Goal: Task Accomplishment & Management: Manage account settings

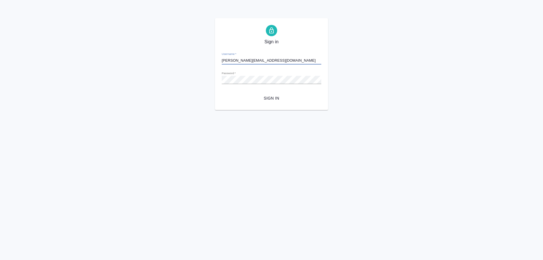
type input "[PERSON_NAME][EMAIL_ADDRESS][DOMAIN_NAME]"
click at [274, 103] on button "Sign in" at bounding box center [272, 98] width 100 height 10
type input "s.shirina@awatera.com"
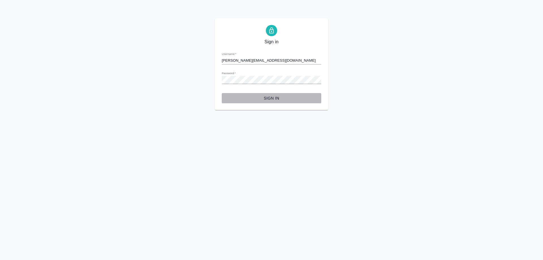
click at [277, 97] on span "Sign in" at bounding box center [271, 98] width 91 height 7
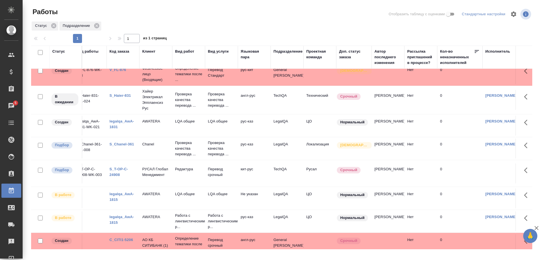
scroll to position [58, 7]
click at [130, 146] on link "S_Chanel-361" at bounding box center [123, 144] width 25 height 4
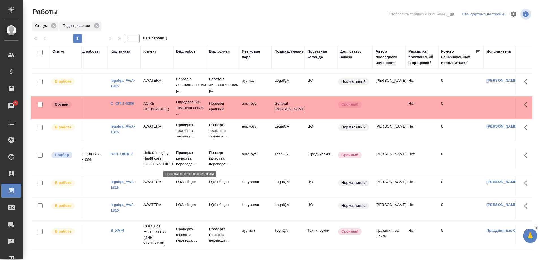
scroll to position [205, 7]
click at [121, 154] on link "KZH_UIHK-7" at bounding box center [122, 154] width 22 height 4
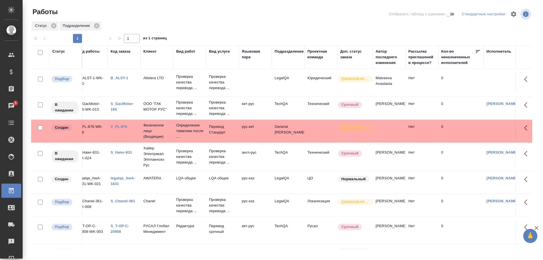
scroll to position [29, 7]
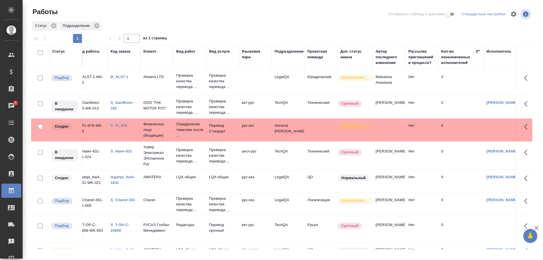
click at [117, 184] on link "legalqa_AwA-1831" at bounding box center [123, 180] width 25 height 10
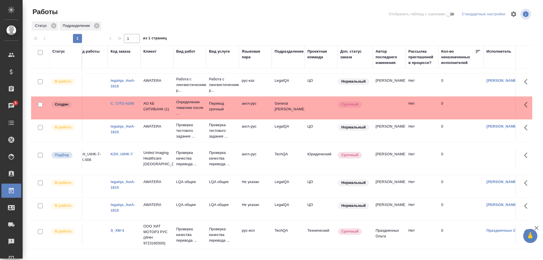
scroll to position [232, 7]
click at [128, 181] on link "legalqa_AwA-1815" at bounding box center [123, 185] width 25 height 10
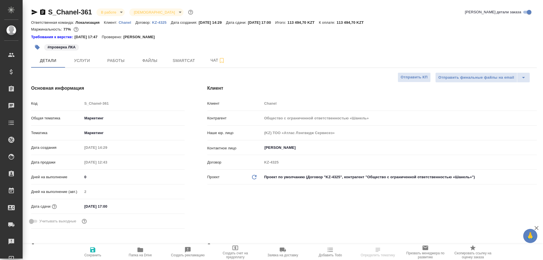
select select "RU"
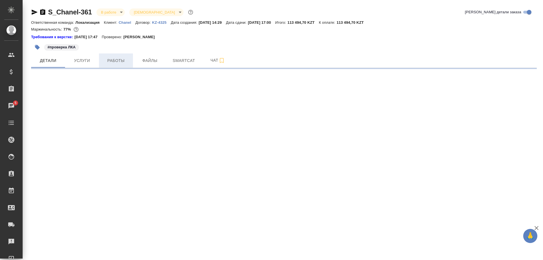
click at [115, 63] on span "Работы" at bounding box center [115, 60] width 27 height 7
select select "RU"
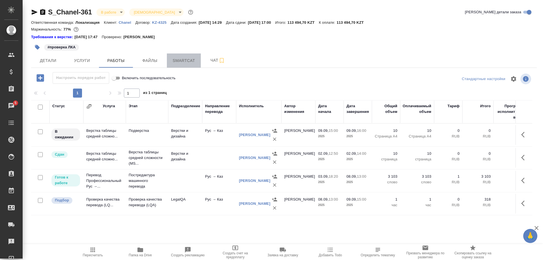
click at [184, 61] on span "Smartcat" at bounding box center [183, 60] width 27 height 7
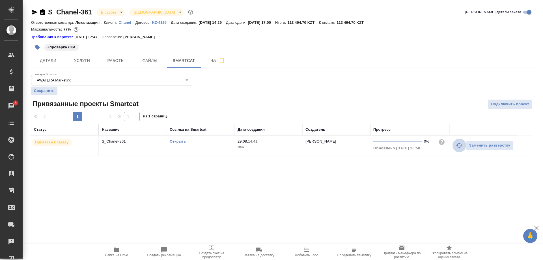
click at [457, 146] on icon "button" at bounding box center [459, 145] width 6 height 5
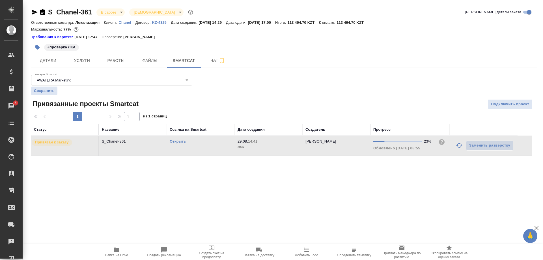
click at [473, 188] on div ".cls-1 fill:#fff; AWATERA Shirina Sabina Клиенты Спецификации Заказы 5 Чаты Tod…" at bounding box center [271, 130] width 543 height 260
click at [458, 146] on icon "button" at bounding box center [459, 145] width 6 height 5
click at [179, 142] on link "Открыть" at bounding box center [178, 141] width 16 height 4
click at [177, 141] on link "Открыть" at bounding box center [178, 141] width 16 height 4
click at [119, 58] on span "Работы" at bounding box center [115, 60] width 27 height 7
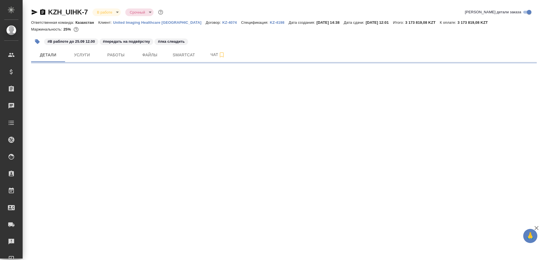
select select "RU"
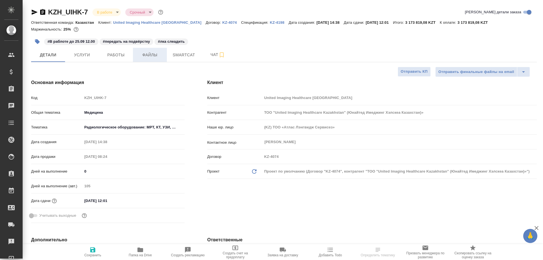
type textarea "x"
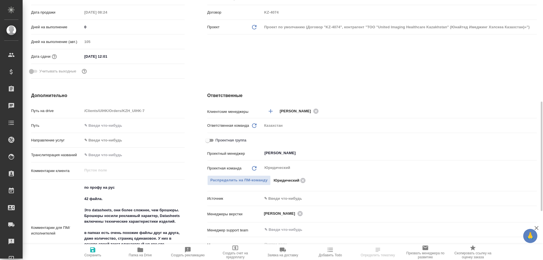
scroll to position [202, 0]
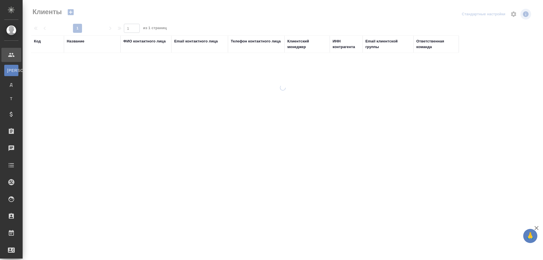
select select "RU"
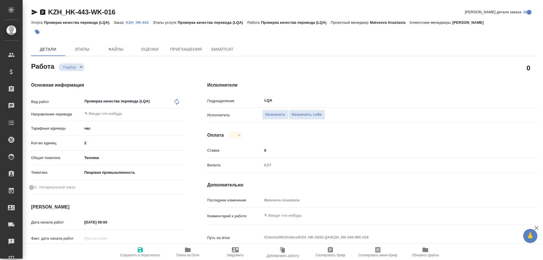
type textarea "x"
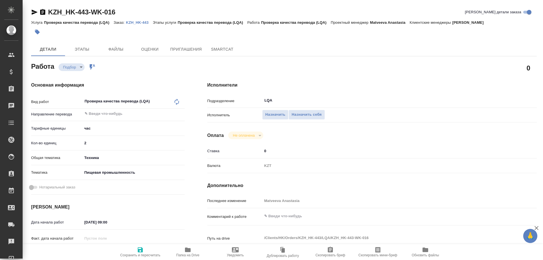
type textarea "x"
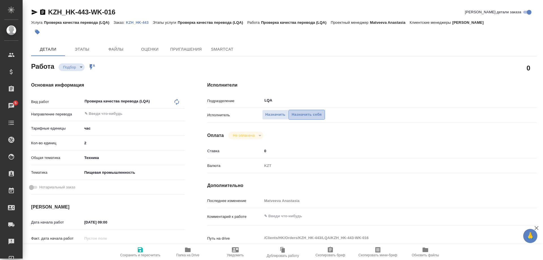
click at [312, 111] on span "Назначить себя" at bounding box center [307, 114] width 30 height 7
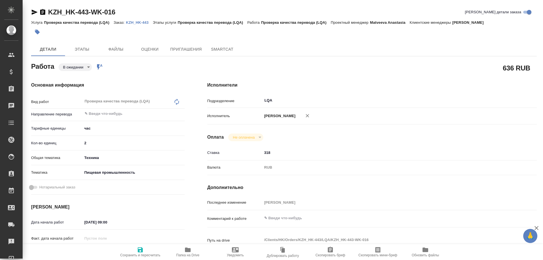
type textarea "x"
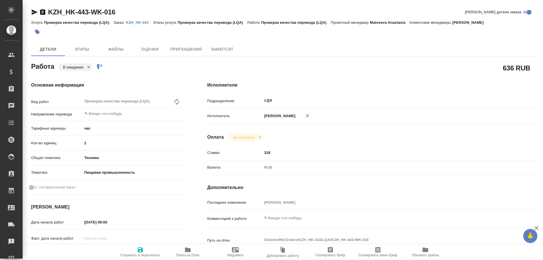
type textarea "x"
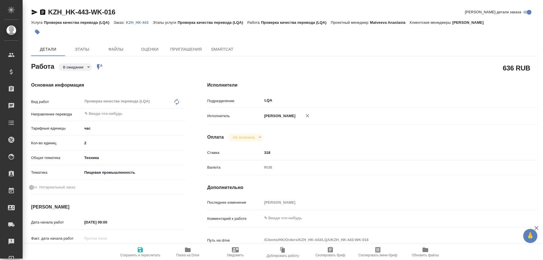
type textarea "x"
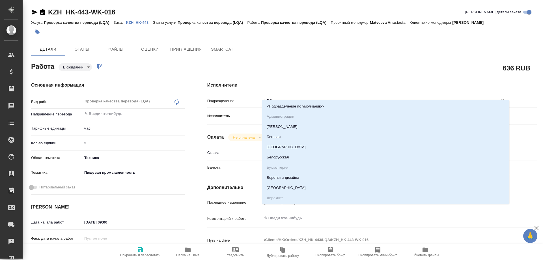
click at [296, 97] on input "LQA" at bounding box center [376, 100] width 225 height 7
type textarea "x"
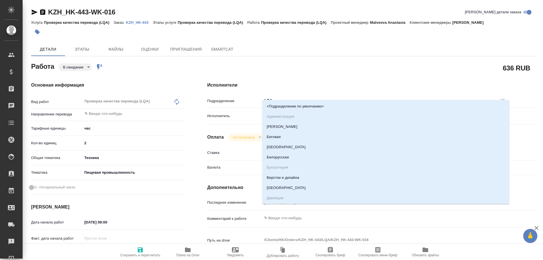
type textarea "x"
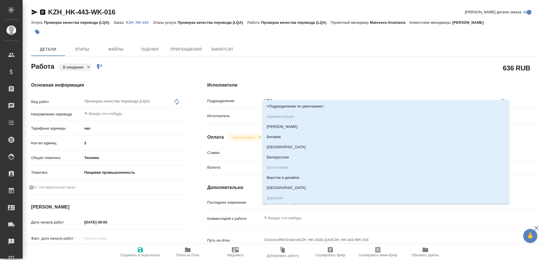
type textarea "x"
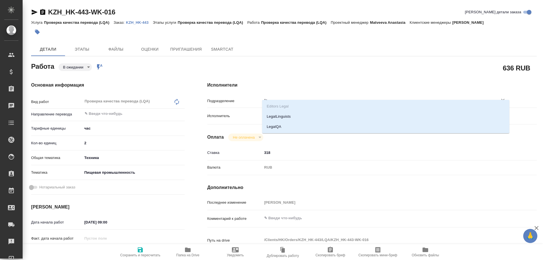
type input "leg"
click at [293, 127] on li "LegalQA" at bounding box center [385, 127] width 247 height 10
type textarea "x"
type input "LegalQA"
type textarea "x"
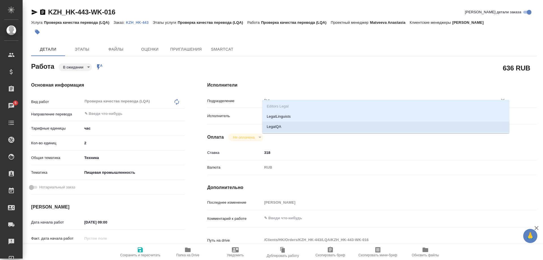
type textarea "x"
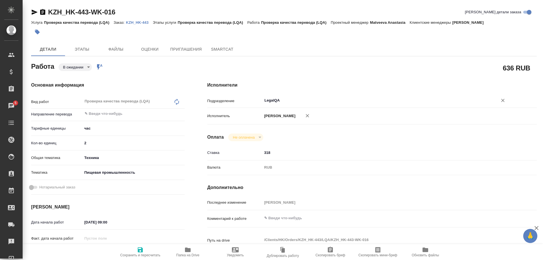
type input "LegalQA"
click at [139, 250] on icon "button" at bounding box center [140, 249] width 5 height 5
type textarea "x"
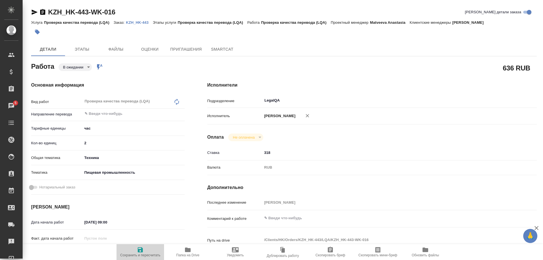
type textarea "x"
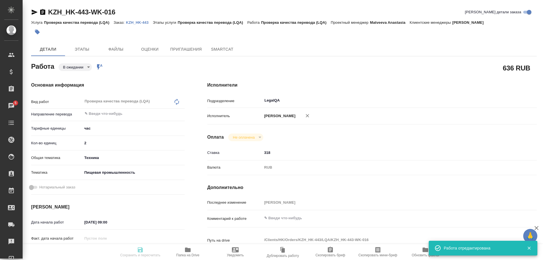
type input "pending"
type textarea "Проверка качества перевода (LQA)"
type textarea "x"
type input "5a8b1489cc6b4906c91bfd93"
type input "2"
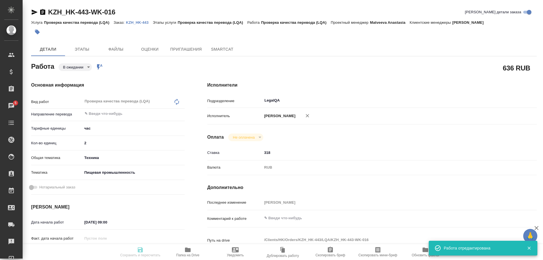
type input "tech"
type input "5a8b8b956a9677013d343d8f"
type input "08.09.2025 09:00"
type input "08.09.2025 11:00"
type input "08.09.2025 13:00"
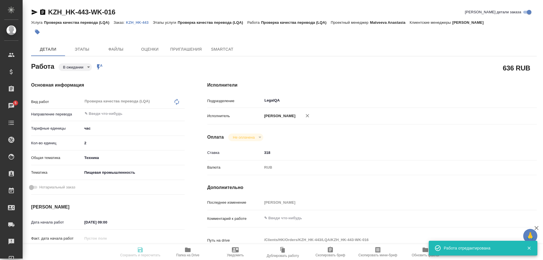
type input "LegalQA"
type input "notPayed"
type input "318"
type input "RUB"
type input "[PERSON_NAME]"
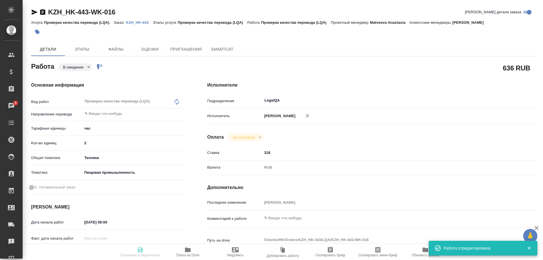
type textarea "x"
type textarea "/Clients/HK/Orders/KZH_HK-443/LQA/KZH_HK-443-WK-016"
type textarea "x"
type input "KZH_HK-443"
type input "Проверка качества перевода (LQA)"
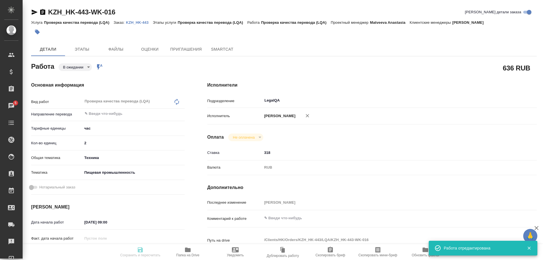
type input "Проверка качества перевода (LQA)"
type input "Кошербаева Назерке"
type input "Малофеева Екатерина"
type input "/Clients/HK/Orders/KZH_HK-443"
type textarea "x"
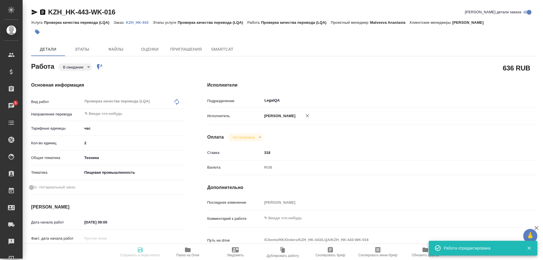
type textarea "перевести на кз, кг и уз. Эту фразу "Объемы — на минус, энергия — на плюс" на к…"
type textarea "x"
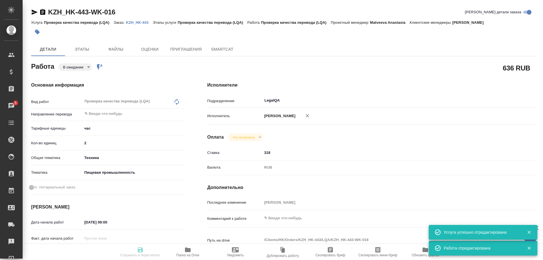
type textarea "x"
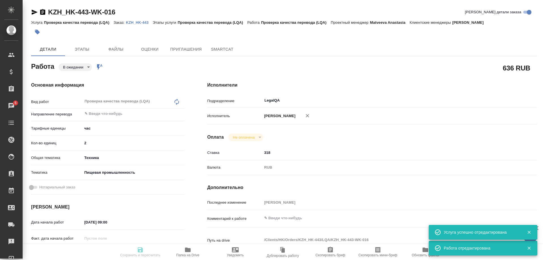
type textarea "x"
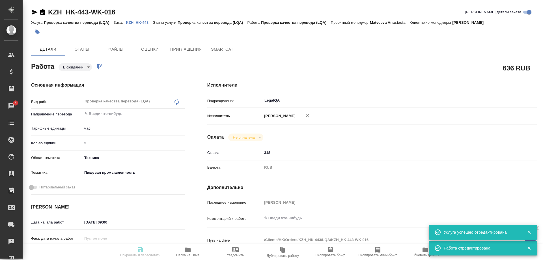
type textarea "x"
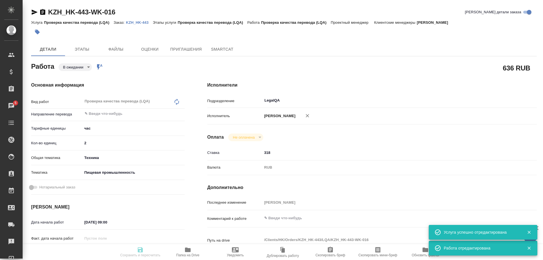
type textarea "x"
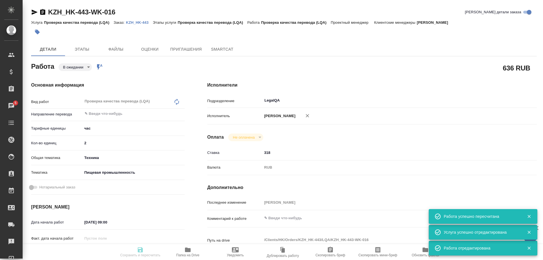
type input "pending"
type textarea "Проверка качества перевода (LQA)"
type textarea "x"
type input "5a8b1489cc6b4906c91bfd93"
type input "2"
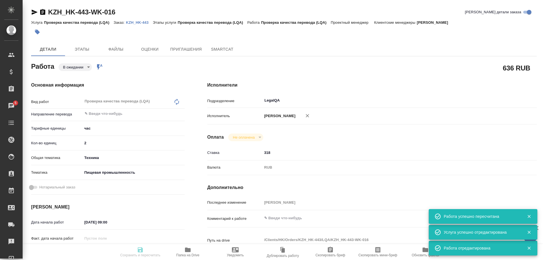
type input "tech"
type input "5a8b8b956a9677013d343d8f"
type input "08.09.2025 09:00"
type input "08.09.2025 11:00"
type input "08.09.2025 13:00"
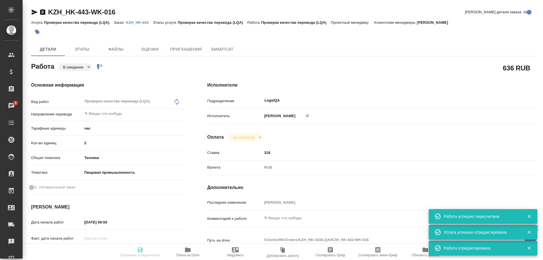
type input "LegalQA"
type input "notPayed"
type input "318"
type input "RUB"
type input "[PERSON_NAME]"
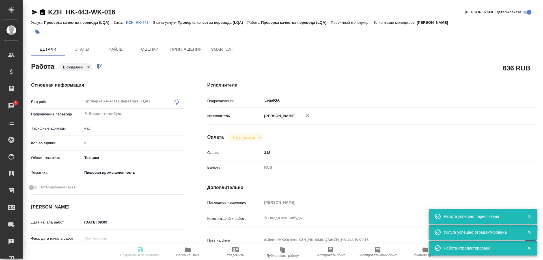
type textarea "x"
type textarea "/Clients/HK/Orders/KZH_HK-443/LQA/KZH_HK-443-WK-016"
type textarea "x"
type input "KZH_HK-443"
type input "Проверка качества перевода (LQA)"
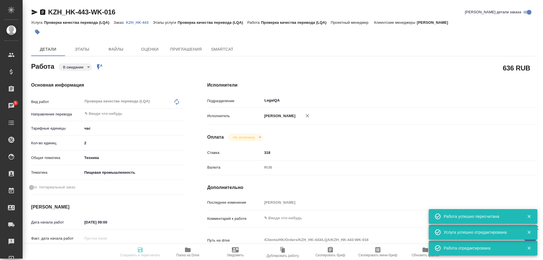
type input "Проверка качества перевода (LQA)"
type input "Кошербаева Назерке"
type input "Малофеева Екатерина"
type input "/Clients/HK/Orders/KZH_HK-443"
type textarea "x"
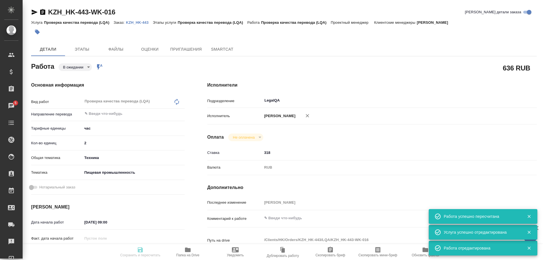
type textarea "перевести на кз, кг и уз. Эту фразу "Объемы — на минус, энергия — на плюс" на к…"
type textarea "x"
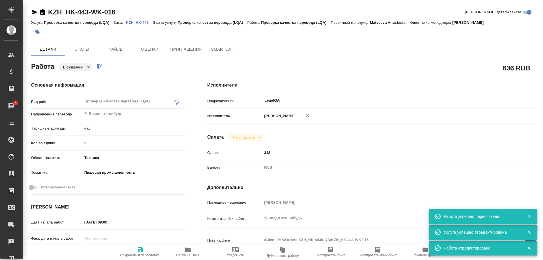
type textarea "x"
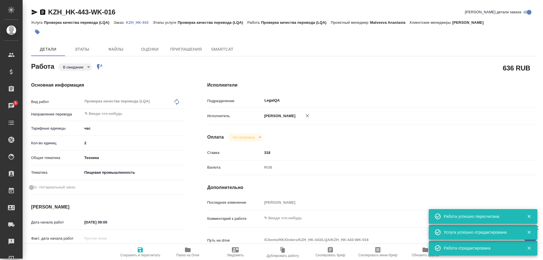
type textarea "x"
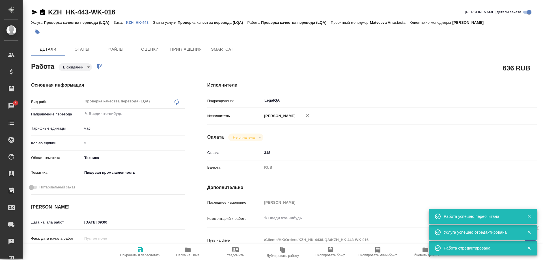
type textarea "x"
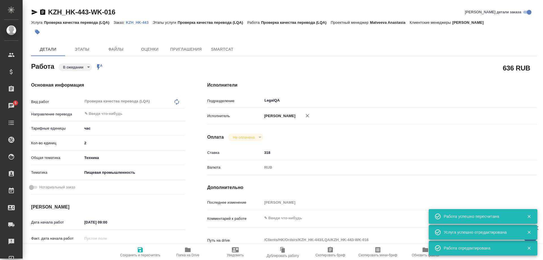
type textarea "x"
click at [141, 22] on p "KZH_HK-443" at bounding box center [139, 22] width 27 height 4
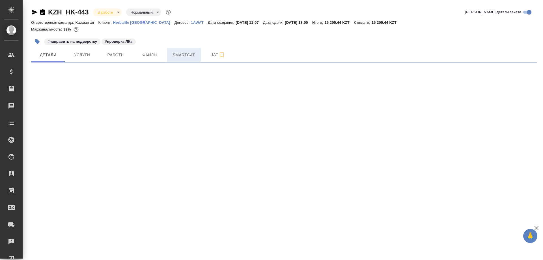
select select "RU"
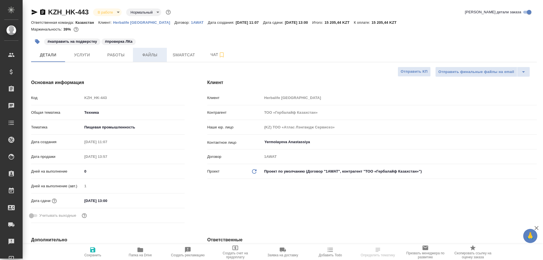
type textarea "x"
click at [167, 55] on button "Файлы" at bounding box center [150, 55] width 34 height 14
click at [180, 57] on span "Smartcat" at bounding box center [183, 54] width 27 height 7
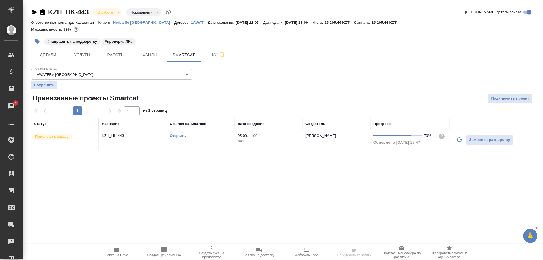
click at [179, 136] on link "Открыть" at bounding box center [178, 135] width 16 height 4
click at [111, 60] on button "Работы" at bounding box center [116, 55] width 34 height 14
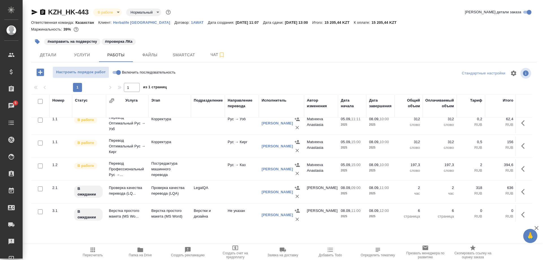
scroll to position [54, 0]
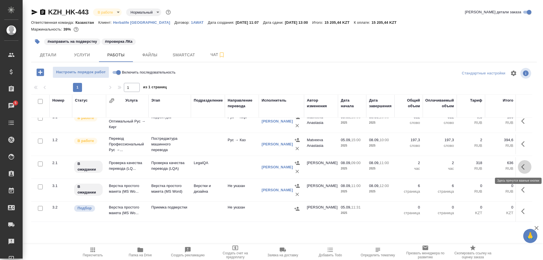
click at [520, 165] on button "button" at bounding box center [525, 167] width 14 height 14
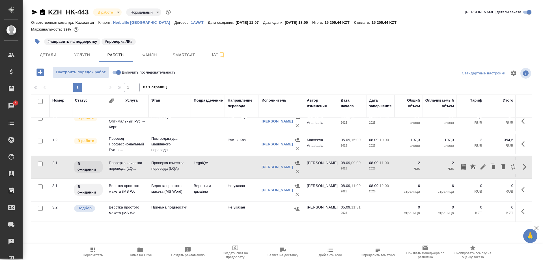
click at [94, 256] on span "Пересчитать" at bounding box center [93, 255] width 20 height 4
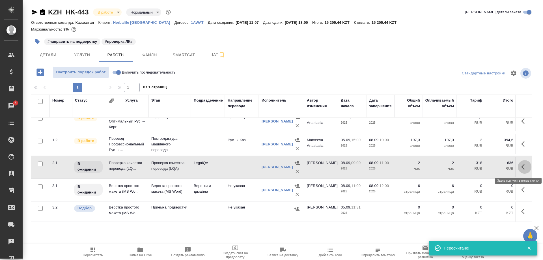
click at [526, 167] on icon "button" at bounding box center [524, 166] width 7 height 7
click at [483, 167] on icon "button" at bounding box center [483, 166] width 5 height 5
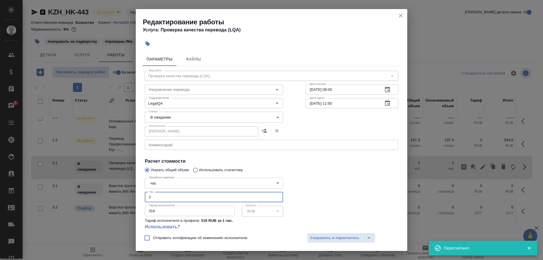
drag, startPoint x: 164, startPoint y: 191, endPoint x: 132, endPoint y: 192, distance: 32.3
click at [145, 192] on input "2" at bounding box center [214, 197] width 138 height 10
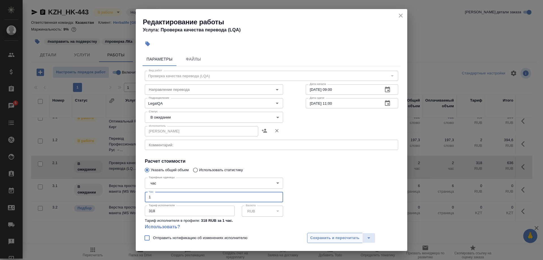
type input "1"
click at [325, 239] on span "Сохранить и пересчитать" at bounding box center [334, 238] width 49 height 7
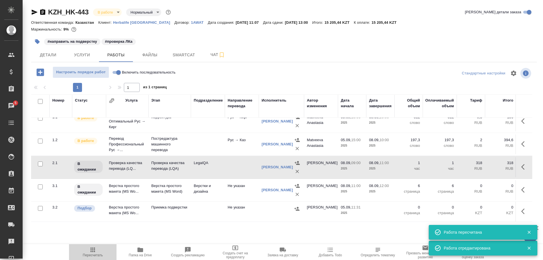
click at [93, 251] on icon "button" at bounding box center [93, 249] width 5 height 5
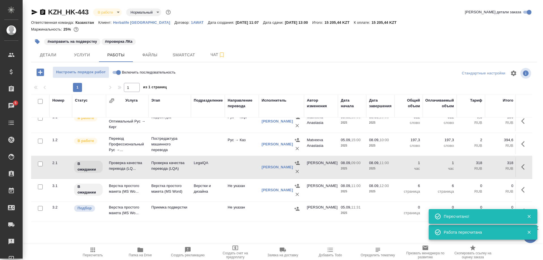
click at [521, 167] on icon "button" at bounding box center [522, 167] width 3 height 6
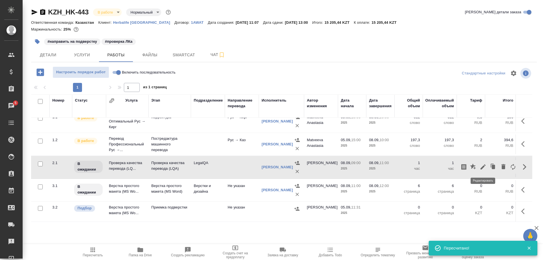
click at [481, 167] on icon "button" at bounding box center [483, 166] width 7 height 7
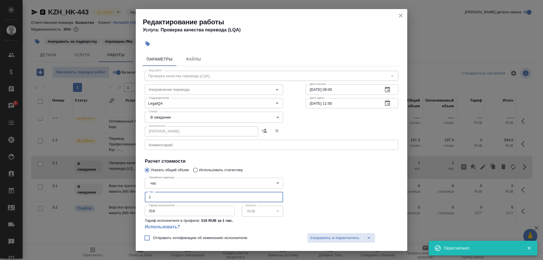
click at [145, 192] on input "1" at bounding box center [214, 197] width 138 height 10
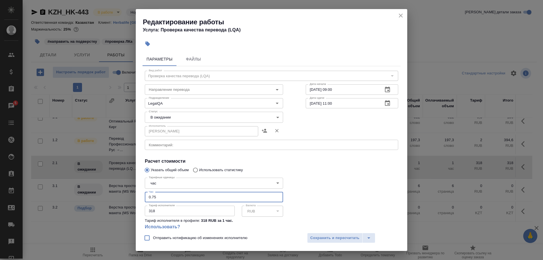
type input "0.75"
click at [175, 119] on body "🙏 .cls-1 fill:#fff; AWATERA Shirina Sabina Клиенты Спецификации Заказы 5 Чаты T…" at bounding box center [271, 130] width 543 height 260
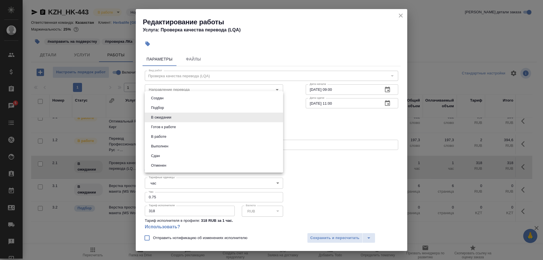
click at [154, 157] on button "Сдан" at bounding box center [155, 156] width 12 height 6
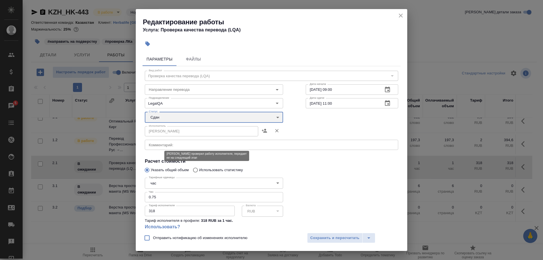
type input "closed"
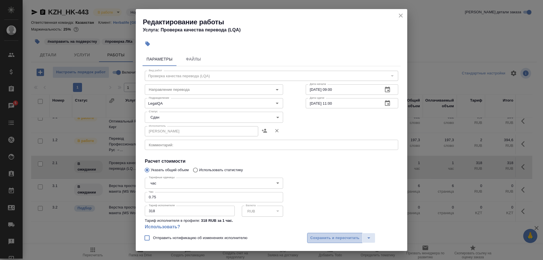
click at [320, 236] on span "Сохранить и пересчитать" at bounding box center [334, 238] width 49 height 7
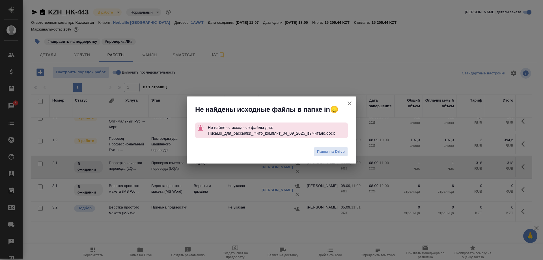
click at [346, 100] on icon "button" at bounding box center [349, 103] width 7 height 7
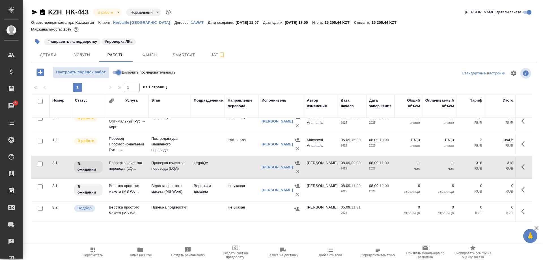
click at [117, 71] on input "Включить последовательность" at bounding box center [118, 72] width 20 height 7
checkbox input "true"
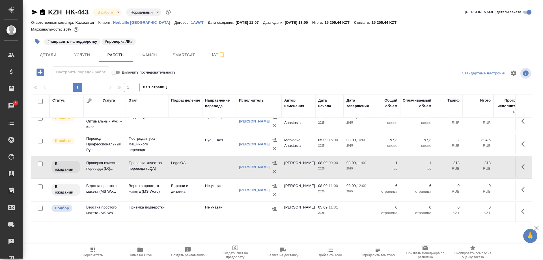
drag, startPoint x: 91, startPoint y: 241, endPoint x: 91, endPoint y: 246, distance: 4.5
click at [91, 243] on div ".cls-1 fill:#fff; AWATERA Shirina Sabina Клиенты Спецификации Заказы 5 Чаты Tod…" at bounding box center [271, 130] width 543 height 260
click at [91, 248] on icon "button" at bounding box center [93, 249] width 5 height 5
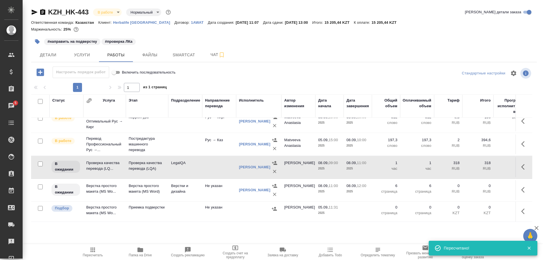
click at [523, 167] on icon "button" at bounding box center [524, 166] width 7 height 7
click at [478, 166] on div at bounding box center [488, 167] width 59 height 14
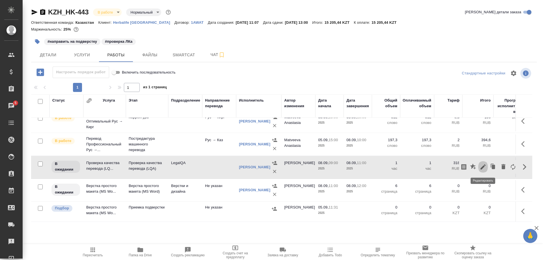
click at [483, 165] on icon "button" at bounding box center [483, 166] width 7 height 7
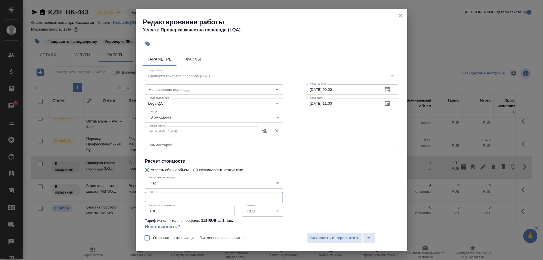
drag, startPoint x: 175, startPoint y: 188, endPoint x: 127, endPoint y: 189, distance: 48.4
click at [145, 192] on input "1" at bounding box center [214, 197] width 138 height 10
type input "0.75"
click at [326, 235] on span "Сохранить и пересчитать" at bounding box center [334, 238] width 49 height 7
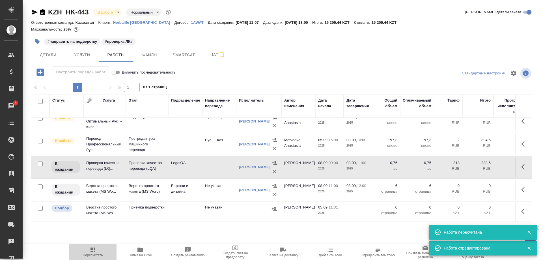
click at [93, 251] on icon "button" at bounding box center [93, 249] width 5 height 5
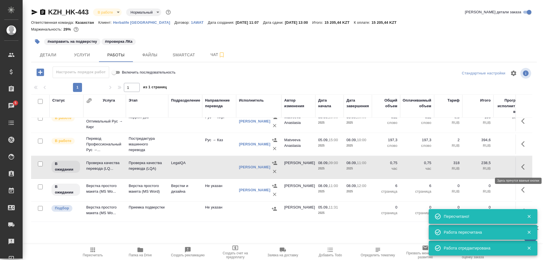
click at [521, 168] on button "button" at bounding box center [525, 167] width 14 height 14
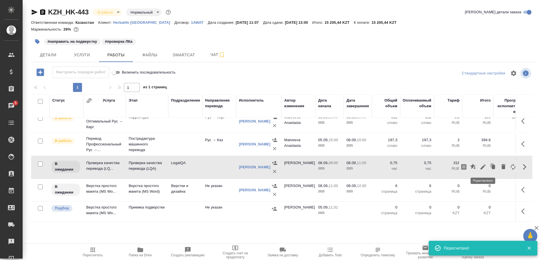
click at [483, 168] on icon "button" at bounding box center [483, 166] width 7 height 7
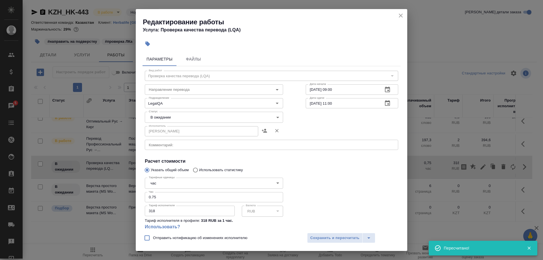
click at [162, 120] on body "🙏 .cls-1 fill:#fff; AWATERA Shirina Sabina Клиенты Спецификации Заказы 5 Чаты T…" at bounding box center [271, 130] width 543 height 260
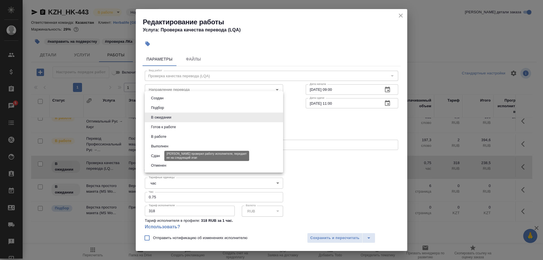
click at [152, 153] on button "Сдан" at bounding box center [155, 156] width 12 height 6
type input "closed"
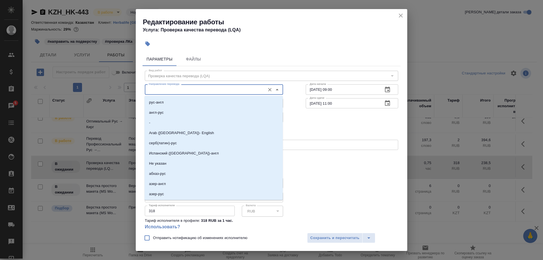
click at [245, 89] on input "Направление перевода" at bounding box center [205, 89] width 116 height 7
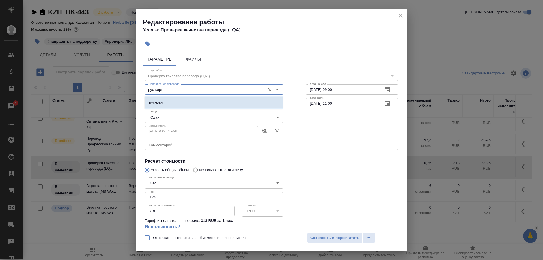
click at [225, 100] on li "рус-кирг" at bounding box center [214, 102] width 138 height 10
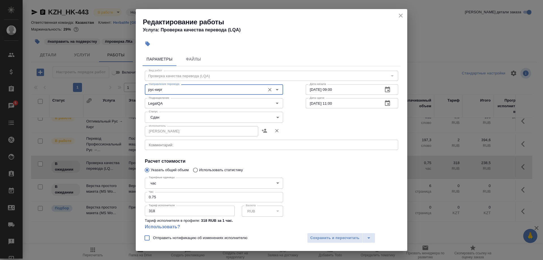
type input "рус-кирг"
click at [326, 243] on div "Отправить нотификацию об изменениях исполнителю Сохранить и пересчитать" at bounding box center [272, 240] width 272 height 22
click at [327, 238] on span "Сохранить и пересчитать" at bounding box center [334, 238] width 49 height 7
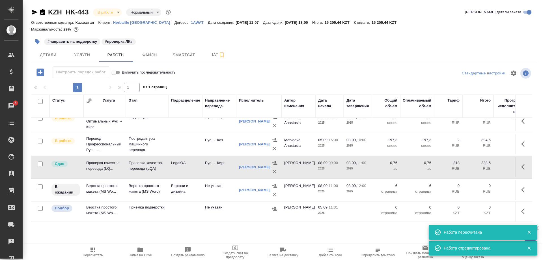
click at [92, 250] on icon "button" at bounding box center [92, 249] width 7 height 7
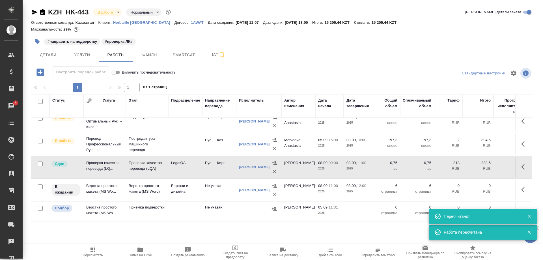
click at [109, 72] on div "Настроить порядок работ Включить последовательность" at bounding box center [115, 72] width 169 height 12
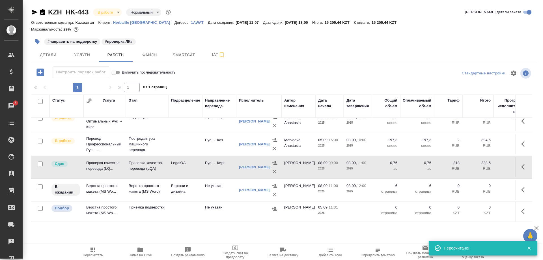
click at [112, 73] on input "Включить последовательность" at bounding box center [114, 72] width 20 height 7
checkbox input "false"
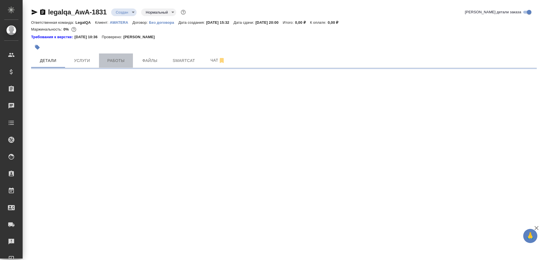
click at [120, 63] on span "Работы" at bounding box center [115, 60] width 27 height 7
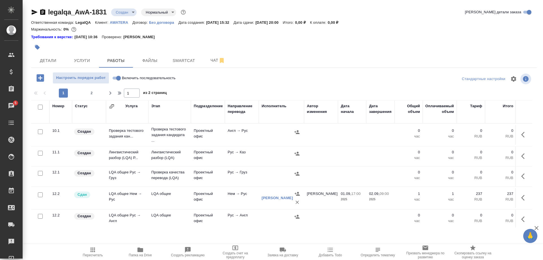
scroll to position [29, 0]
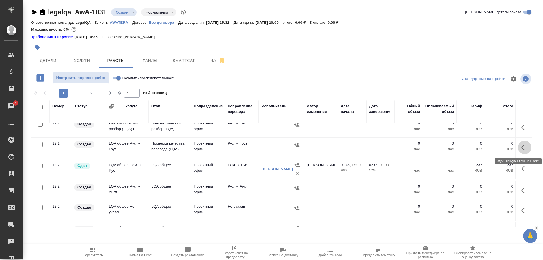
click at [522, 146] on icon "button" at bounding box center [524, 147] width 7 height 7
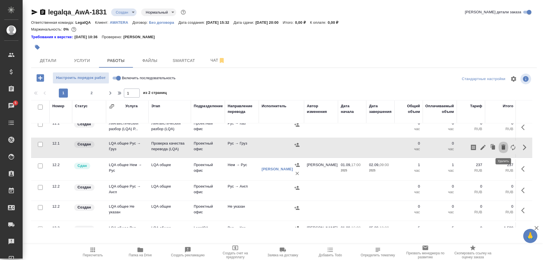
click at [501, 147] on icon "button" at bounding box center [503, 147] width 7 height 7
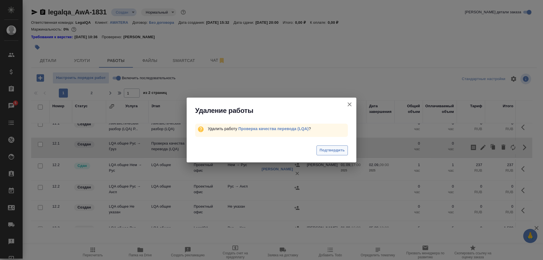
click at [341, 151] on span "Подтвердить" at bounding box center [332, 150] width 25 height 7
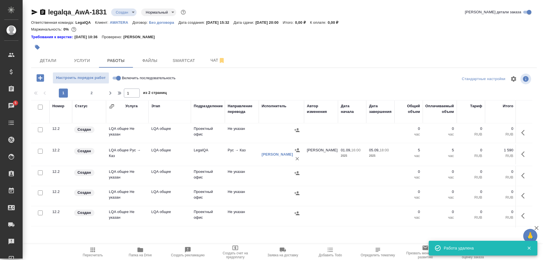
scroll to position [115, 0]
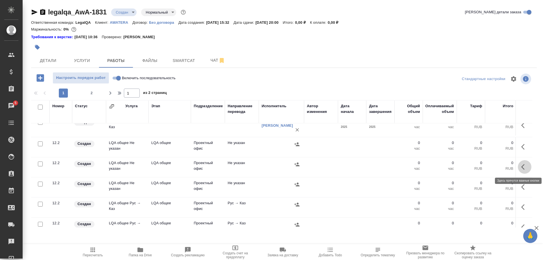
click at [520, 167] on button "button" at bounding box center [525, 167] width 14 height 14
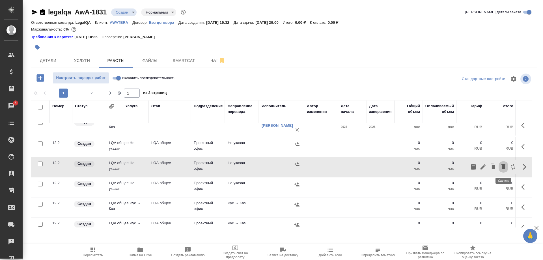
click at [501, 165] on icon "button" at bounding box center [503, 166] width 7 height 7
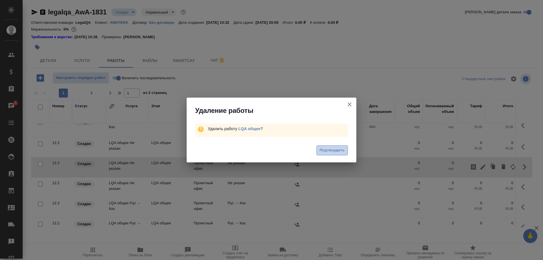
click at [332, 150] on span "Подтвердить" at bounding box center [332, 150] width 25 height 7
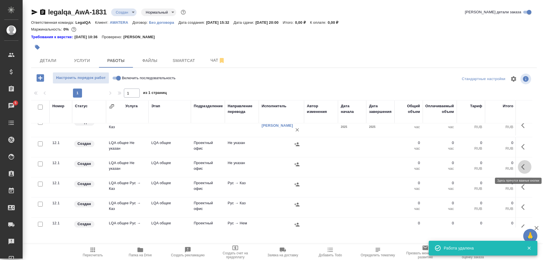
click at [522, 167] on icon "button" at bounding box center [522, 167] width 3 height 6
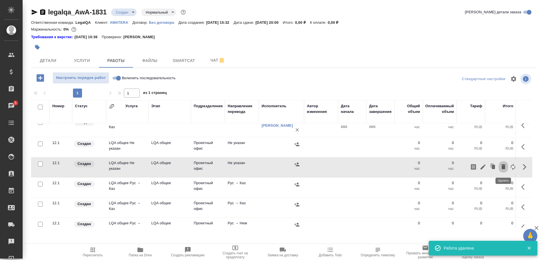
click at [501, 169] on icon "button" at bounding box center [503, 166] width 7 height 7
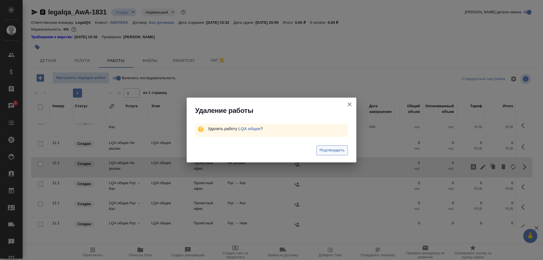
click at [333, 150] on span "Подтвердить" at bounding box center [332, 150] width 25 height 7
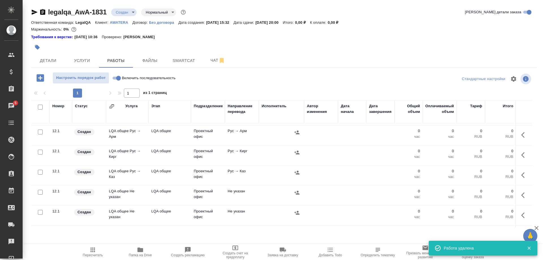
scroll to position [260, 0]
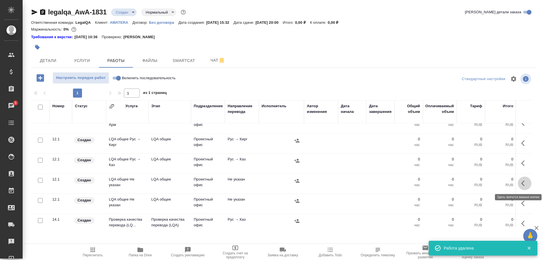
click at [520, 183] on button "button" at bounding box center [525, 183] width 14 height 14
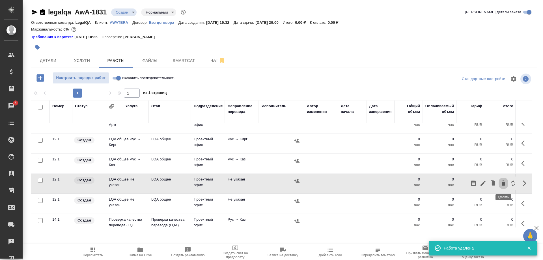
click at [503, 186] on icon "button" at bounding box center [503, 183] width 7 height 7
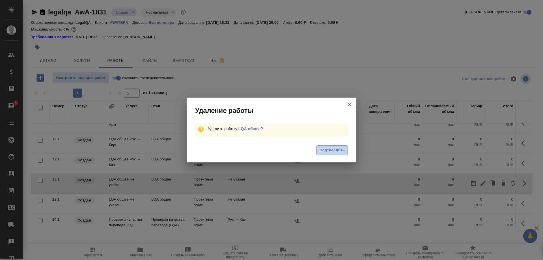
click at [335, 148] on span "Подтвердить" at bounding box center [332, 150] width 25 height 7
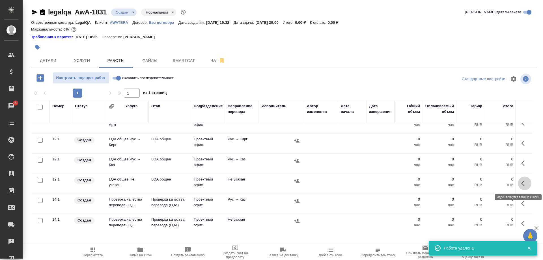
click at [520, 182] on button "button" at bounding box center [525, 183] width 14 height 14
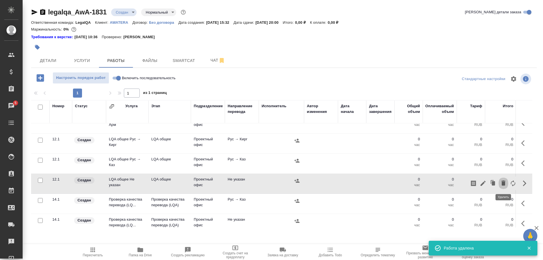
click at [502, 183] on icon "button" at bounding box center [503, 182] width 4 height 5
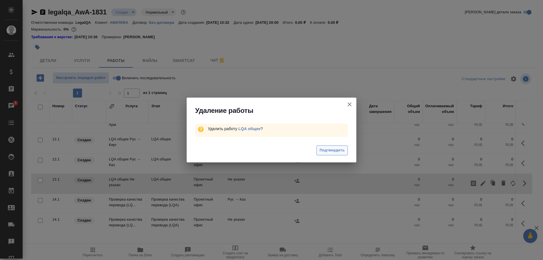
click at [337, 151] on span "Подтвердить" at bounding box center [332, 150] width 25 height 7
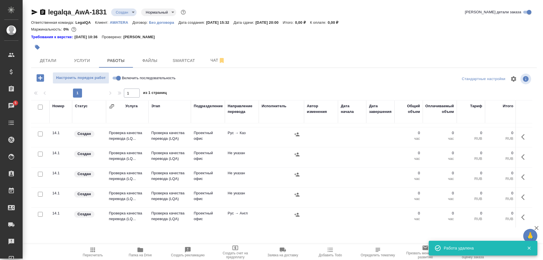
scroll to position [317, 0]
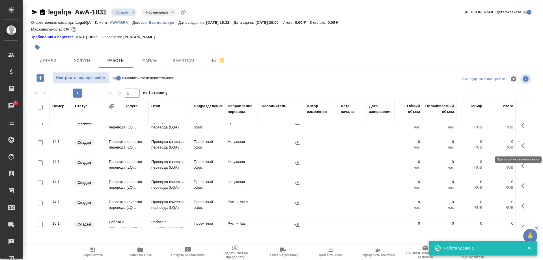
click at [520, 145] on button "button" at bounding box center [525, 146] width 14 height 14
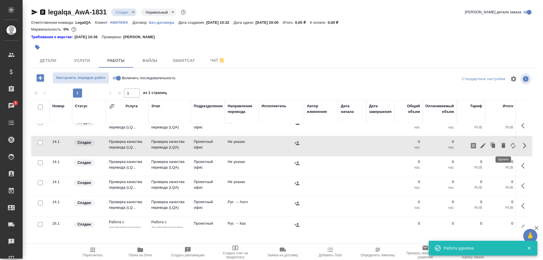
click at [501, 145] on icon "button" at bounding box center [503, 145] width 7 height 7
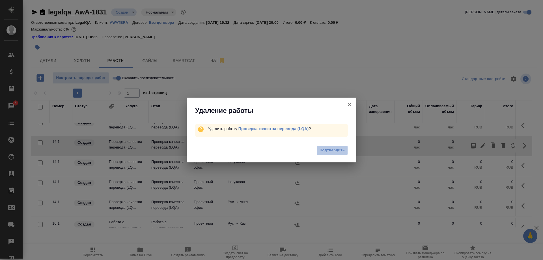
drag, startPoint x: 332, startPoint y: 147, endPoint x: 348, endPoint y: 149, distance: 16.2
click at [332, 147] on span "Подтвердить" at bounding box center [332, 150] width 25 height 7
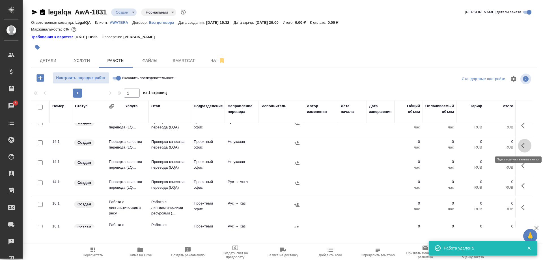
click at [520, 145] on button "button" at bounding box center [525, 146] width 14 height 14
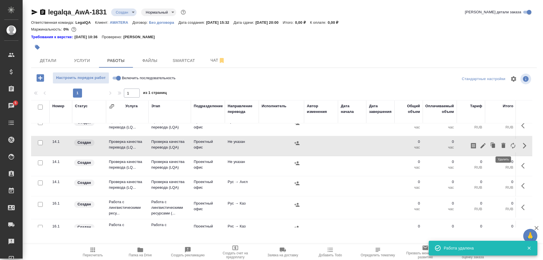
click at [501, 146] on icon "button" at bounding box center [503, 145] width 7 height 7
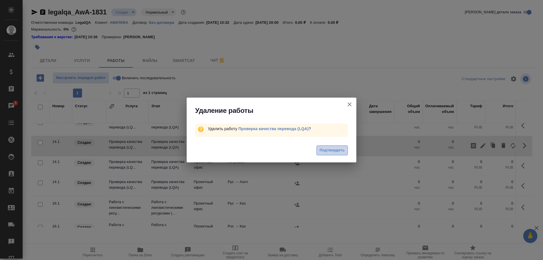
click at [335, 146] on button "Подтвердить" at bounding box center [331, 150] width 31 height 10
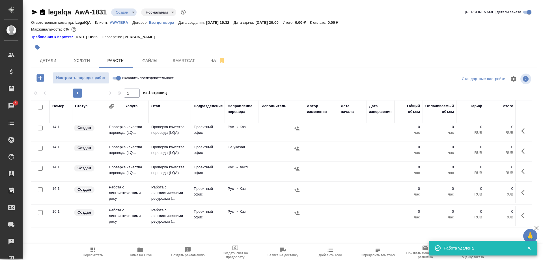
scroll to position [312, 0]
click at [522, 193] on icon "button" at bounding box center [522, 193] width 3 height 6
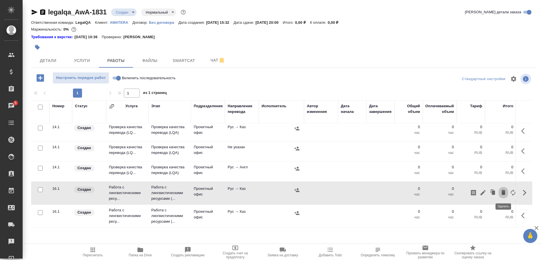
click at [501, 192] on icon "button" at bounding box center [503, 192] width 7 height 7
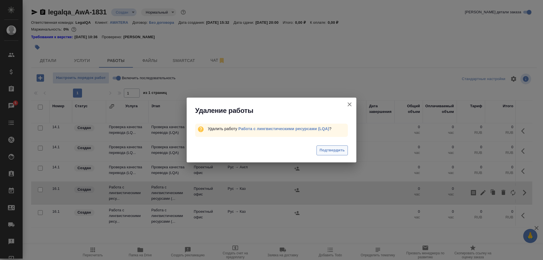
click at [340, 152] on span "Подтвердить" at bounding box center [332, 150] width 25 height 7
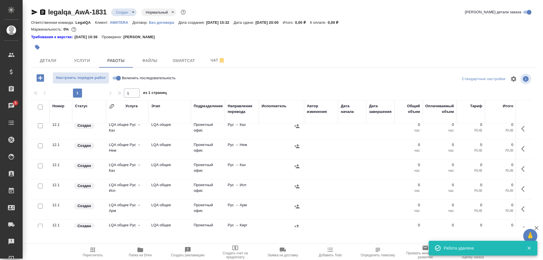
scroll to position [145, 0]
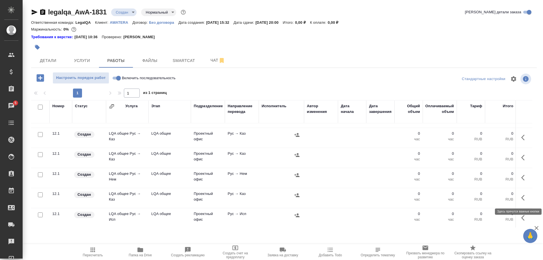
click at [521, 198] on button "button" at bounding box center [525, 198] width 14 height 14
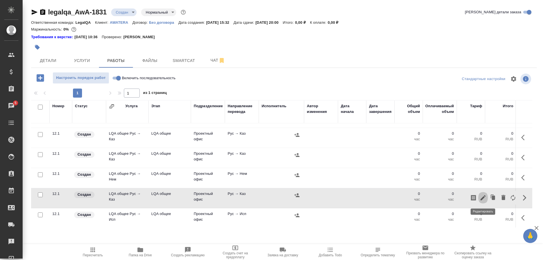
click at [480, 197] on icon "button" at bounding box center [483, 197] width 7 height 7
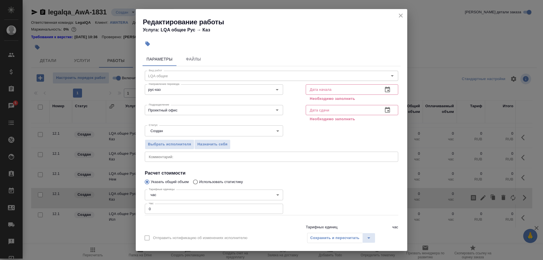
click at [384, 90] on icon "button" at bounding box center [387, 89] width 7 height 7
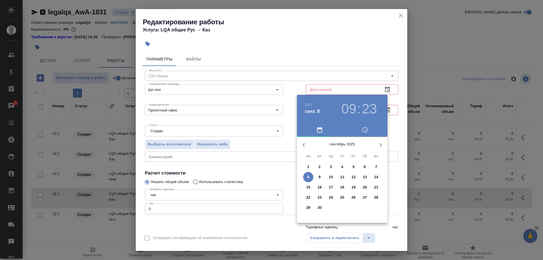
click at [302, 145] on icon "button" at bounding box center [303, 144] width 7 height 7
click at [352, 167] on span "1" at bounding box center [353, 167] width 10 height 6
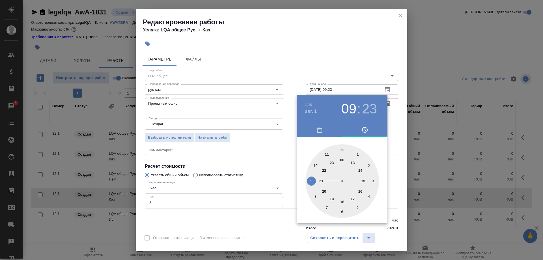
click at [362, 180] on div at bounding box center [342, 181] width 74 height 74
click at [340, 210] on div at bounding box center [342, 181] width 74 height 74
type input "01.08.2025 15:31"
click at [338, 68] on div at bounding box center [271, 130] width 543 height 260
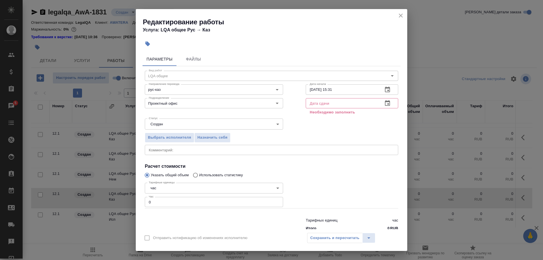
click at [347, 101] on input "text" at bounding box center [342, 103] width 73 height 10
click at [385, 104] on icon "button" at bounding box center [387, 103] width 7 height 7
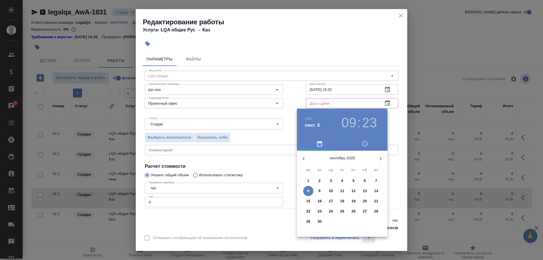
click at [302, 159] on icon "button" at bounding box center [303, 158] width 7 height 7
click at [351, 222] on span "29" at bounding box center [353, 222] width 10 height 6
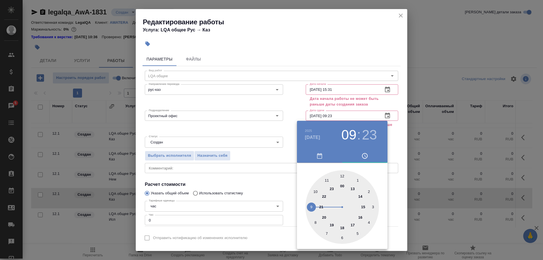
click at [350, 108] on div at bounding box center [271, 130] width 543 height 260
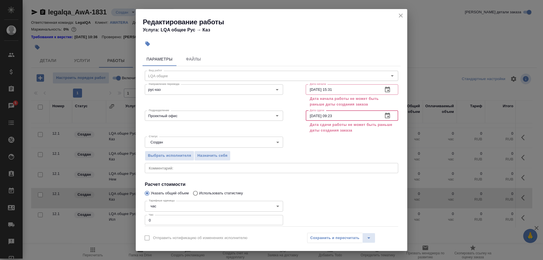
click at [341, 117] on input "29.08.2025 09:23" at bounding box center [342, 116] width 73 height 10
drag, startPoint x: 327, startPoint y: 116, endPoint x: 348, endPoint y: 114, distance: 21.0
click at [348, 114] on input "29.08.2025 09:23" at bounding box center [342, 116] width 73 height 10
type input "29.08.2025 18:00"
click at [309, 89] on input "01.08.2025 15:31" at bounding box center [342, 89] width 73 height 10
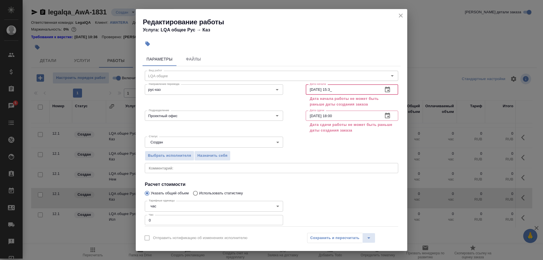
click at [358, 88] on input "05.08.2025 15:3_" at bounding box center [342, 89] width 73 height 10
type input "[DATE] 15:30"
click at [348, 155] on div "Выбрать исполнителя Назначить себя" at bounding box center [271, 154] width 276 height 35
drag, startPoint x: 342, startPoint y: 89, endPoint x: 289, endPoint y: 89, distance: 52.9
click at [306, 89] on input "[DATE] 15:30" at bounding box center [342, 89] width 73 height 10
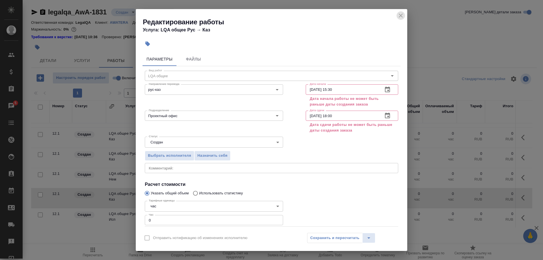
click at [397, 15] on button "close" at bounding box center [401, 15] width 8 height 8
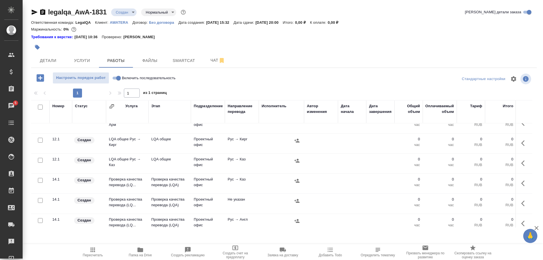
scroll to position [289, 0]
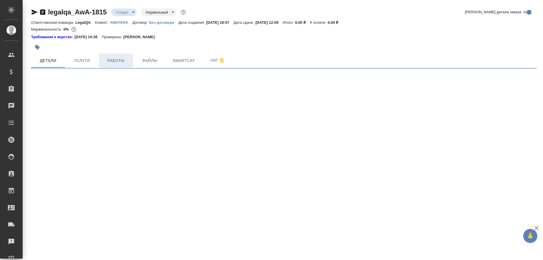
click at [115, 60] on span "Работы" at bounding box center [115, 60] width 27 height 7
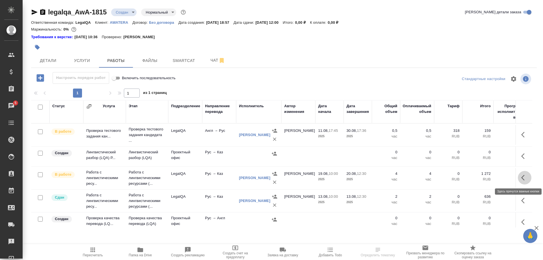
click at [521, 176] on button "button" at bounding box center [525, 178] width 14 height 14
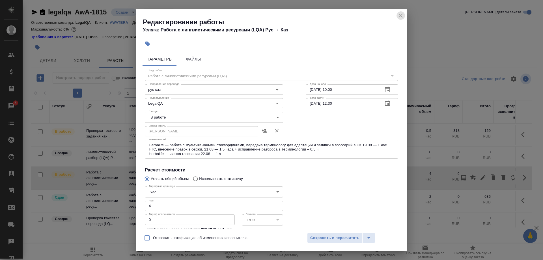
click at [397, 16] on button "close" at bounding box center [401, 15] width 8 height 8
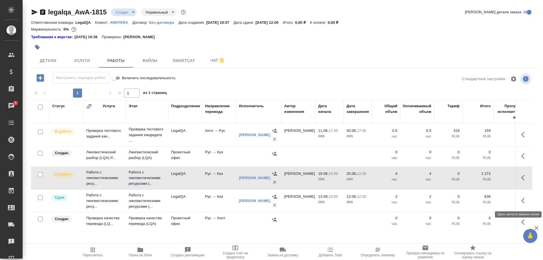
click at [521, 201] on button "button" at bounding box center [525, 201] width 14 height 14
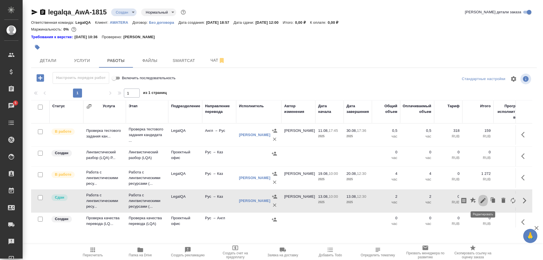
click at [480, 199] on icon "button" at bounding box center [483, 200] width 7 height 7
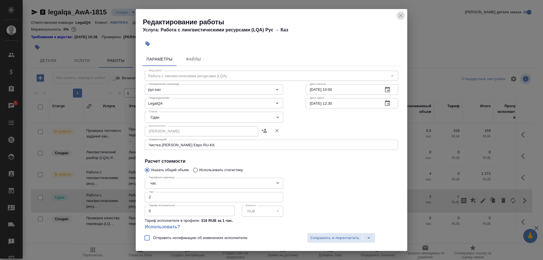
click at [399, 17] on icon "close" at bounding box center [401, 16] width 4 height 4
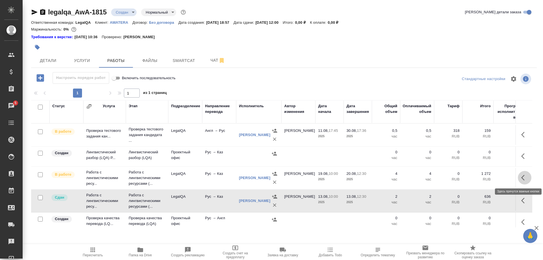
click at [521, 177] on button "button" at bounding box center [525, 178] width 14 height 14
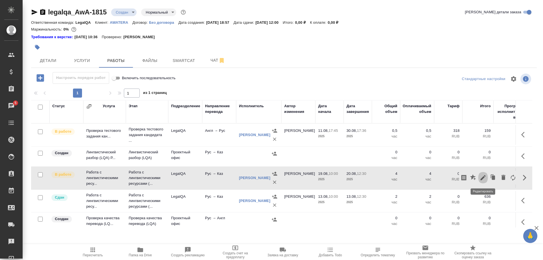
click at [480, 176] on icon "button" at bounding box center [483, 177] width 7 height 7
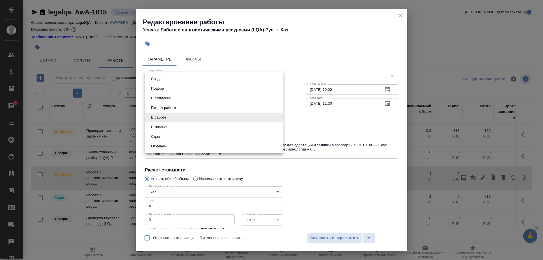
click at [252, 118] on body "🙏 .cls-1 fill:#fff; AWATERA [PERSON_NAME] Спецификации Заказы 5 Чаты Todo Проек…" at bounding box center [271, 130] width 543 height 260
click at [208, 135] on li "Сдан" at bounding box center [214, 137] width 138 height 10
type input "closed"
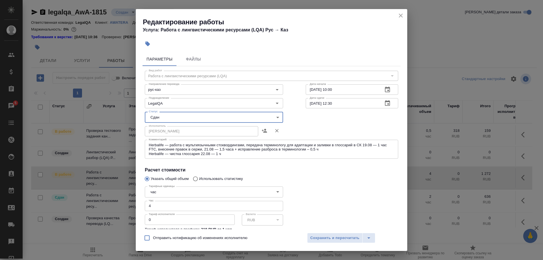
click at [315, 232] on div "Отправить нотификацию об изменениях исполнителю Сохранить и пересчитать" at bounding box center [272, 240] width 272 height 22
click at [346, 239] on span "Сохранить и пересчитать" at bounding box center [334, 238] width 49 height 7
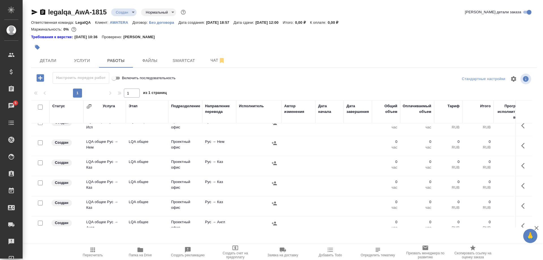
scroll to position [404, 0]
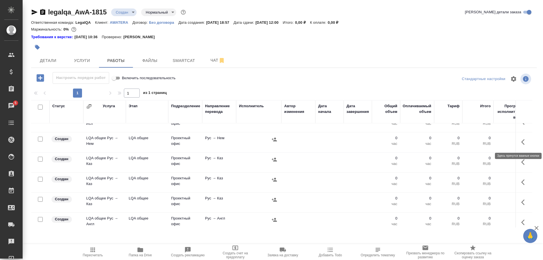
click at [520, 141] on button "button" at bounding box center [525, 142] width 14 height 14
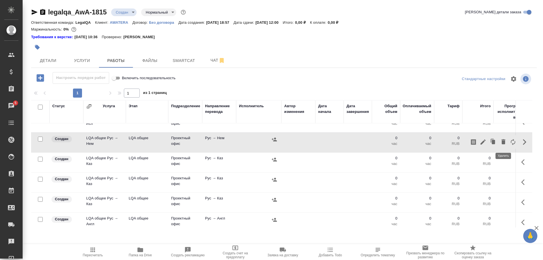
click at [499, 142] on button "button" at bounding box center [504, 142] width 10 height 14
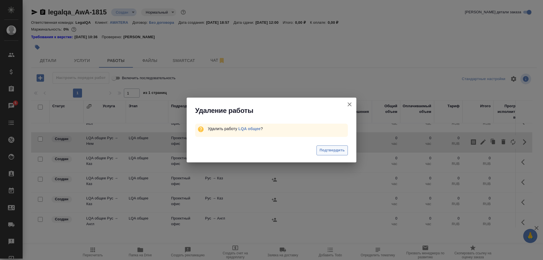
drag, startPoint x: 339, startPoint y: 150, endPoint x: 426, endPoint y: 83, distance: 109.3
click at [339, 150] on span "Подтвердить" at bounding box center [332, 150] width 25 height 7
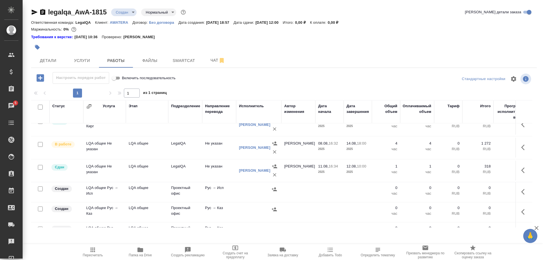
scroll to position [346, 0]
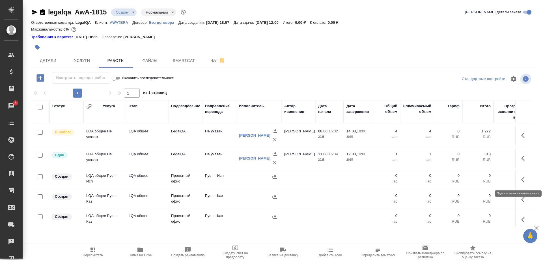
click at [520, 180] on button "button" at bounding box center [525, 180] width 14 height 14
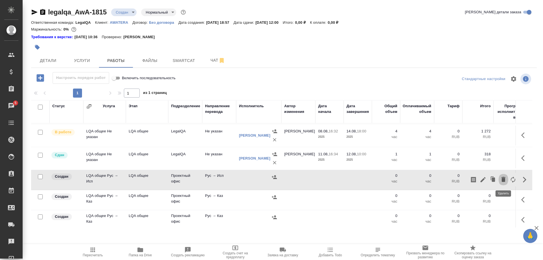
click at [502, 180] on icon "button" at bounding box center [503, 179] width 4 height 5
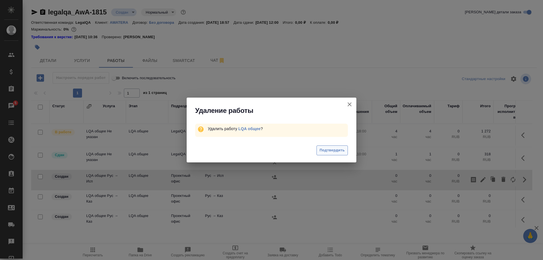
click at [326, 148] on span "Подтвердить" at bounding box center [332, 150] width 25 height 7
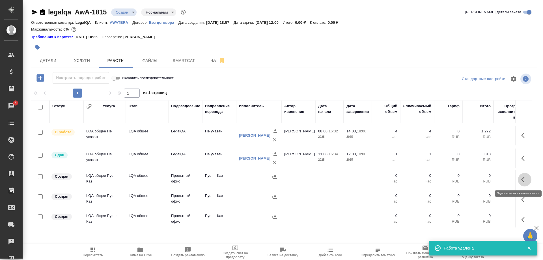
click at [521, 179] on icon "button" at bounding box center [524, 179] width 7 height 7
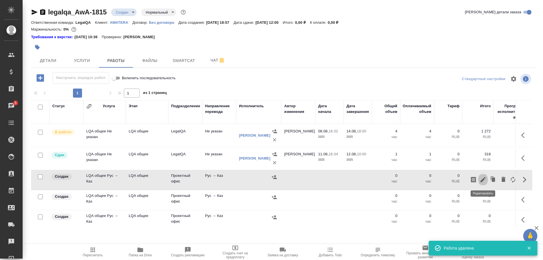
click at [482, 180] on icon "button" at bounding box center [483, 179] width 5 height 5
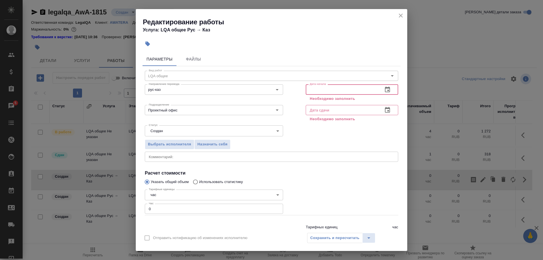
click at [317, 87] on input "text" at bounding box center [342, 89] width 73 height 10
paste input "05.08.2025 15:30"
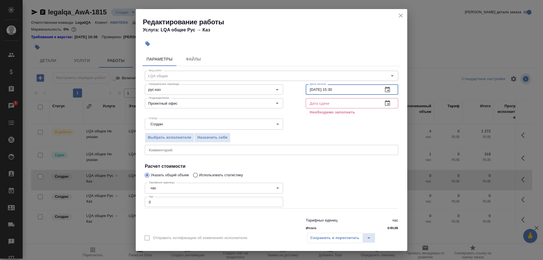
type input "05.08.2025 15:30"
click at [322, 103] on input "text" at bounding box center [342, 103] width 73 height 10
paste input "05.08.2025 15:30"
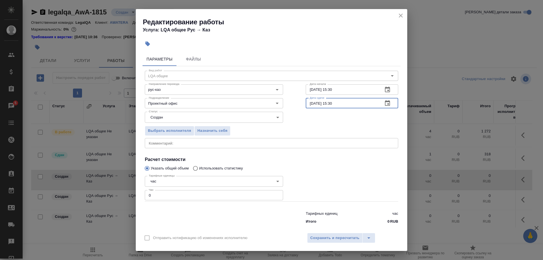
click at [307, 107] on input "05.08.2025 15:30" at bounding box center [342, 103] width 73 height 10
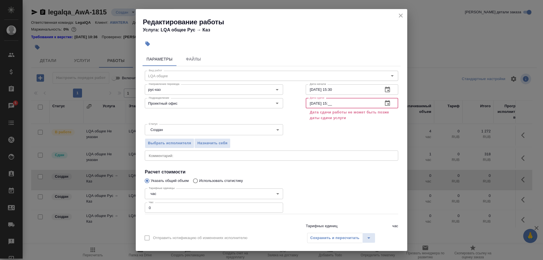
click at [356, 105] on input "29.08.2025 15:__" at bounding box center [342, 103] width 73 height 10
click at [385, 102] on icon "button" at bounding box center [387, 103] width 5 height 6
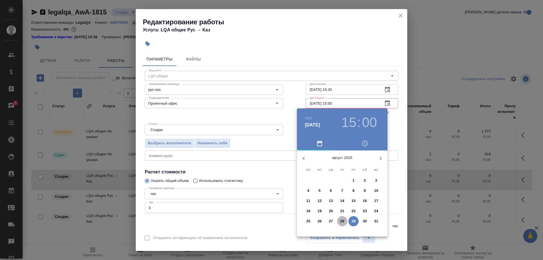
click at [340, 220] on span "28" at bounding box center [342, 221] width 10 height 6
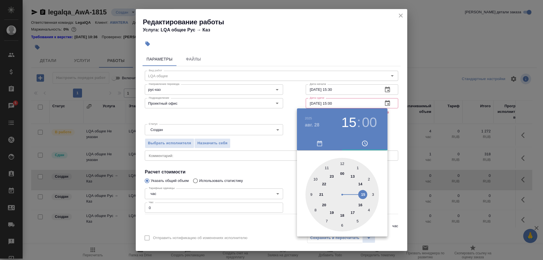
click at [293, 95] on div at bounding box center [271, 130] width 543 height 260
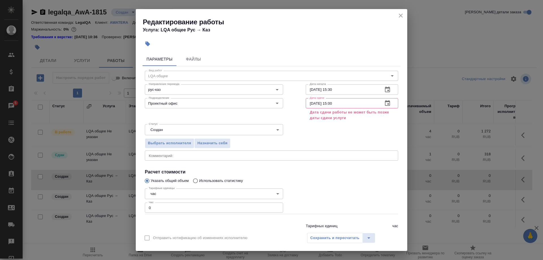
click at [387, 102] on icon "button" at bounding box center [387, 103] width 7 height 7
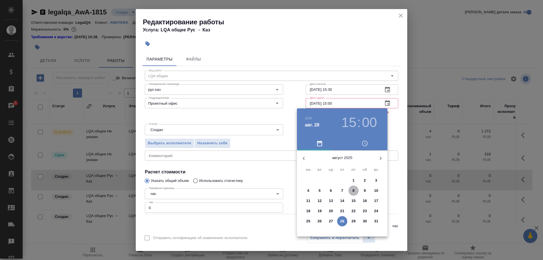
click at [354, 187] on button "8" at bounding box center [353, 191] width 10 height 10
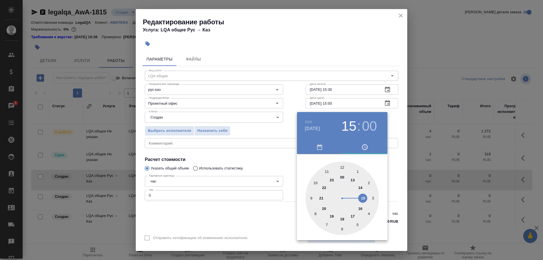
click at [290, 95] on div at bounding box center [271, 130] width 543 height 260
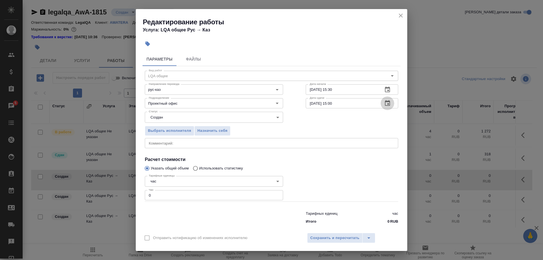
click at [384, 105] on button "button" at bounding box center [388, 103] width 14 height 14
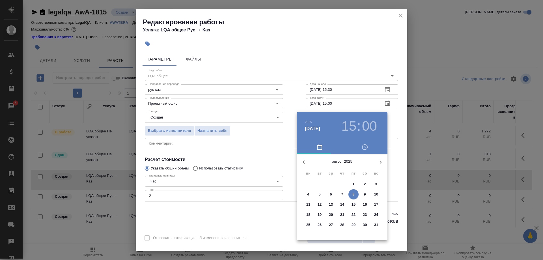
click at [351, 202] on span "15" at bounding box center [353, 205] width 10 height 6
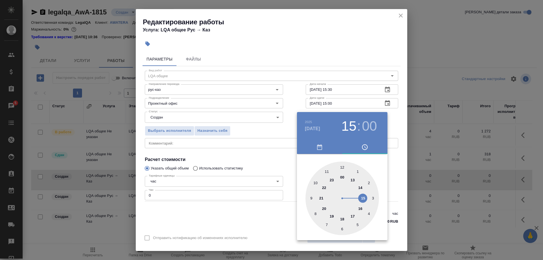
click at [293, 91] on div at bounding box center [271, 130] width 543 height 260
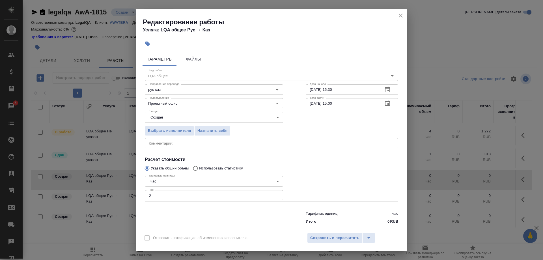
click at [384, 105] on icon "button" at bounding box center [387, 103] width 7 height 7
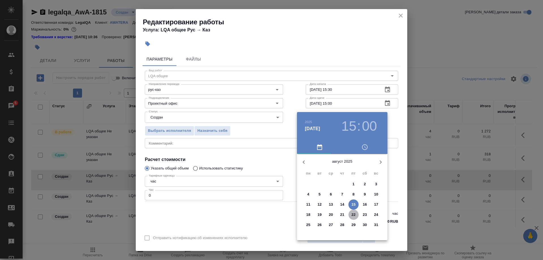
click at [349, 212] on span "22" at bounding box center [353, 215] width 10 height 6
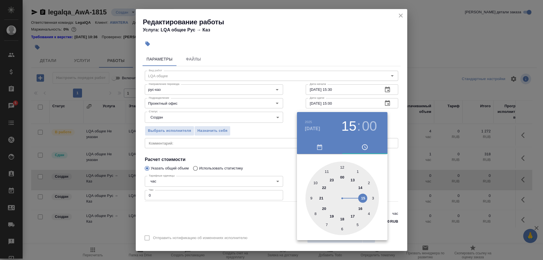
click at [293, 96] on div at bounding box center [271, 130] width 543 height 260
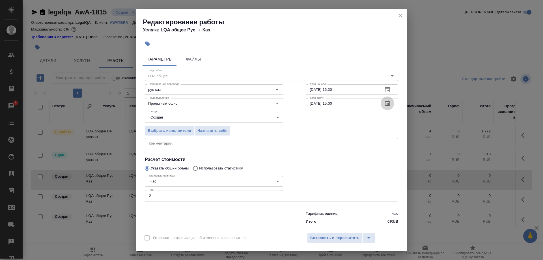
click at [385, 104] on icon "button" at bounding box center [387, 103] width 7 height 7
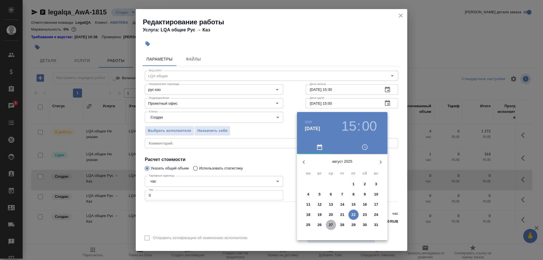
click at [327, 221] on button "27" at bounding box center [331, 225] width 10 height 10
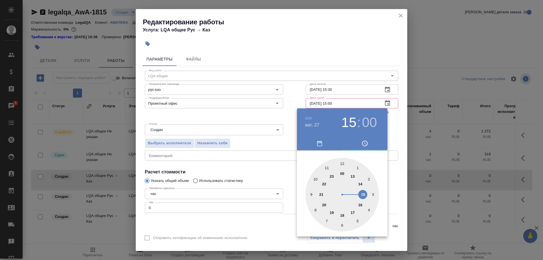
click at [285, 83] on div at bounding box center [271, 130] width 543 height 260
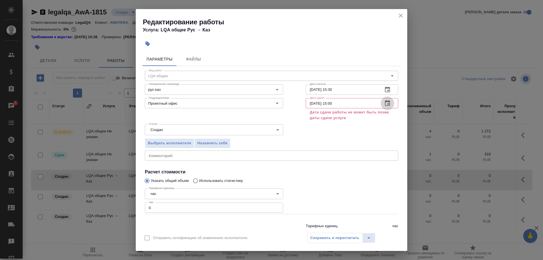
click at [382, 102] on button "button" at bounding box center [388, 103] width 14 height 14
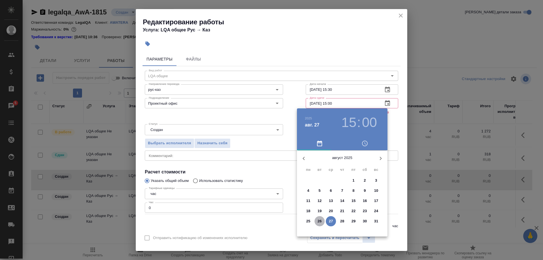
click at [317, 220] on span "26" at bounding box center [320, 221] width 10 height 6
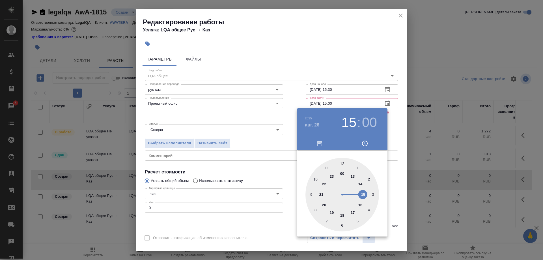
click at [392, 117] on div at bounding box center [271, 130] width 543 height 260
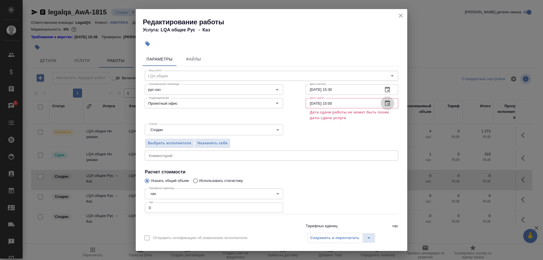
click at [383, 102] on button "button" at bounding box center [388, 103] width 14 height 14
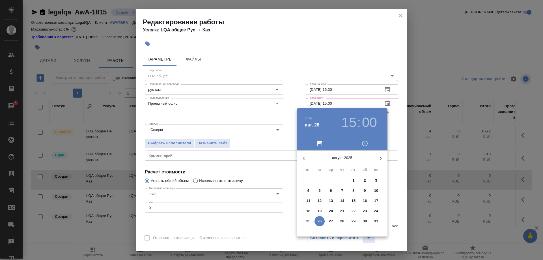
click at [306, 223] on span "25" at bounding box center [308, 221] width 10 height 6
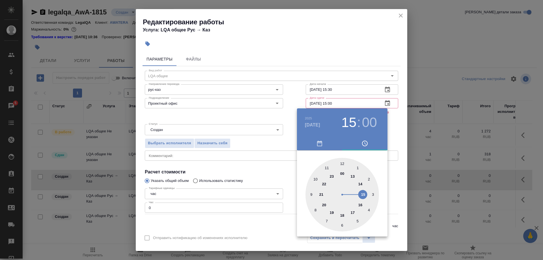
click at [293, 102] on div at bounding box center [271, 130] width 543 height 260
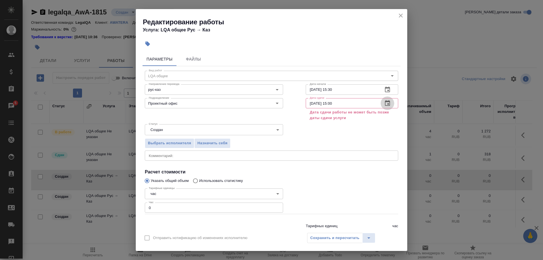
click at [383, 102] on button "button" at bounding box center [388, 103] width 14 height 14
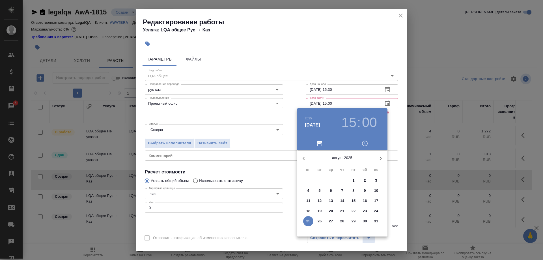
click at [350, 210] on span "22" at bounding box center [353, 211] width 10 height 6
type input "22.08.2025 15:00"
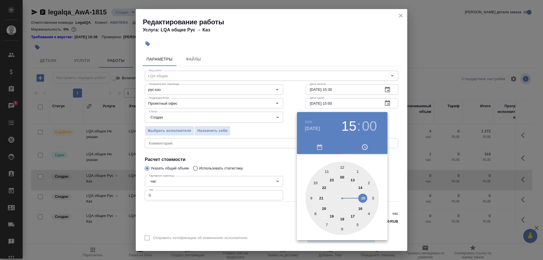
click at [295, 94] on div at bounding box center [271, 130] width 543 height 260
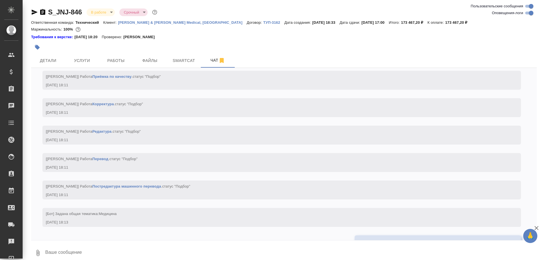
scroll to position [1722, 0]
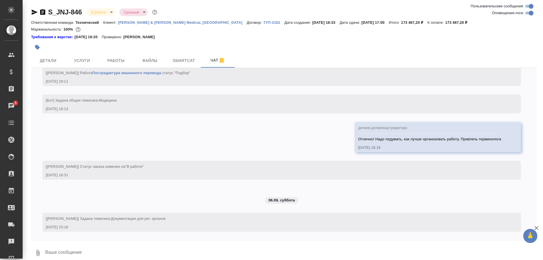
click at [31, 12] on icon "button" at bounding box center [34, 12] width 7 height 7
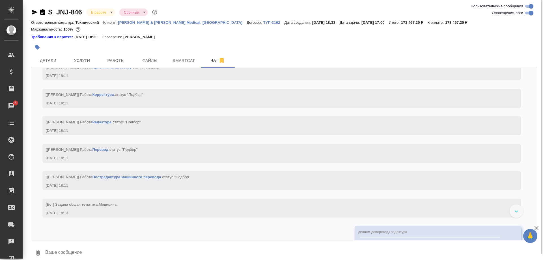
scroll to position [1491, 0]
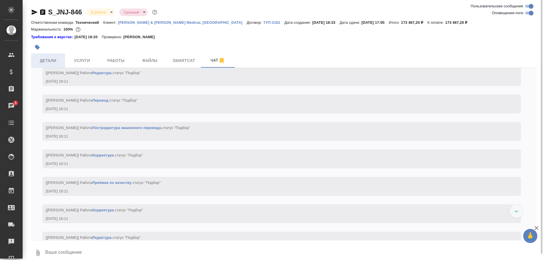
click at [54, 64] on span "Детали" at bounding box center [48, 60] width 27 height 7
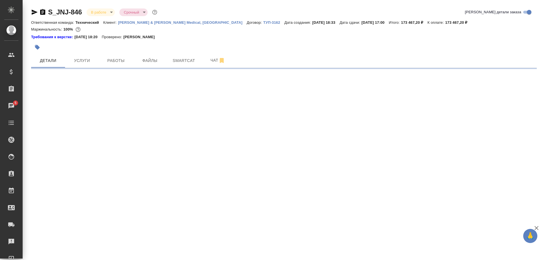
select select "RU"
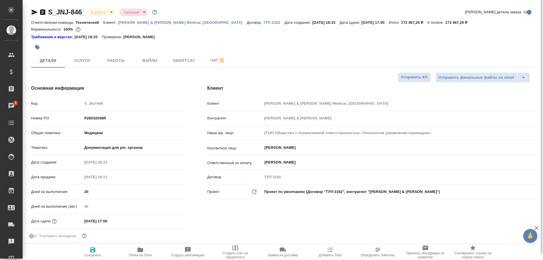
type textarea "x"
click at [132, 257] on span "Папка на Drive" at bounding box center [140, 255] width 23 height 4
type textarea "x"
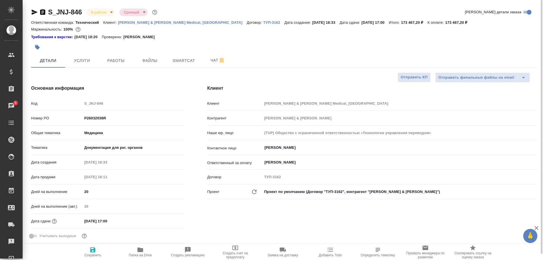
type textarea "x"
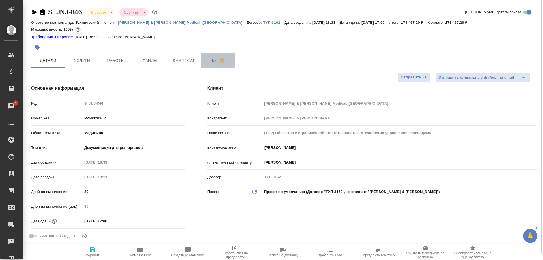
click at [209, 59] on span "Чат" at bounding box center [217, 60] width 27 height 7
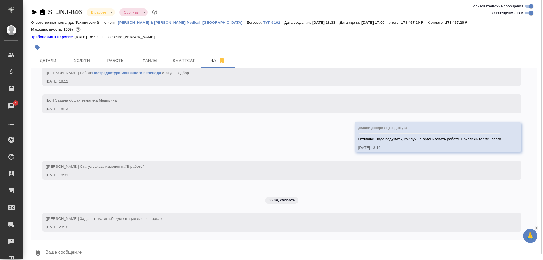
scroll to position [1722, 0]
click at [152, 245] on textarea at bounding box center [291, 252] width 492 height 19
type textarea "Доброе утро! Отдала терминологу референс для обработки"
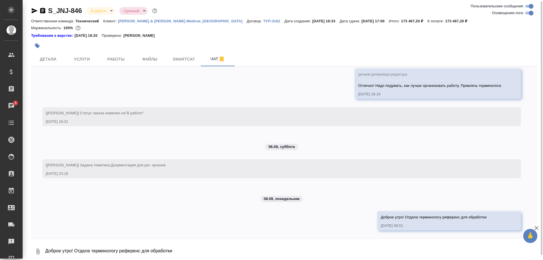
scroll to position [1774, 0]
click at [176, 59] on span "Smartcat" at bounding box center [183, 59] width 27 height 7
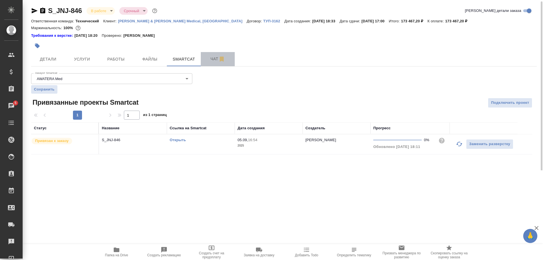
click at [210, 63] on span "Чат" at bounding box center [217, 58] width 27 height 7
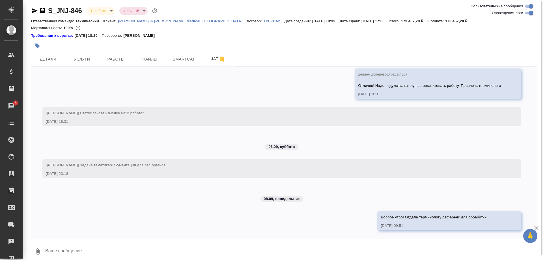
scroll to position [1774, 0]
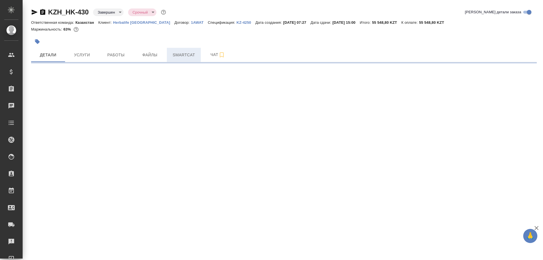
select select "RU"
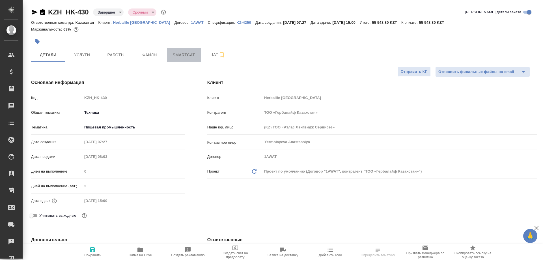
click at [183, 57] on span "Smartcat" at bounding box center [183, 54] width 27 height 7
type textarea "x"
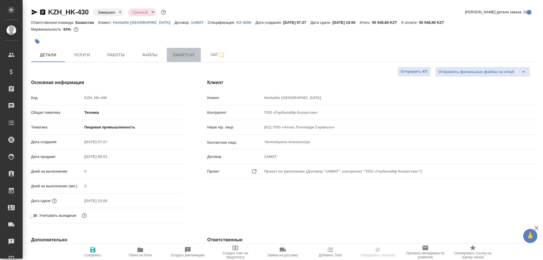
type textarea "x"
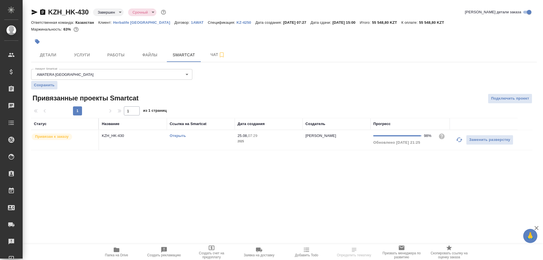
click at [177, 136] on link "Открыть" at bounding box center [178, 135] width 16 height 4
click at [116, 57] on span "Работы" at bounding box center [115, 54] width 27 height 7
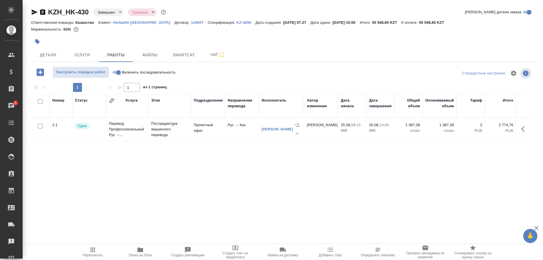
click at [92, 248] on icon "button" at bounding box center [92, 249] width 7 height 7
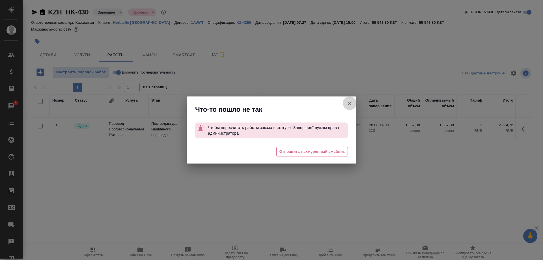
click at [346, 101] on icon "button" at bounding box center [349, 103] width 7 height 7
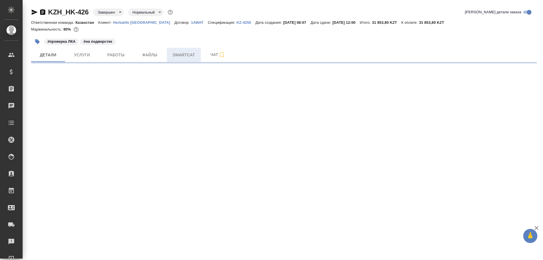
select select "RU"
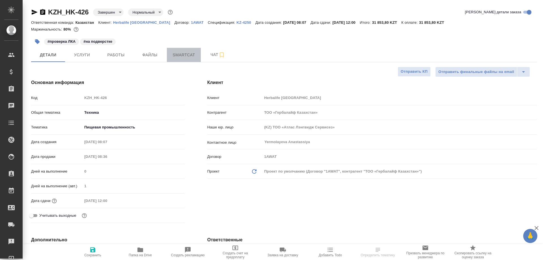
click at [185, 55] on span "Smartcat" at bounding box center [183, 54] width 27 height 7
type textarea "x"
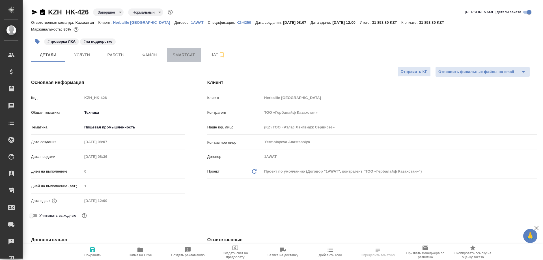
type textarea "x"
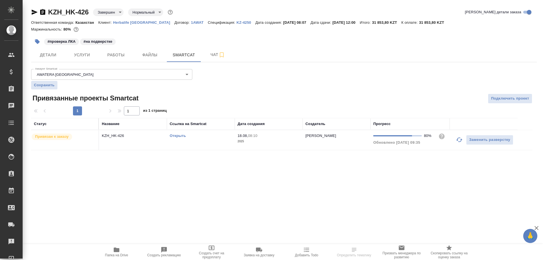
click at [178, 136] on link "Открыть" at bounding box center [178, 135] width 16 height 4
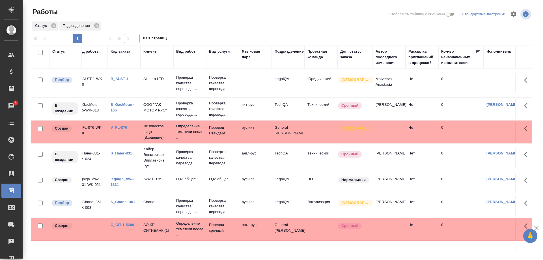
scroll to position [29, 7]
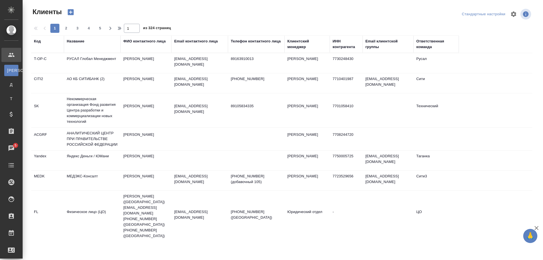
select select "RU"
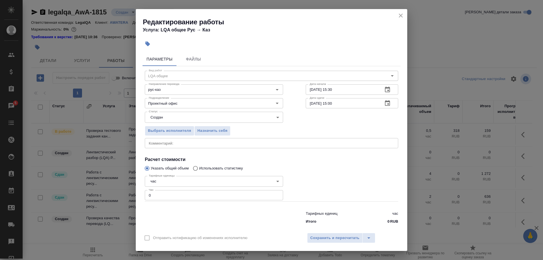
scroll to position [346, 0]
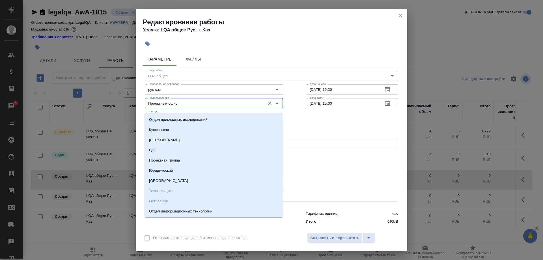
click at [200, 106] on input "Проектный офис" at bounding box center [205, 103] width 116 height 7
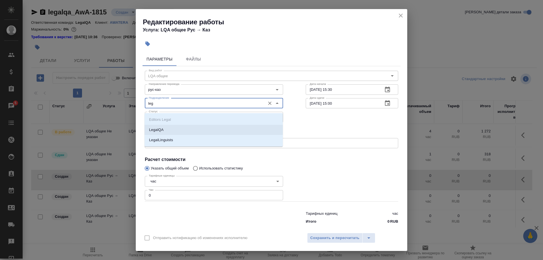
click at [166, 129] on li "LegalQA" at bounding box center [214, 130] width 138 height 10
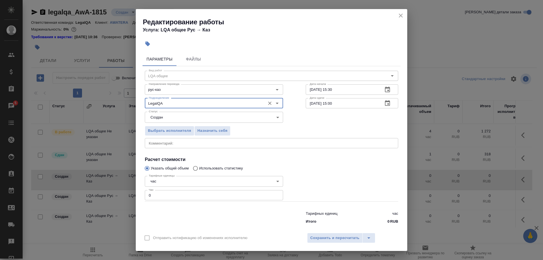
type input "LegalQA"
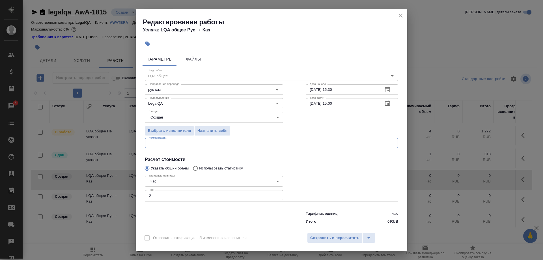
click at [176, 145] on textarea at bounding box center [271, 143] width 245 height 4
type textarea "G"
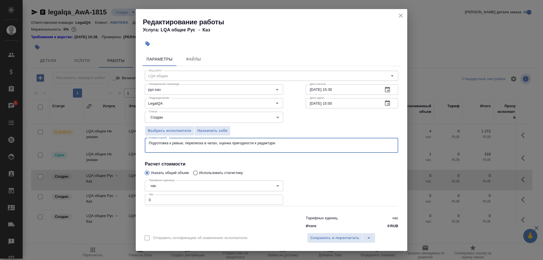
paste textarea "KZH_Novonordisk-KZ-422"
drag, startPoint x: 238, startPoint y: 148, endPoint x: 132, endPoint y: 148, distance: 105.8
click at [149, 148] on textarea "Подготовка к ревью, переписка в чатах, оценка пригодности к редактуре KZH_Novon…" at bounding box center [271, 145] width 245 height 9
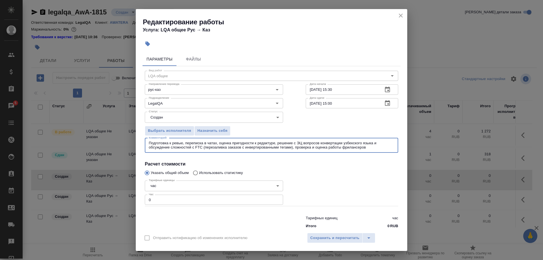
click at [372, 149] on textarea "Подготовка к ревью, переписка в чатах, оценка пригодности к редактуре, решение …" at bounding box center [271, 145] width 245 height 9
type textarea "Подготовка к ревью, переписка в чатах, оценка пригодности к редактуре, решение …"
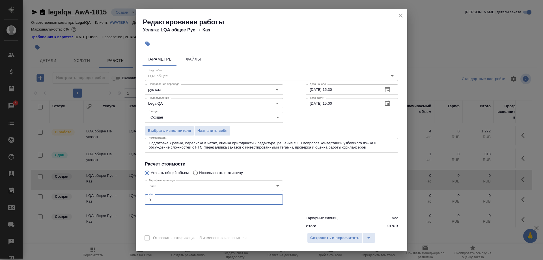
drag, startPoint x: 156, startPoint y: 193, endPoint x: 114, endPoint y: 189, distance: 42.0
click at [145, 195] on input "0" at bounding box center [214, 200] width 138 height 10
type input "8"
click at [317, 238] on span "Сохранить и пересчитать" at bounding box center [334, 238] width 49 height 7
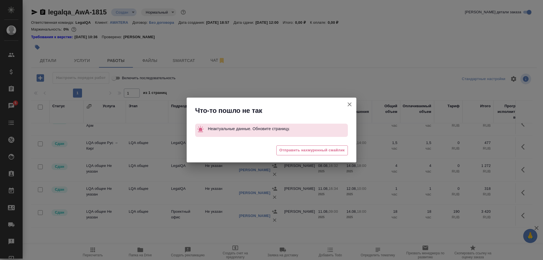
scroll to position [171, 0]
click at [345, 103] on button "Группировать работы по услугам" at bounding box center [350, 105] width 14 height 14
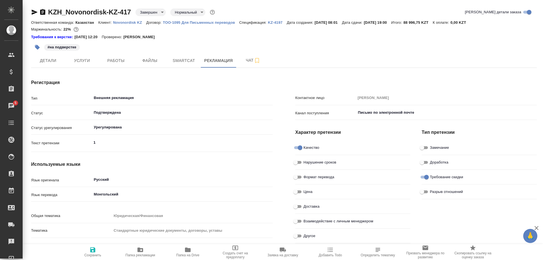
click at [131, 23] on p "Novonordisk KZ" at bounding box center [129, 22] width 33 height 4
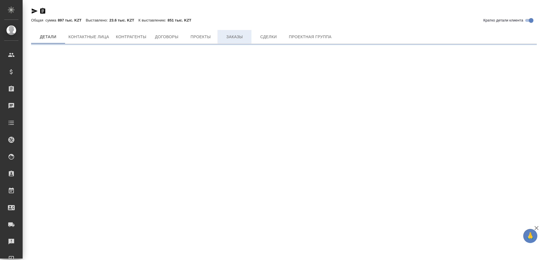
click at [232, 40] on div "Кратко детали клиента Общая сумма 897 тыс. KZT Выставлено: 23.6 тыс. KZT К выст…" at bounding box center [284, 24] width 512 height 48
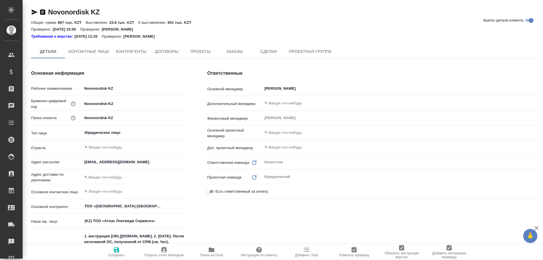
type textarea "x"
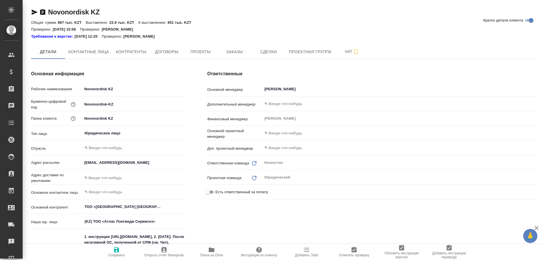
type textarea "x"
click at [233, 53] on span "Заказы" at bounding box center [234, 51] width 27 height 7
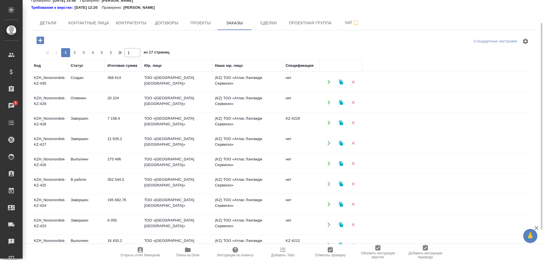
scroll to position [58, 0]
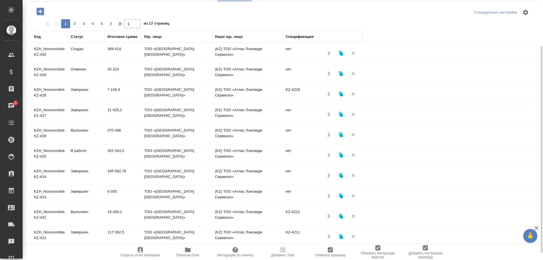
click at [48, 216] on td "KZH_Novonordisk-KZ-422" at bounding box center [49, 216] width 37 height 20
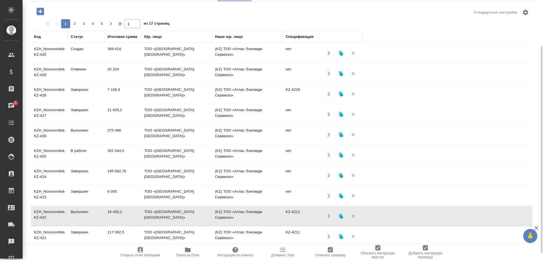
click at [48, 216] on td "KZH_Novonordisk-KZ-422" at bounding box center [49, 216] width 37 height 20
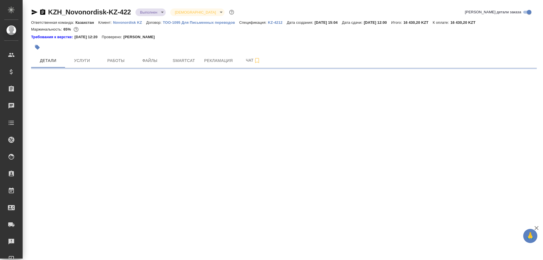
select select "RU"
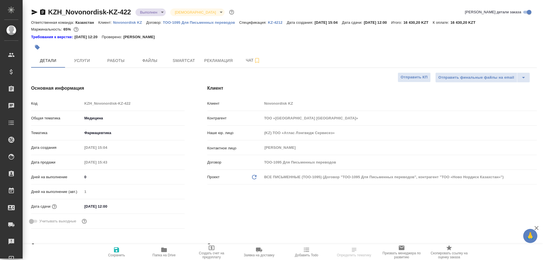
type textarea "x"
drag, startPoint x: 44, startPoint y: 7, endPoint x: 130, endPoint y: 16, distance: 86.7
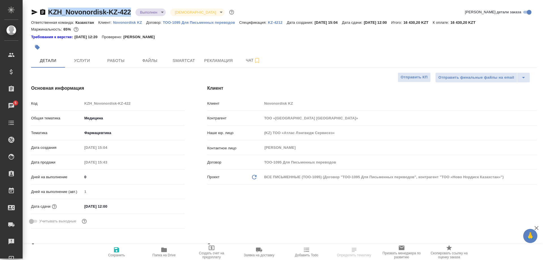
copy div "KZH_Novonordisk-KZ-422"
select select "RU"
type textarea "x"
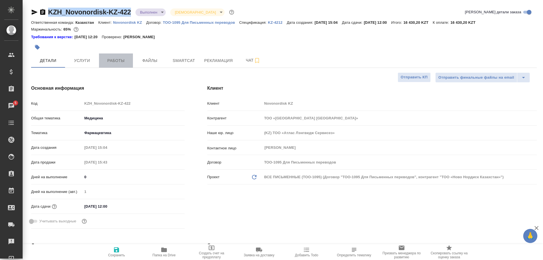
click at [117, 64] on button "Работы" at bounding box center [116, 60] width 34 height 14
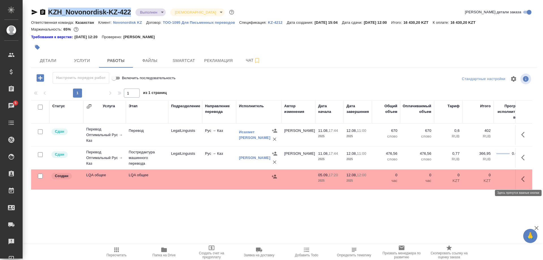
click at [521, 177] on button "button" at bounding box center [525, 179] width 14 height 14
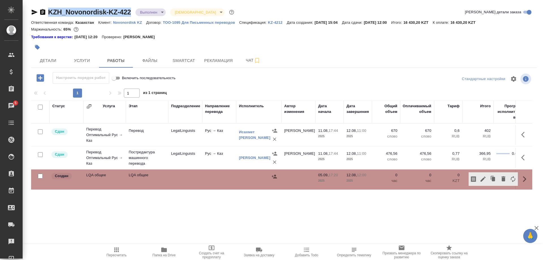
click at [481, 179] on icon "button" at bounding box center [483, 179] width 7 height 7
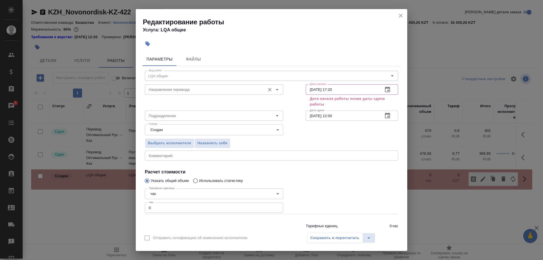
click at [192, 86] on div "Направление перевода" at bounding box center [214, 89] width 138 height 10
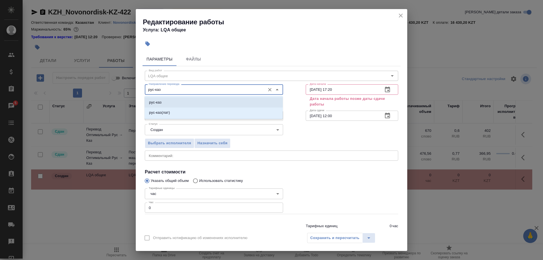
click at [198, 98] on li "рус-каз" at bounding box center [214, 102] width 138 height 10
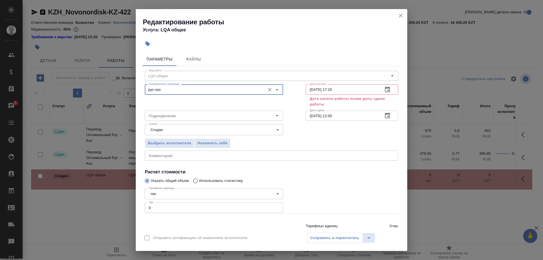
type input "рус-каз"
click at [400, 12] on button "close" at bounding box center [401, 15] width 8 height 8
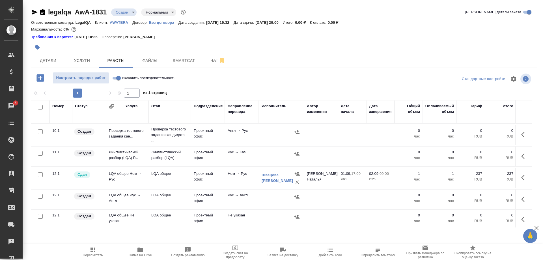
scroll to position [289, 0]
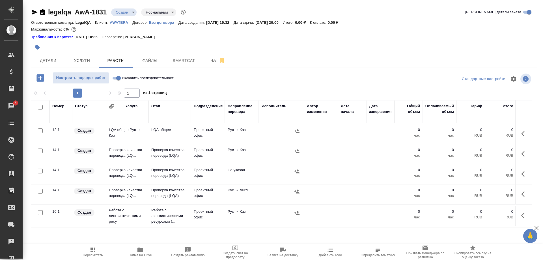
click at [119, 9] on body "🙏 .cls-1 fill:#fff; AWATERA [PERSON_NAME] Спецификации Заказы 5 Чаты Todo Проек…" at bounding box center [271, 130] width 543 height 260
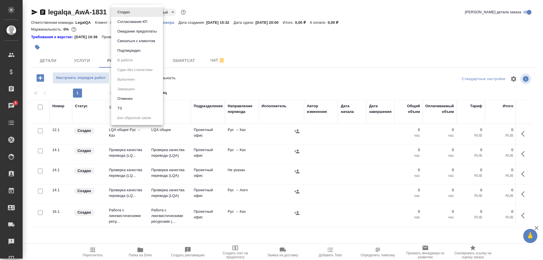
click at [123, 20] on button "Согласование КП" at bounding box center [132, 22] width 33 height 6
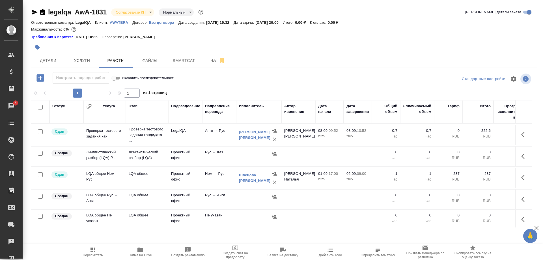
click at [124, 12] on body "🙏 .cls-1 fill:#fff; AWATERA [PERSON_NAME] Спецификации Заказы 5 Чаты Todo Проек…" at bounding box center [271, 130] width 543 height 260
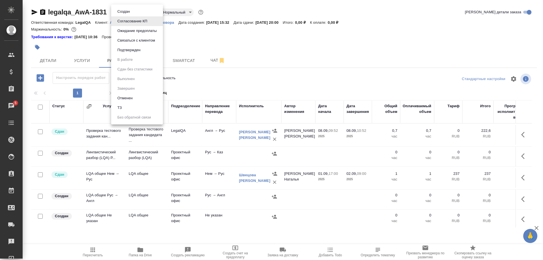
click at [124, 28] on button "Ожидание предоплаты" at bounding box center [137, 31] width 43 height 6
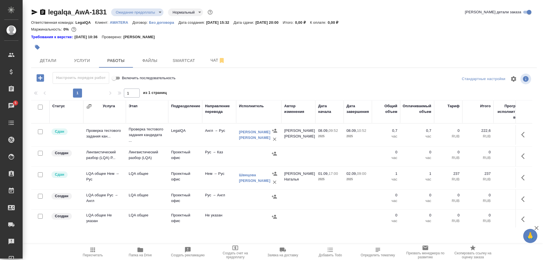
click at [124, 13] on body "🙏 .cls-1 fill:#fff; AWATERA [PERSON_NAME] Спецификации Заказы 5 Чаты Todo Проек…" at bounding box center [271, 130] width 543 height 260
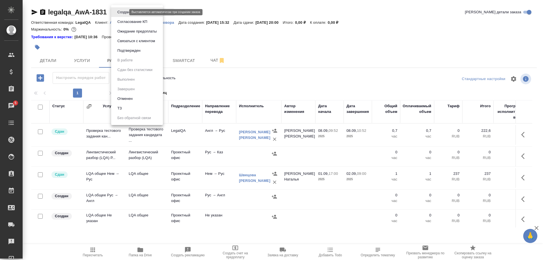
click at [125, 12] on body "🙏 .cls-1 fill:#fff; AWATERA [PERSON_NAME] Спецификации Заказы 5 Чаты Todo Проек…" at bounding box center [271, 130] width 543 height 260
click at [127, 47] on li "Подтвержден" at bounding box center [137, 51] width 52 height 10
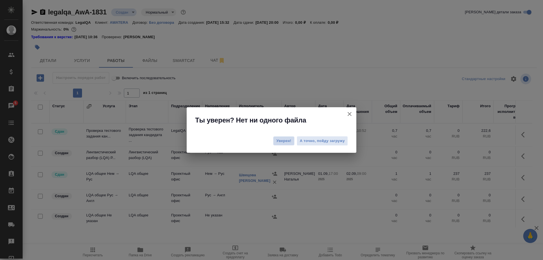
click at [275, 138] on button "Уверен!" at bounding box center [283, 140] width 21 height 9
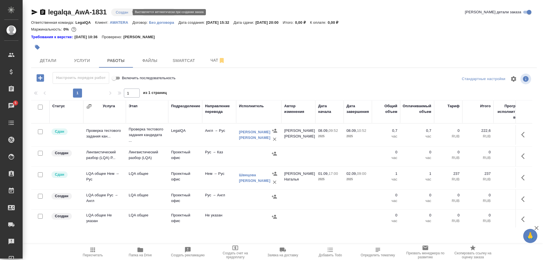
click at [126, 11] on body "🙏 .cls-1 fill:#fff; AWATERA [PERSON_NAME] Спецификации Заказы 5 Чаты Todo Проек…" at bounding box center [271, 130] width 543 height 260
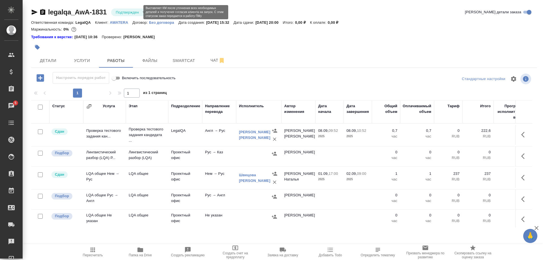
click at [136, 12] on body "🙏 .cls-1 fill:#fff; AWATERA [PERSON_NAME] Спецификации Заказы 5 Чаты Todo Проек…" at bounding box center [271, 130] width 543 height 260
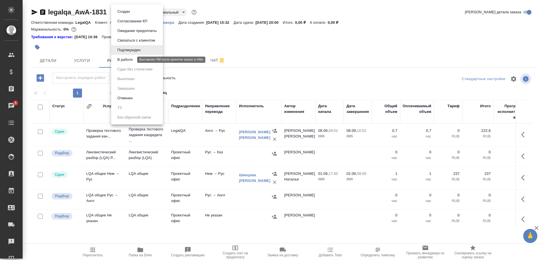
click at [124, 58] on button "В работе" at bounding box center [125, 60] width 19 height 6
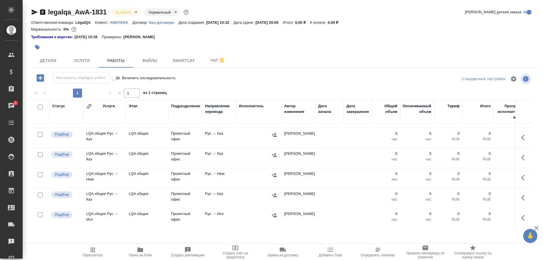
scroll to position [0, 0]
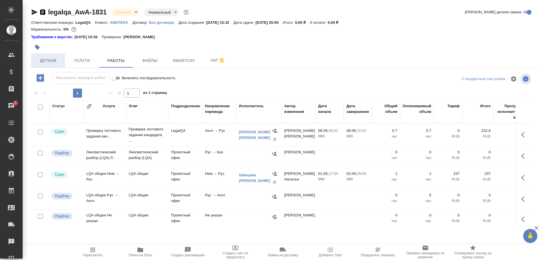
click at [47, 59] on span "Детали" at bounding box center [48, 60] width 27 height 7
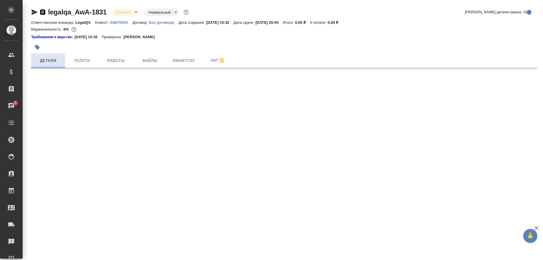
select select "RU"
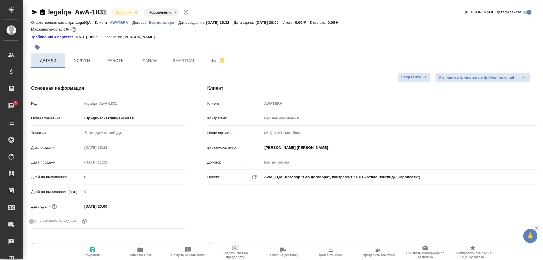
type textarea "x"
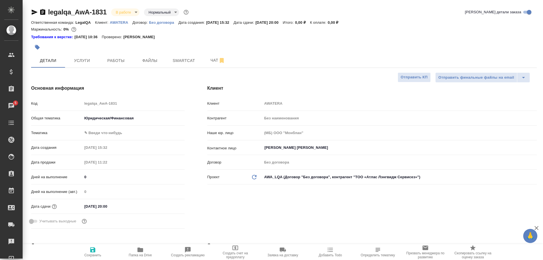
type textarea "x"
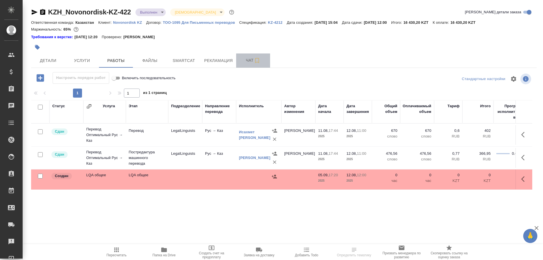
click at [244, 62] on span "Чат" at bounding box center [253, 60] width 27 height 7
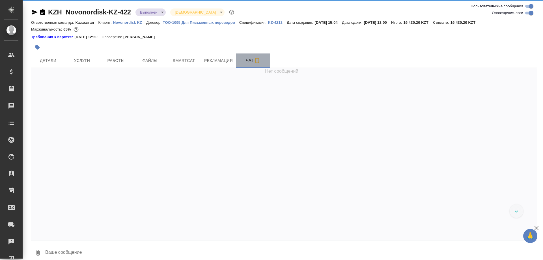
click at [244, 62] on span "Чат" at bounding box center [253, 60] width 27 height 7
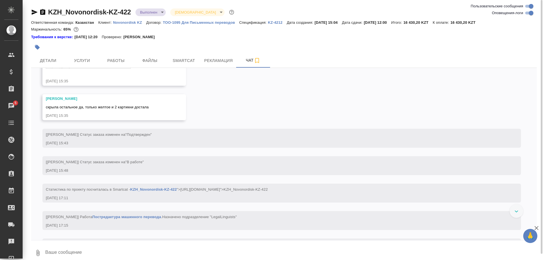
scroll to position [739, 0]
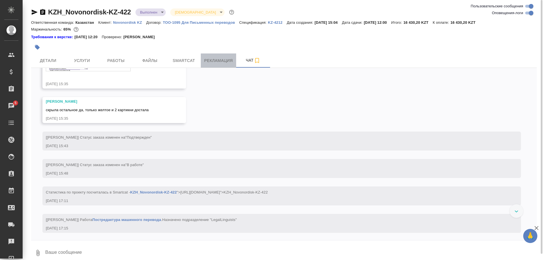
click at [212, 59] on span "Рекламация" at bounding box center [218, 60] width 29 height 7
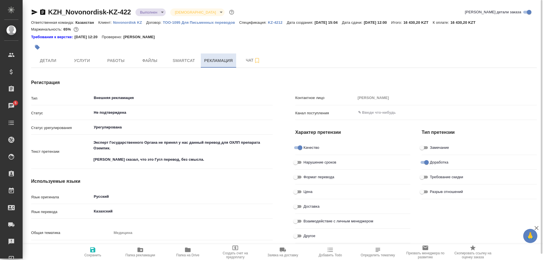
type textarea "x"
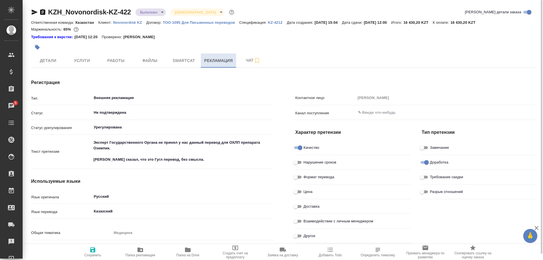
type textarea "x"
click at [120, 61] on span "Работы" at bounding box center [115, 60] width 27 height 7
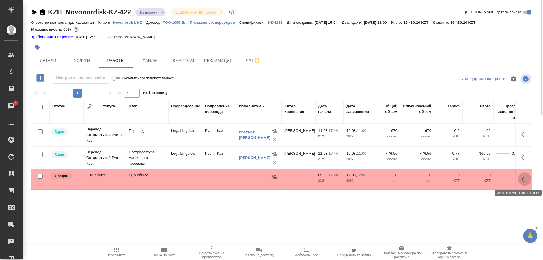
click at [519, 179] on button "button" at bounding box center [525, 179] width 14 height 14
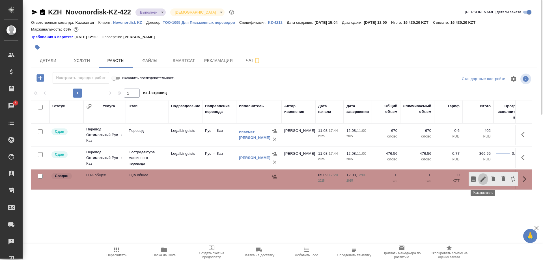
click at [482, 180] on icon "button" at bounding box center [483, 178] width 5 height 5
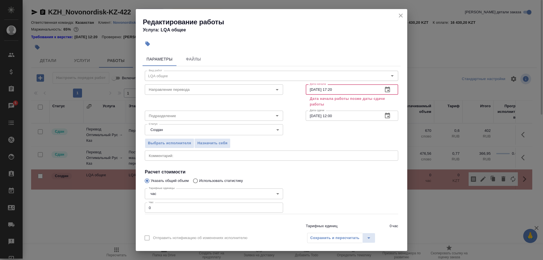
drag, startPoint x: 340, startPoint y: 89, endPoint x: 300, endPoint y: 89, distance: 40.2
click at [306, 89] on input "05.09.2025 17:20" at bounding box center [342, 89] width 73 height 10
drag, startPoint x: 348, startPoint y: 89, endPoint x: 300, endPoint y: 91, distance: 48.2
click at [306, 86] on input "25.08.2025 12:00" at bounding box center [342, 89] width 73 height 10
type input "25.08.2025 12:00"
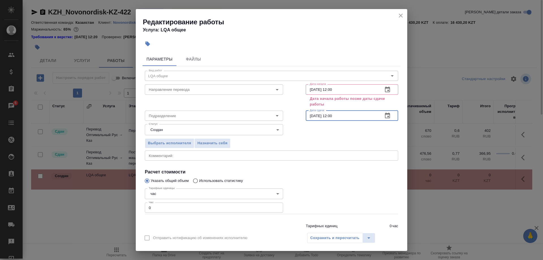
click at [342, 114] on input "12.08.2025 12:00" at bounding box center [342, 116] width 73 height 10
paste input "25"
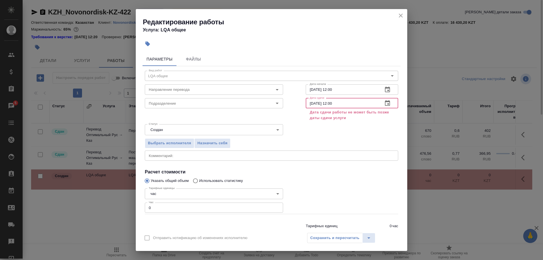
click at [310, 104] on input "25.08.2025 12:00" at bounding box center [342, 103] width 73 height 10
type input "29.08.2025 12:00"
click at [324, 241] on div "Сохранить и пересчитать" at bounding box center [341, 238] width 68 height 10
click at [396, 16] on div "Редактирование работы Услуга: LQA общее" at bounding box center [272, 23] width 272 height 29
drag, startPoint x: 148, startPoint y: 201, endPoint x: 137, endPoint y: 201, distance: 10.7
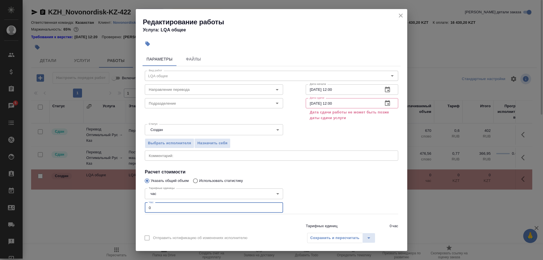
click at [145, 203] on input "0" at bounding box center [214, 208] width 138 height 10
type input "2"
click at [199, 141] on span "Назначить себя" at bounding box center [212, 143] width 30 height 7
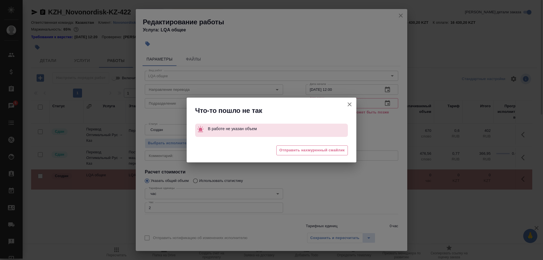
click at [349, 103] on icon "button" at bounding box center [349, 104] width 7 height 7
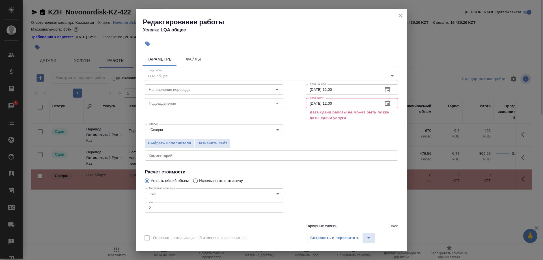
click at [345, 102] on input "29.08.2025 12:00" at bounding box center [342, 103] width 73 height 10
drag, startPoint x: 307, startPoint y: 102, endPoint x: 287, endPoint y: 117, distance: 24.7
click at [307, 103] on input "29.08.2025 12:00" at bounding box center [342, 103] width 73 height 10
type input "25.08.2025 13:00"
click at [323, 237] on div "Сохранить и пересчитать" at bounding box center [341, 238] width 68 height 10
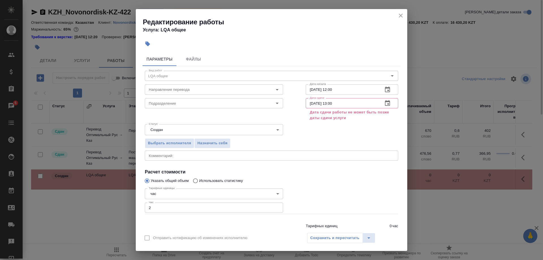
click at [394, 15] on div "Редактирование работы Услуга: LQA общее" at bounding box center [272, 23] width 272 height 29
click at [402, 14] on icon "close" at bounding box center [401, 16] width 4 height 4
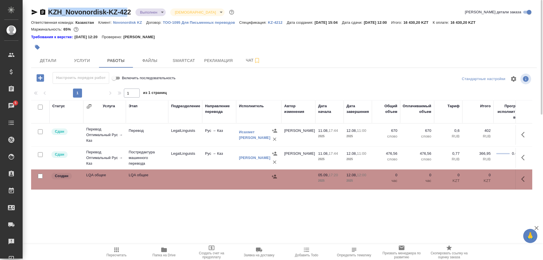
drag, startPoint x: 128, startPoint y: 5, endPoint x: 48, endPoint y: 11, distance: 79.7
click at [48, 11] on div "KZH_Novonordisk-KZ-422 Выполнен completed Святая троица holyTrinity Кратко дета…" at bounding box center [284, 121] width 512 height 242
copy link "KZH_Novonordisk-KZ-42"
click at [76, 62] on span "Услуги" at bounding box center [81, 60] width 27 height 7
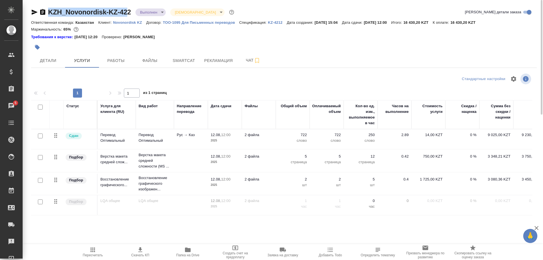
scroll to position [24, 0]
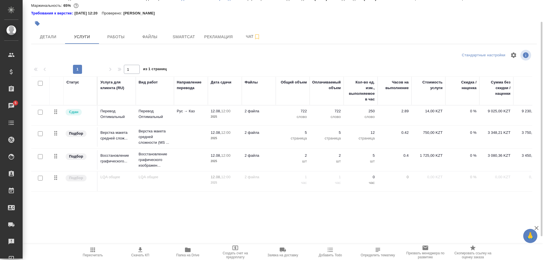
click at [147, 184] on td "LQA общее" at bounding box center [155, 181] width 38 height 20
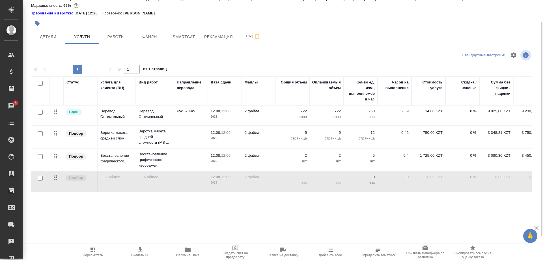
click at [147, 184] on td "LQA общее" at bounding box center [155, 181] width 38 height 20
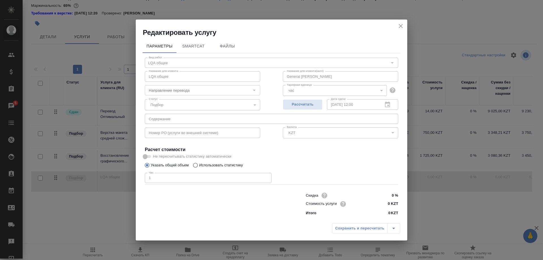
click at [387, 109] on div "12.08.2025 12:00 Дата сдачи" at bounding box center [362, 104] width 71 height 10
click at [382, 109] on div "12.08.2025 12:00 Дата сдачи" at bounding box center [362, 104] width 71 height 10
click at [314, 108] on span "Рассчитать" at bounding box center [302, 104] width 33 height 7
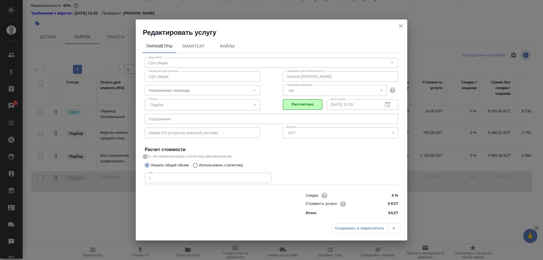
drag, startPoint x: 378, startPoint y: 111, endPoint x: 381, endPoint y: 112, distance: 3.2
click at [381, 109] on div "12.08.2025 12:00 Дата сдачи" at bounding box center [362, 104] width 71 height 10
click at [382, 109] on div "12.08.2025 12:00 Дата сдачи" at bounding box center [362, 104] width 71 height 10
click at [397, 29] on icon "close" at bounding box center [400, 26] width 7 height 7
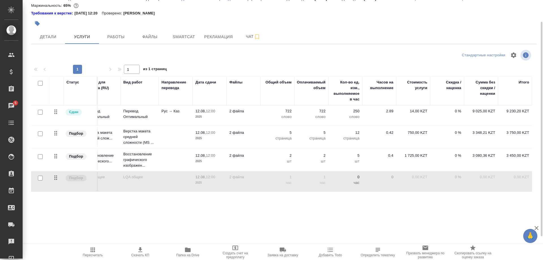
scroll to position [0, 0]
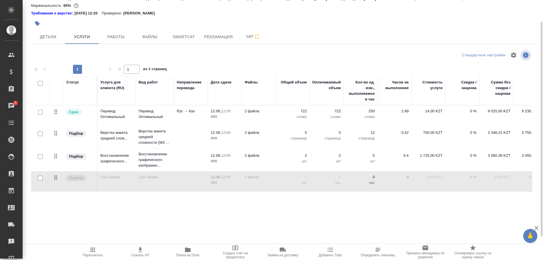
click at [406, 181] on td "0" at bounding box center [395, 181] width 34 height 20
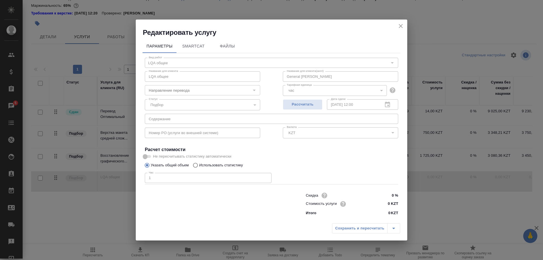
click at [389, 109] on div "12.08.2025 12:00 Дата сдачи" at bounding box center [362, 104] width 71 height 10
click at [385, 109] on div "12.08.2025 12:00 Дата сдачи" at bounding box center [362, 104] width 71 height 10
click at [193, 50] on span "SmartCat" at bounding box center [193, 46] width 27 height 7
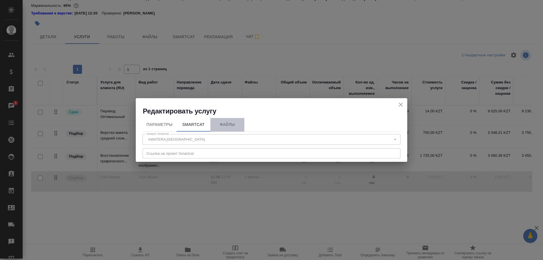
click at [227, 122] on span "Файлы" at bounding box center [227, 124] width 27 height 7
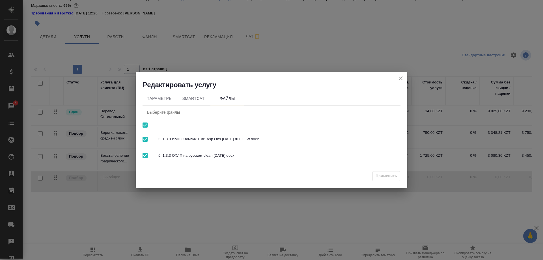
click at [396, 78] on div "Редактировать услугу" at bounding box center [272, 81] width 272 height 18
click at [399, 77] on icon "close" at bounding box center [400, 78] width 7 height 7
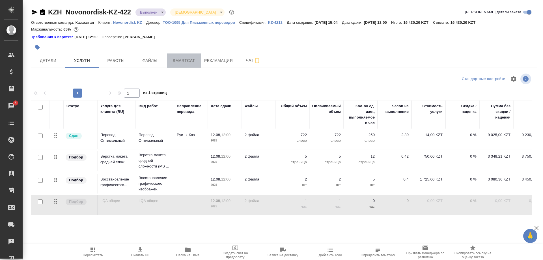
click at [170, 61] on button "Smartcat" at bounding box center [184, 60] width 34 height 14
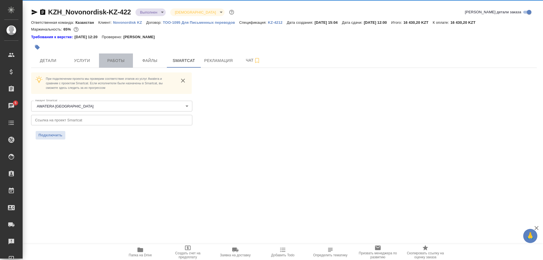
click at [123, 61] on span "Работы" at bounding box center [115, 60] width 27 height 7
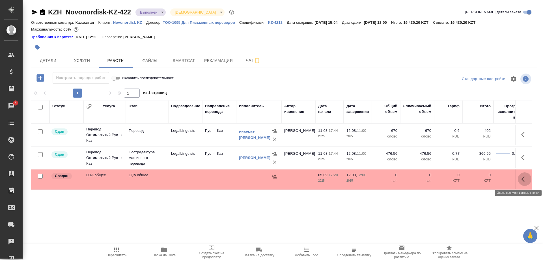
click at [521, 180] on button "button" at bounding box center [525, 179] width 14 height 14
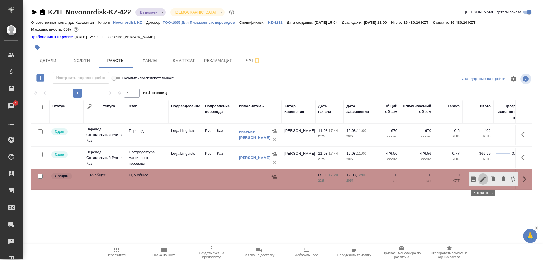
click at [479, 178] on button "button" at bounding box center [483, 179] width 10 height 14
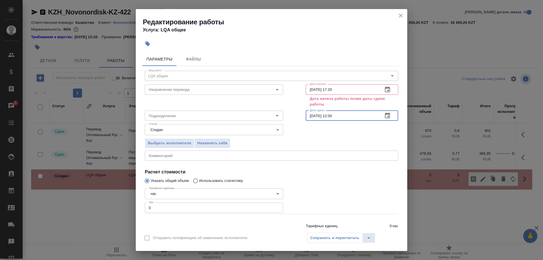
drag, startPoint x: 341, startPoint y: 114, endPoint x: 307, endPoint y: 117, distance: 34.6
click at [308, 117] on input "12.08.2025 12:00" at bounding box center [342, 116] width 73 height 10
click at [344, 87] on input "05.09.2025 17:20" at bounding box center [342, 89] width 73 height 10
click at [314, 89] on input "05.09.2025 17:20" at bounding box center [342, 89] width 73 height 10
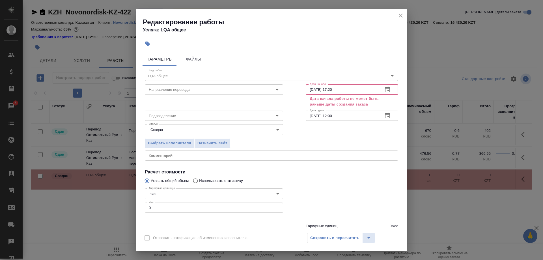
click at [309, 89] on input "05.08.2025 17:20" at bounding box center [342, 89] width 73 height 10
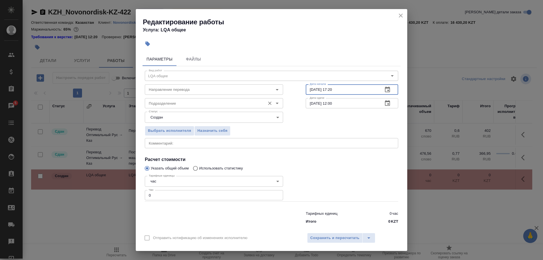
type input "11.08.2025 17:20"
click at [185, 107] on input "Подразделение" at bounding box center [205, 103] width 116 height 7
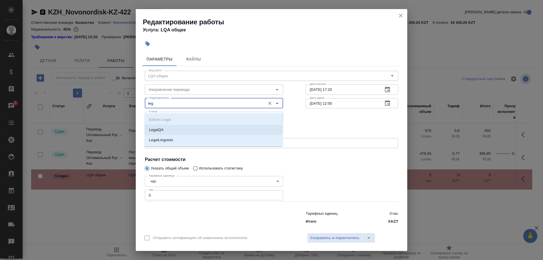
click at [169, 127] on li "LegalQA" at bounding box center [214, 130] width 138 height 10
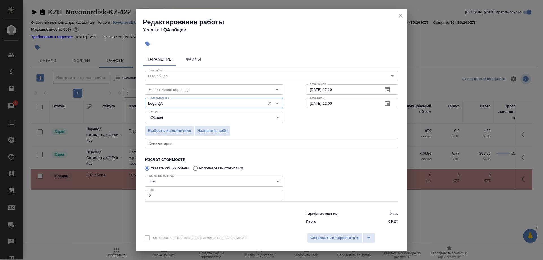
type input "LegalQA"
click at [318, 229] on div "Отправить нотификацию об изменениях исполнителю Сохранить и пересчитать" at bounding box center [272, 240] width 272 height 22
click at [397, 20] on button "close" at bounding box center [401, 15] width 8 height 8
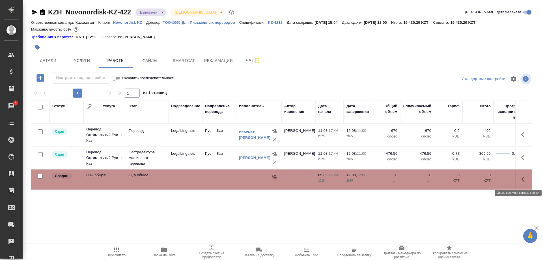
click at [522, 180] on icon "button" at bounding box center [522, 179] width 3 height 6
click at [479, 181] on button "button" at bounding box center [483, 179] width 10 height 14
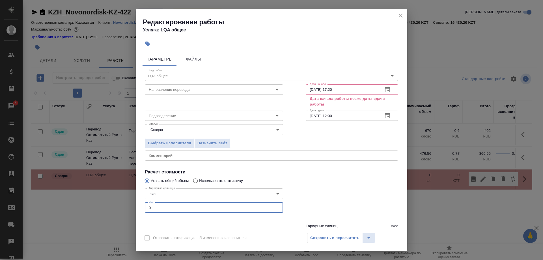
drag, startPoint x: 187, startPoint y: 199, endPoint x: 120, endPoint y: 201, distance: 67.1
click at [145, 203] on input "0" at bounding box center [214, 208] width 138 height 10
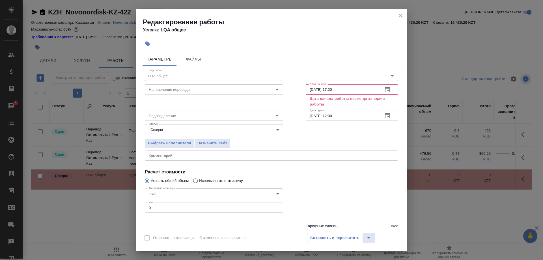
drag, startPoint x: 313, startPoint y: 90, endPoint x: 315, endPoint y: 107, distance: 17.0
click at [313, 90] on input "05.09.2025 17:20" at bounding box center [342, 89] width 73 height 10
click at [314, 90] on input "10.09.2025 17:20" at bounding box center [342, 89] width 73 height 10
click at [346, 89] on input "10.08.2025 17:20" at bounding box center [342, 89] width 73 height 10
click at [309, 89] on input "10.08.2025 17:20" at bounding box center [342, 89] width 73 height 10
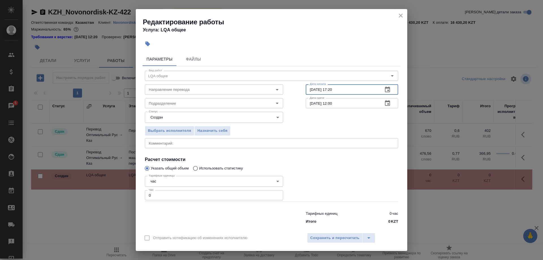
type input "11.08.2025 17:20"
click at [316, 125] on div "Выбрать исполнителя Назначить себя" at bounding box center [271, 130] width 276 height 35
click at [329, 235] on span "Сохранить и пересчитать" at bounding box center [334, 238] width 49 height 7
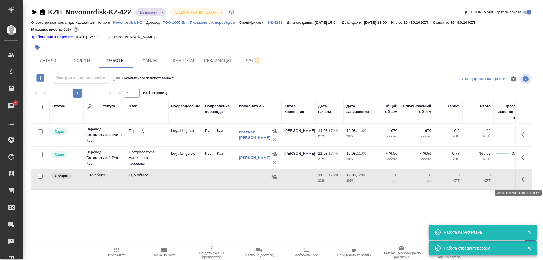
click at [522, 178] on icon "button" at bounding box center [524, 179] width 7 height 7
click at [482, 177] on icon "button" at bounding box center [483, 179] width 7 height 7
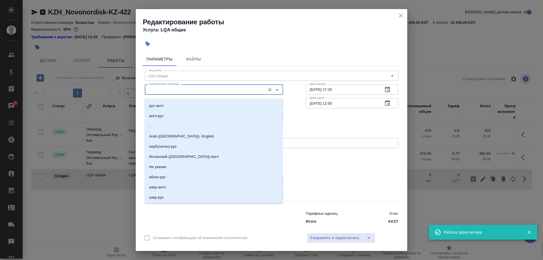
click at [194, 92] on input "Направление перевода" at bounding box center [205, 89] width 116 height 7
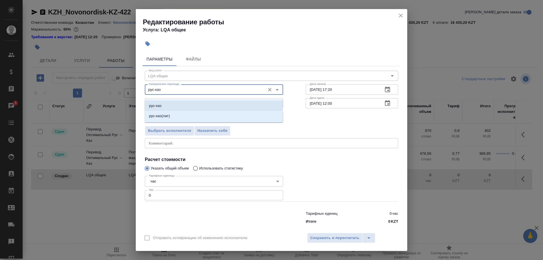
click at [190, 103] on li "рус-каз" at bounding box center [214, 106] width 138 height 10
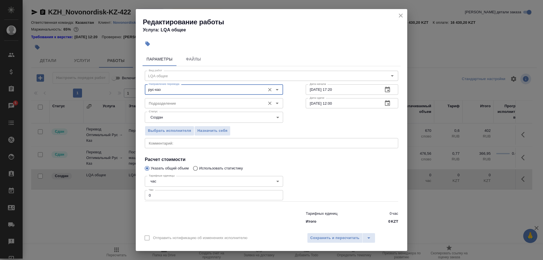
type input "рус-каз"
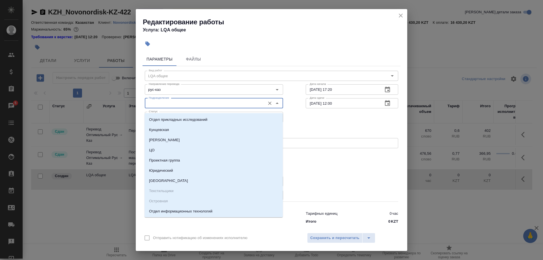
click at [214, 106] on input "Подразделение" at bounding box center [205, 103] width 116 height 7
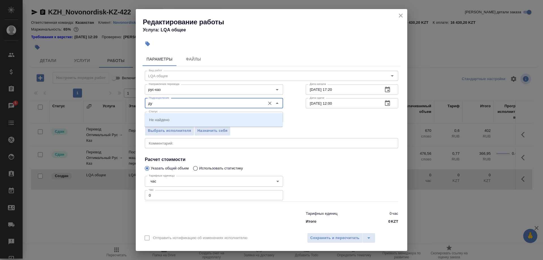
type input "д"
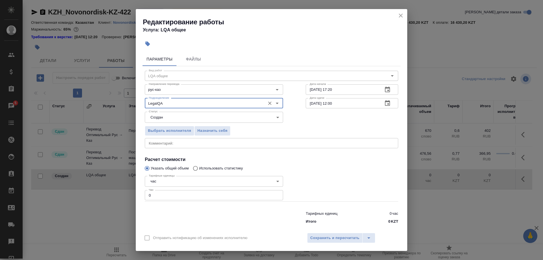
type input "LegalQA"
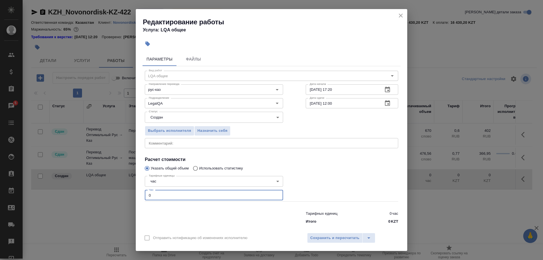
drag, startPoint x: 205, startPoint y: 189, endPoint x: 117, endPoint y: 195, distance: 87.6
click at [145, 195] on input "0" at bounding box center [214, 195] width 138 height 10
type input "2"
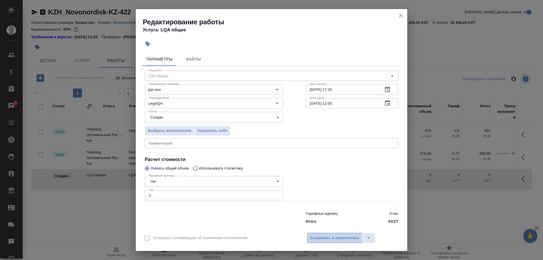
click at [315, 236] on span "Сохранить и пересчитать" at bounding box center [334, 238] width 49 height 7
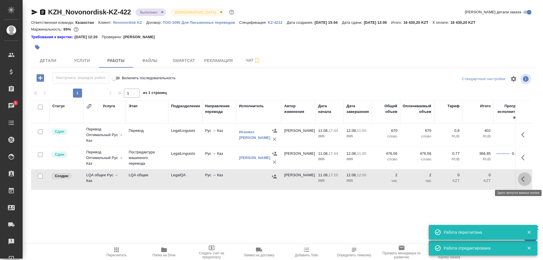
click at [522, 178] on icon "button" at bounding box center [522, 179] width 3 height 6
click at [484, 179] on icon "button" at bounding box center [483, 179] width 7 height 7
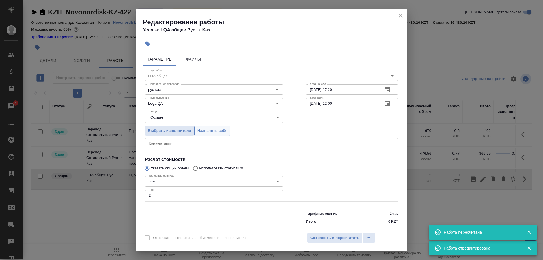
click at [213, 134] on span "Назначить себя" at bounding box center [212, 131] width 30 height 7
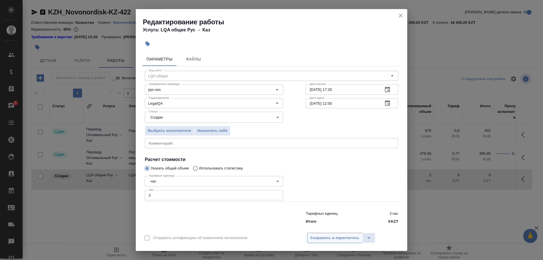
click at [319, 235] on span "Сохранить и пересчитать" at bounding box center [334, 238] width 49 height 7
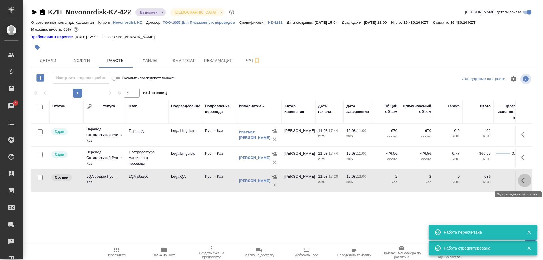
click at [524, 180] on icon "button" at bounding box center [524, 180] width 7 height 7
click at [481, 178] on icon "button" at bounding box center [483, 180] width 7 height 7
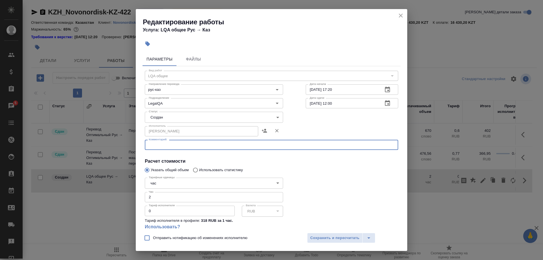
click at [162, 145] on textarea at bounding box center [271, 145] width 245 height 4
type textarea "25-29.08 — доработка, переписка в чате с КМ/ПМ, разбор рекламации"
click at [182, 119] on body "🙏 .cls-1 fill:#fff; AWATERA Shirina Sabina Клиенты Спецификации Заказы 5 Чаты T…" at bounding box center [271, 130] width 543 height 260
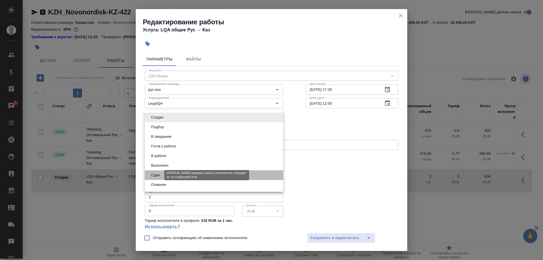
click at [150, 173] on button "Сдан" at bounding box center [155, 175] width 12 height 6
type input "closed"
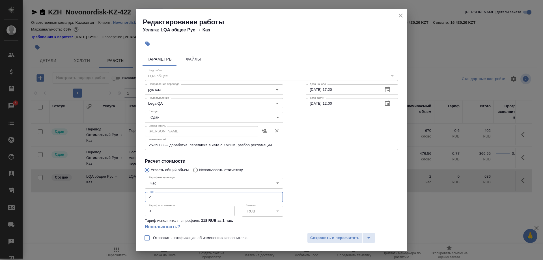
click at [157, 192] on input "2" at bounding box center [214, 197] width 138 height 10
type input "2.5"
click at [311, 236] on span "Сохранить и пересчитать" at bounding box center [334, 238] width 49 height 7
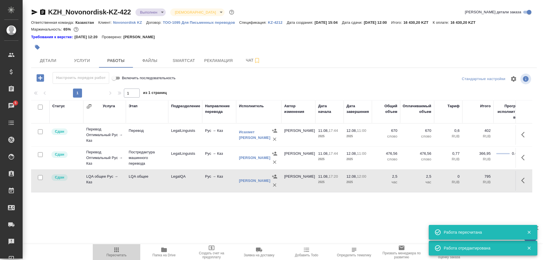
click at [120, 251] on span "Пересчитать" at bounding box center [116, 251] width 41 height 11
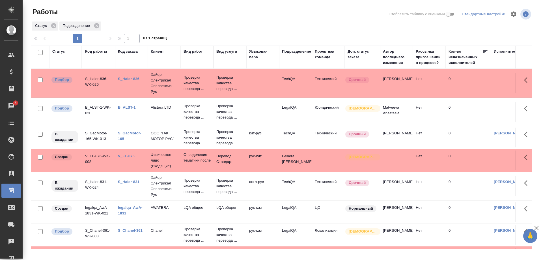
click at [123, 77] on link "S_Haier-836" at bounding box center [128, 79] width 21 height 4
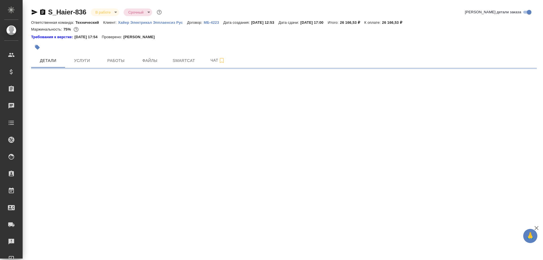
select select "RU"
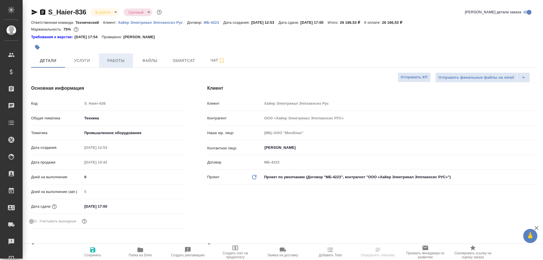
type textarea "x"
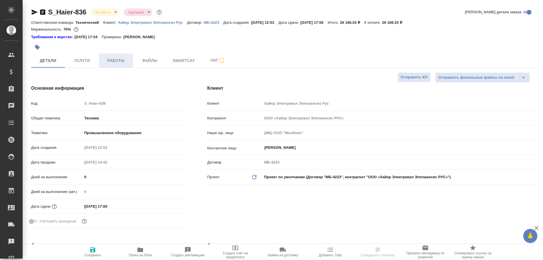
type textarea "x"
click at [117, 61] on span "Работы" at bounding box center [115, 60] width 27 height 7
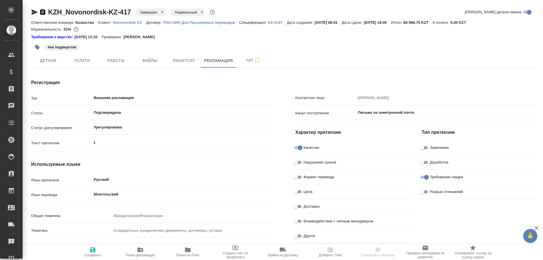
type textarea "x"
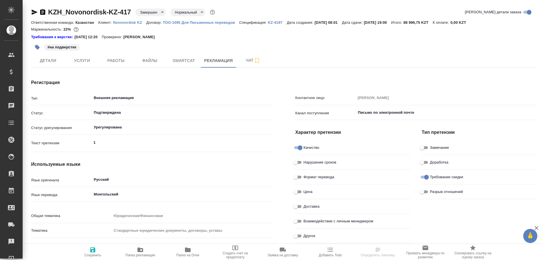
type textarea "x"
type input "[PERSON_NAME]"
type textarea "x"
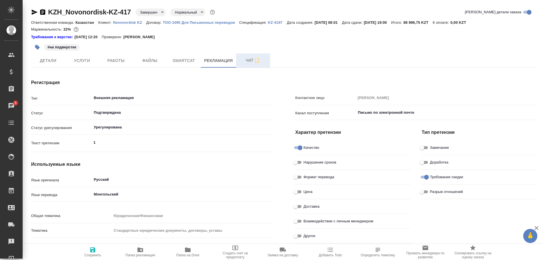
type textarea "x"
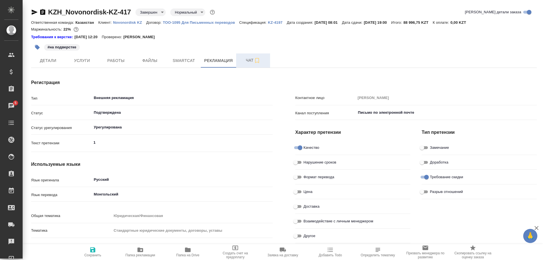
click at [244, 63] on span "Чат" at bounding box center [253, 60] width 27 height 7
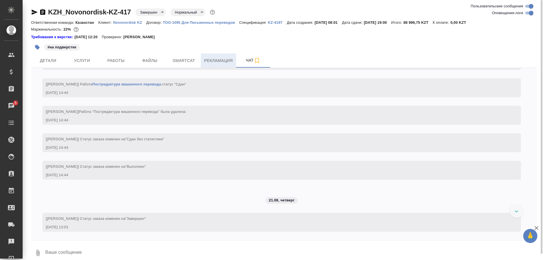
scroll to position [6046, 0]
click at [219, 65] on button "Рекламация" at bounding box center [218, 60] width 35 height 14
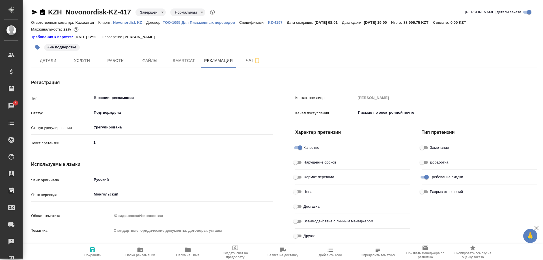
type textarea "x"
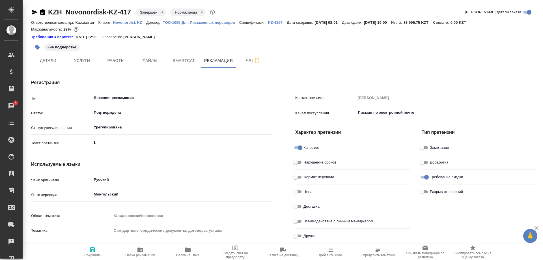
type textarea "x"
type input "[PERSON_NAME]"
type textarea "x"
click at [120, 62] on span "Работы" at bounding box center [115, 60] width 27 height 7
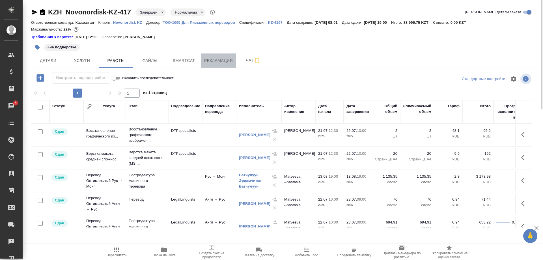
click at [205, 59] on span "Рекламация" at bounding box center [218, 60] width 29 height 7
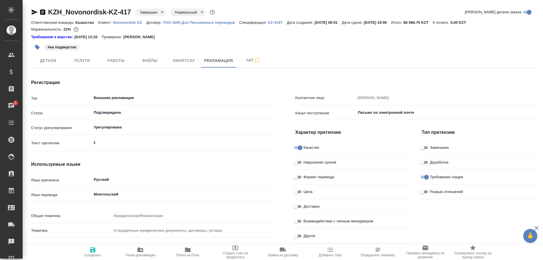
type textarea "x"
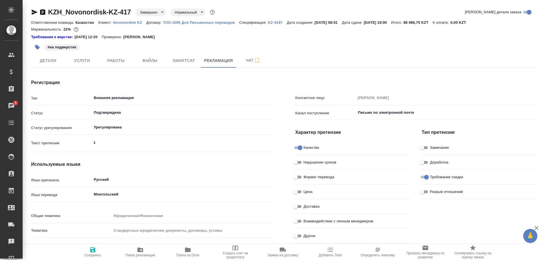
type textarea "x"
type input "[PERSON_NAME]"
type textarea "x"
click at [188, 64] on span "Smartcat" at bounding box center [183, 60] width 27 height 7
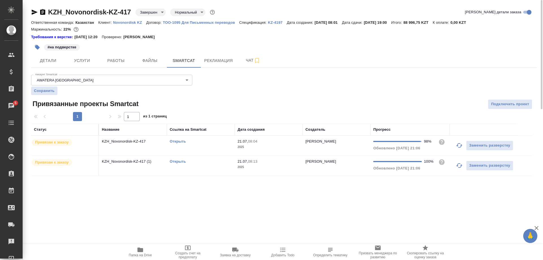
click at [179, 160] on link "Открыть" at bounding box center [178, 161] width 16 height 4
click at [182, 141] on link "Открыть" at bounding box center [178, 141] width 16 height 4
click at [207, 60] on span "Рекламация" at bounding box center [218, 60] width 29 height 7
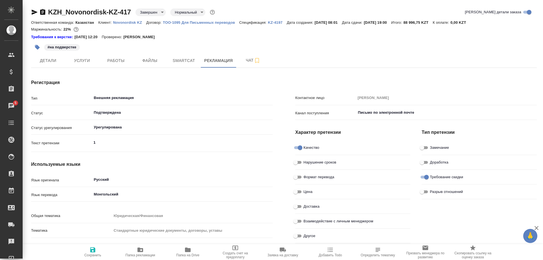
type textarea "x"
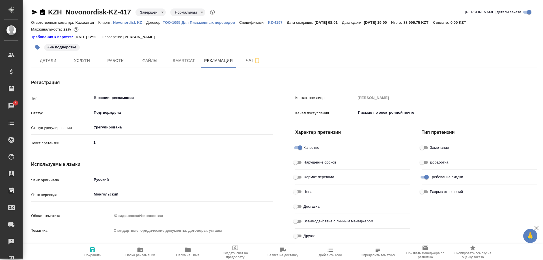
type textarea "x"
type input "[PERSON_NAME]"
type textarea "x"
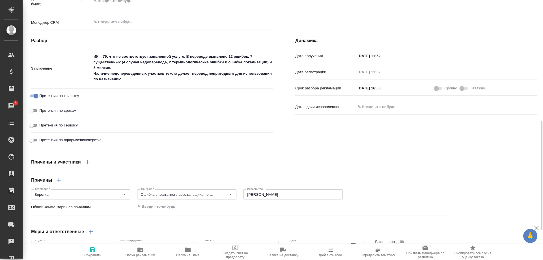
scroll to position [359, 0]
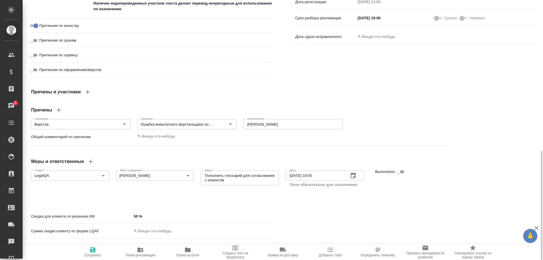
click at [395, 169] on span "Выполнено" at bounding box center [385, 172] width 20 height 6
click at [395, 168] on input "Выполнено" at bounding box center [398, 171] width 20 height 7
checkbox input "true"
type textarea "x"
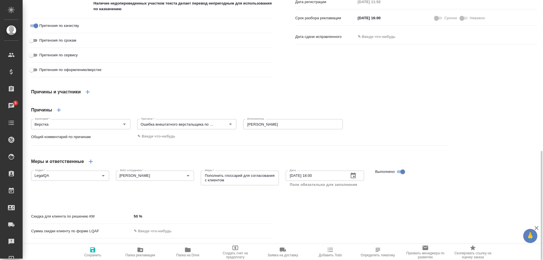
type textarea "x"
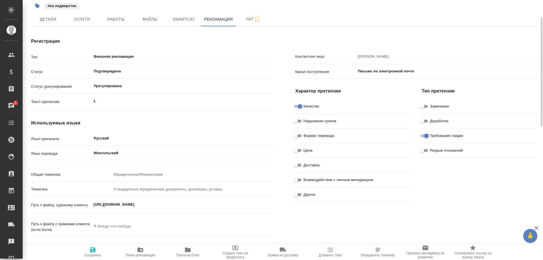
scroll to position [0, 0]
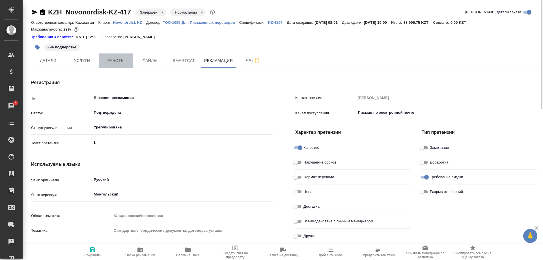
click at [114, 61] on span "Работы" at bounding box center [115, 60] width 27 height 7
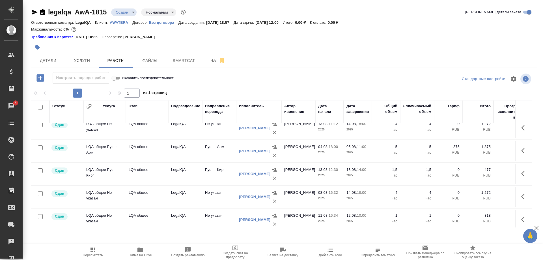
scroll to position [171, 0]
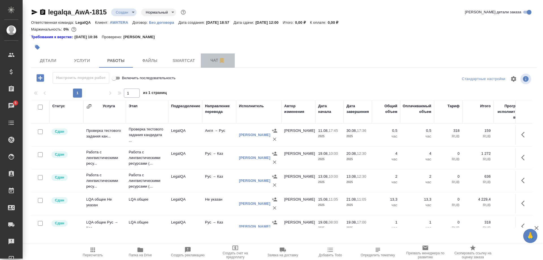
click at [209, 63] on span "Чат" at bounding box center [217, 60] width 27 height 7
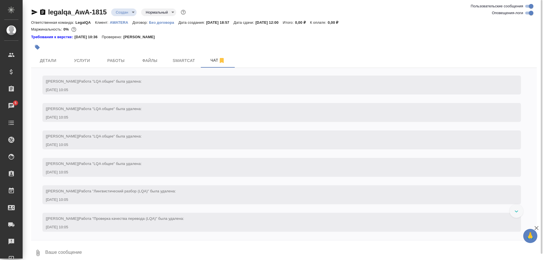
scroll to position [6225, 0]
click at [112, 61] on span "Работы" at bounding box center [115, 60] width 27 height 7
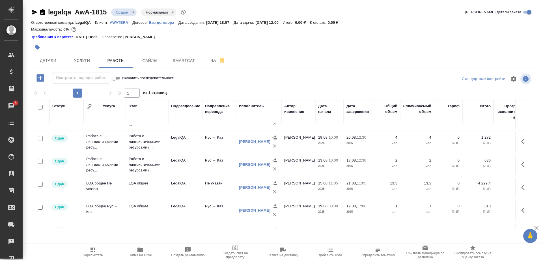
scroll to position [29, 0]
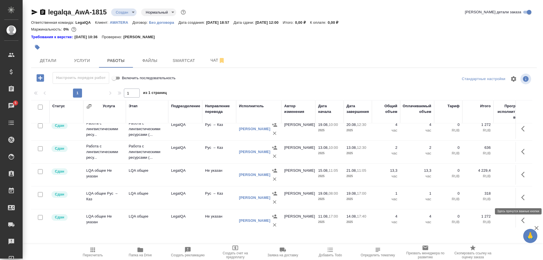
click at [520, 197] on button "button" at bounding box center [525, 198] width 14 height 14
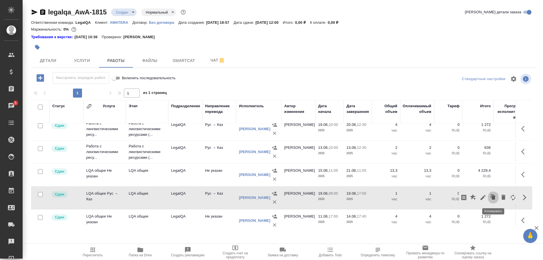
click at [489, 196] on icon "button" at bounding box center [493, 197] width 8 height 8
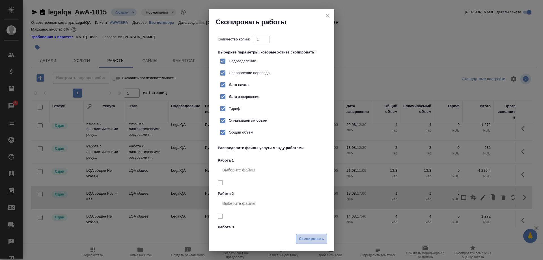
click at [306, 239] on span "Скопировать" at bounding box center [311, 239] width 25 height 7
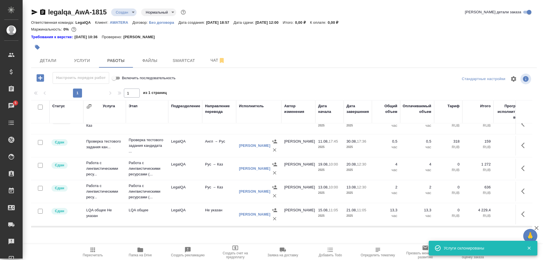
scroll to position [0, 0]
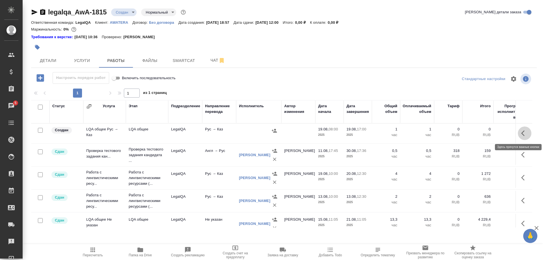
click at [523, 132] on icon "button" at bounding box center [522, 133] width 3 height 6
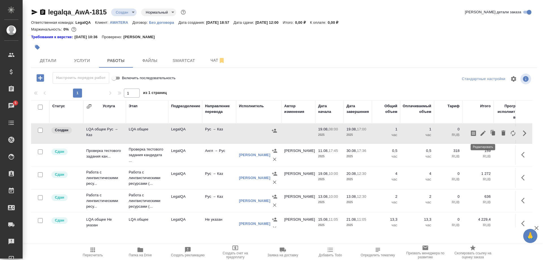
click at [481, 133] on icon "button" at bounding box center [483, 133] width 7 height 7
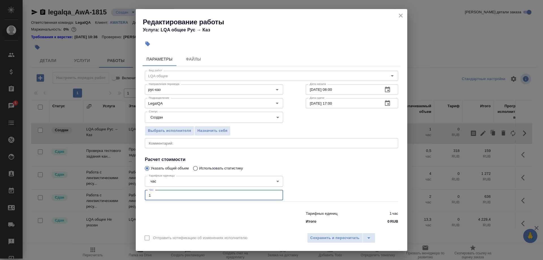
drag, startPoint x: 165, startPoint y: 193, endPoint x: 121, endPoint y: 193, distance: 43.8
click at [145, 193] on input "1" at bounding box center [214, 195] width 138 height 10
type input "8"
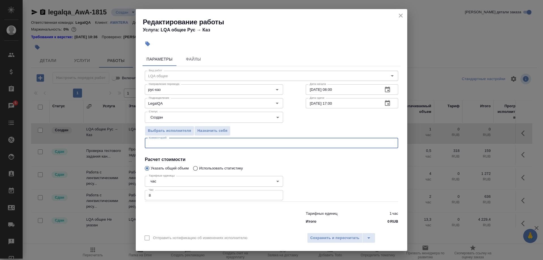
click at [204, 145] on textarea at bounding box center [271, 143] width 245 height 4
click at [271, 145] on textarea "решение с ЭЦ вопросов конвертации узбекского для заказов" at bounding box center [271, 143] width 245 height 4
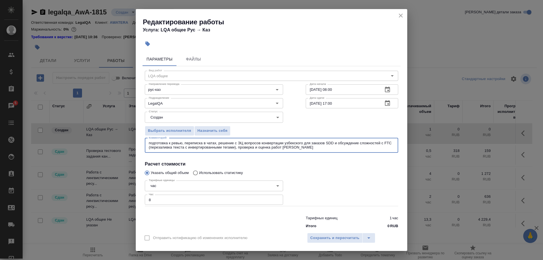
type textarea "подготовка к ревью, переписка в чатах, решение с ЭЦ вопросов конвертации узбекс…"
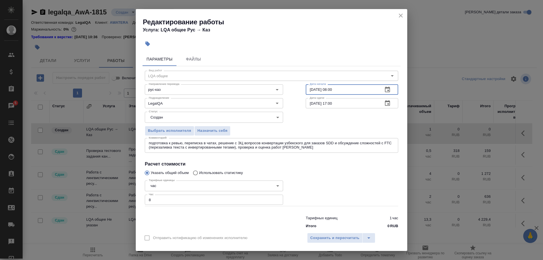
click at [341, 90] on input "[DATE] 08:00" at bounding box center [342, 89] width 73 height 10
drag, startPoint x: 346, startPoint y: 89, endPoint x: 283, endPoint y: 89, distance: 62.5
click at [306, 89] on input "[DATE] 08:00" at bounding box center [342, 89] width 73 height 10
drag, startPoint x: 309, startPoint y: 90, endPoint x: 308, endPoint y: 92, distance: 3.2
click at [309, 90] on input "[DATE] 08:00" at bounding box center [342, 89] width 73 height 10
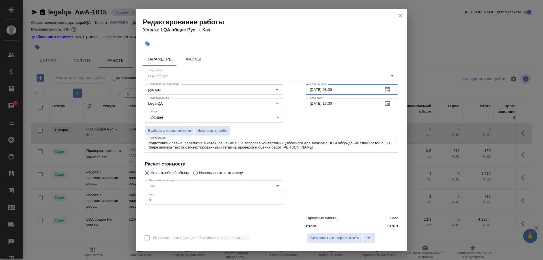
type input "[DATE] 08:00"
drag, startPoint x: 311, startPoint y: 105, endPoint x: 295, endPoint y: 105, distance: 15.6
click at [306, 105] on input "[DATE] 17:00" at bounding box center [342, 103] width 73 height 10
type input "[DATE] 17:00"
click at [323, 236] on span "Сохранить и пересчитать" at bounding box center [334, 238] width 49 height 7
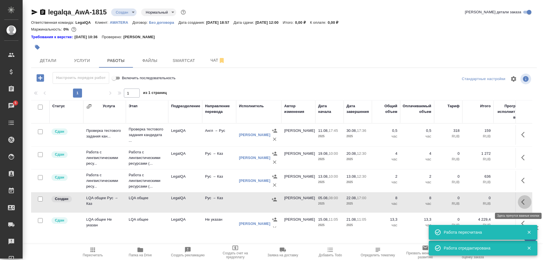
click at [521, 202] on icon "button" at bounding box center [524, 202] width 7 height 7
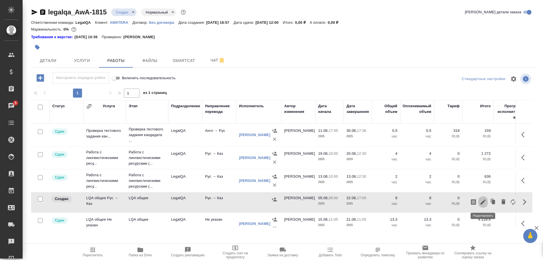
click at [482, 202] on icon "button" at bounding box center [483, 201] width 5 height 5
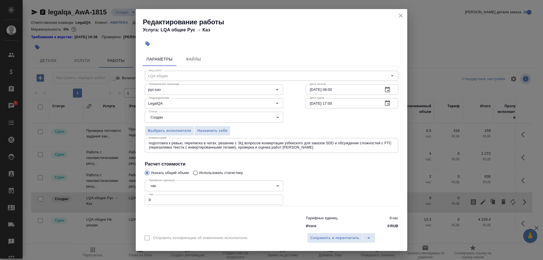
click at [198, 120] on body "🙏 .cls-1 fill:#fff; AWATERA [PERSON_NAME] Спецификации Заказы 5 Чаты Todo Проек…" at bounding box center [271, 130] width 543 height 260
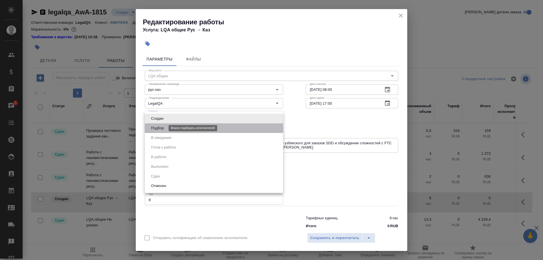
click at [157, 127] on button "Подбор" at bounding box center [157, 128] width 16 height 6
type input "recruiting"
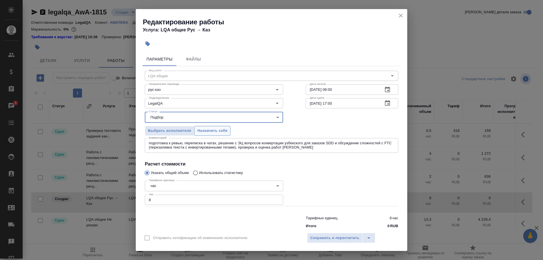
click at [215, 133] on span "Назначить себя" at bounding box center [212, 131] width 30 height 7
click at [316, 235] on span "Сохранить и пересчитать" at bounding box center [334, 238] width 49 height 7
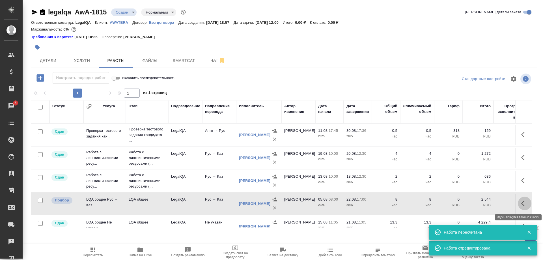
click at [519, 203] on button "button" at bounding box center [525, 204] width 14 height 14
click at [480, 202] on icon "button" at bounding box center [483, 203] width 7 height 7
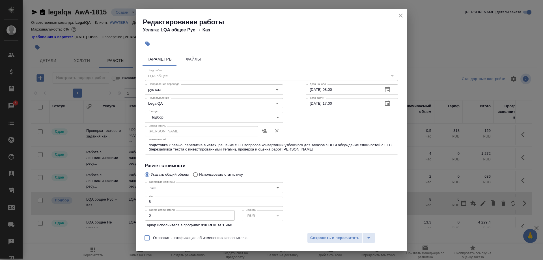
click at [189, 116] on body "🙏 .cls-1 fill:#fff; AWATERA [PERSON_NAME] Спецификации Заказы 5 Чаты Todo Проек…" at bounding box center [271, 130] width 543 height 260
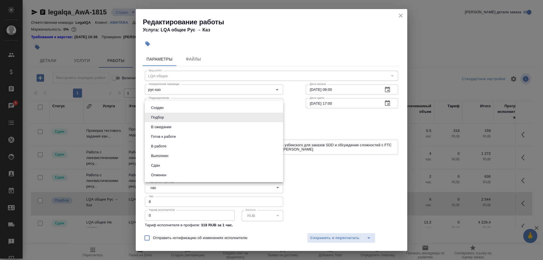
click at [152, 162] on button "Сдан" at bounding box center [155, 165] width 12 height 6
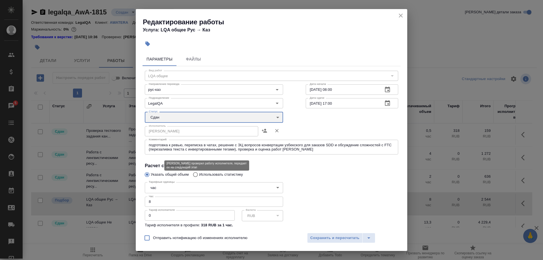
type input "closed"
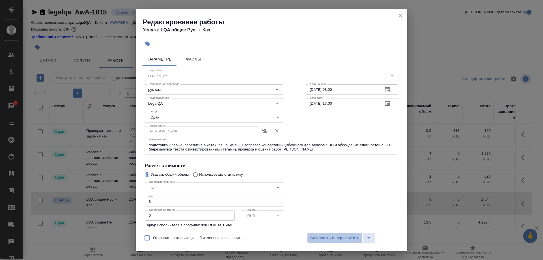
drag, startPoint x: 318, startPoint y: 236, endPoint x: 373, endPoint y: 232, distance: 54.4
click at [319, 236] on span "Сохранить и пересчитать" at bounding box center [334, 238] width 49 height 7
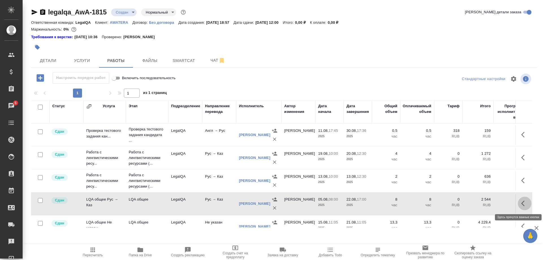
click at [522, 202] on icon "button" at bounding box center [524, 203] width 7 height 7
click at [492, 202] on icon "button" at bounding box center [493, 203] width 3 height 4
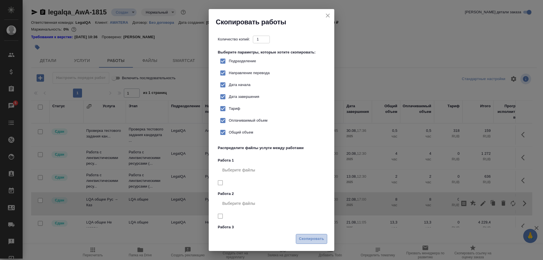
click at [306, 236] on span "Скопировать" at bounding box center [311, 239] width 25 height 7
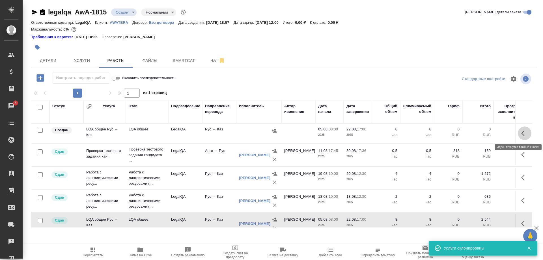
click at [520, 132] on button "button" at bounding box center [525, 133] width 14 height 14
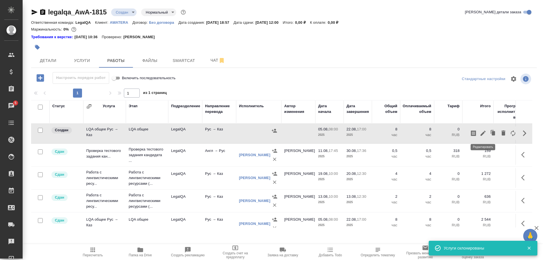
click at [482, 133] on icon "button" at bounding box center [483, 133] width 7 height 7
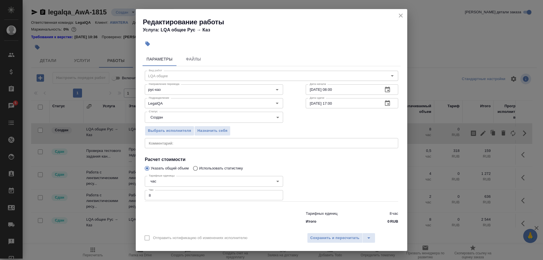
click at [202, 145] on textarea at bounding box center [271, 143] width 245 height 4
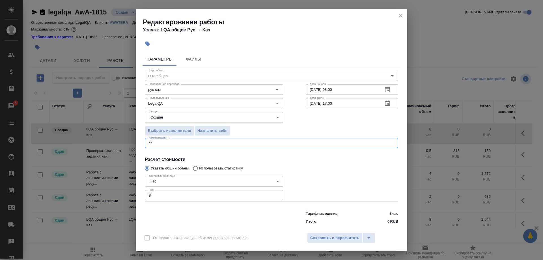
type textarea "c"
type textarea "скрам-задача: проверка работ [PERSON_NAME]"
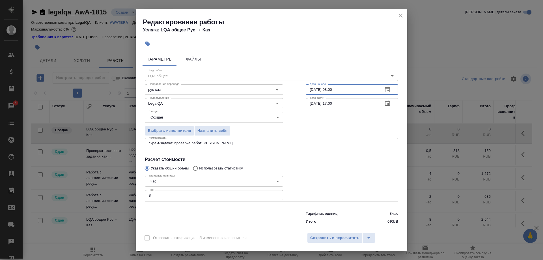
drag, startPoint x: 311, startPoint y: 92, endPoint x: 306, endPoint y: 93, distance: 4.6
click at [306, 93] on input "[DATE] 08:00" at bounding box center [342, 89] width 73 height 10
type input "[DATE] 08:00"
drag, startPoint x: 160, startPoint y: 190, endPoint x: 133, endPoint y: 190, distance: 27.2
click at [145, 190] on input "8" at bounding box center [214, 195] width 138 height 10
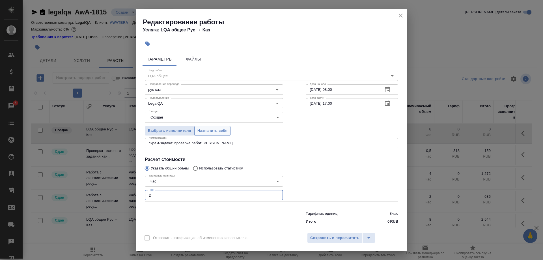
type input "2"
click at [205, 136] on button "Назначить себя" at bounding box center [212, 131] width 36 height 10
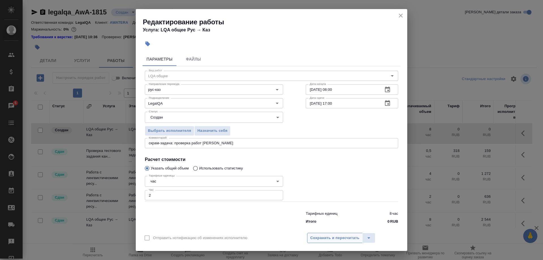
click at [332, 236] on span "Сохранить и пересчитать" at bounding box center [334, 238] width 49 height 7
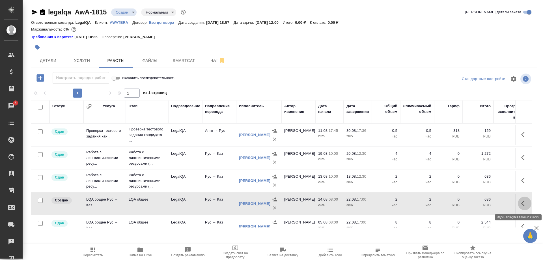
click at [523, 204] on icon "button" at bounding box center [522, 204] width 3 height 6
click at [480, 203] on icon "button" at bounding box center [483, 203] width 7 height 7
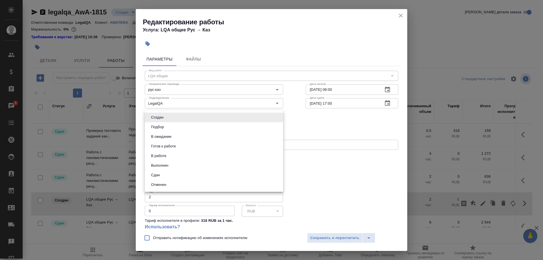
click at [210, 118] on body "🙏 .cls-1 fill:#fff; AWATERA [PERSON_NAME] Спецификации Заказы 5 Чаты Todo Проек…" at bounding box center [271, 130] width 543 height 260
click at [156, 171] on li "Сдан" at bounding box center [214, 175] width 138 height 10
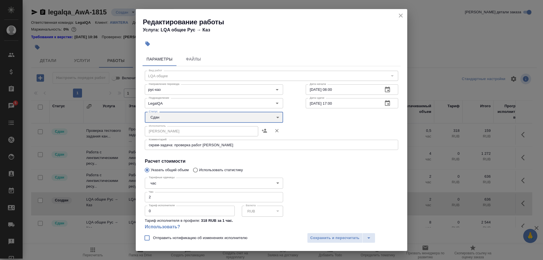
type input "closed"
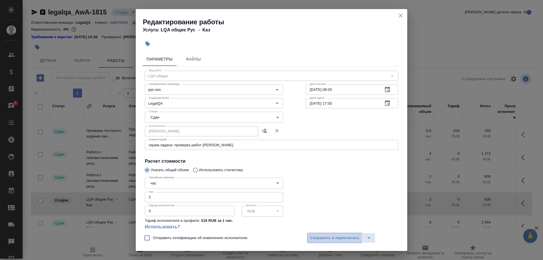
click at [314, 234] on button "Сохранить и пересчитать" at bounding box center [334, 238] width 55 height 10
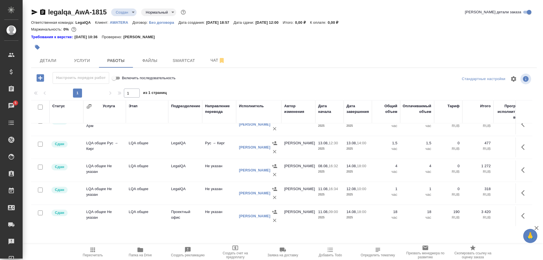
scroll to position [217, 0]
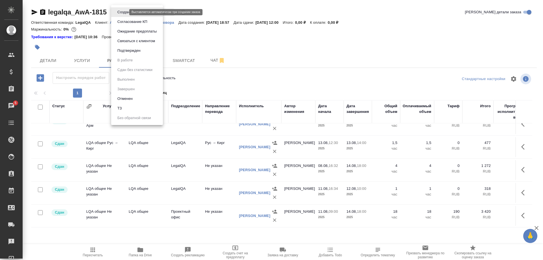
click at [119, 13] on body "🙏 .cls-1 fill:#fff; AWATERA [PERSON_NAME] Спецификации Заказы 5 Чаты Todo Проек…" at bounding box center [271, 130] width 543 height 260
click at [121, 23] on button "Согласование КП" at bounding box center [132, 22] width 33 height 6
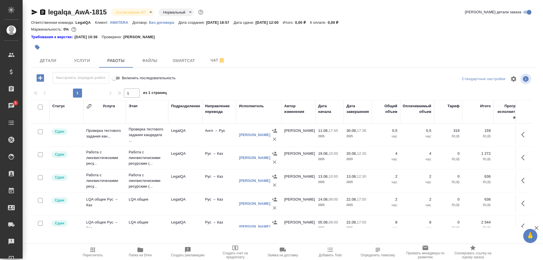
click at [137, 11] on body "🙏 .cls-1 fill:#fff; AWATERA [PERSON_NAME] Спецификации Заказы 5 Чаты Todo Проек…" at bounding box center [271, 130] width 543 height 260
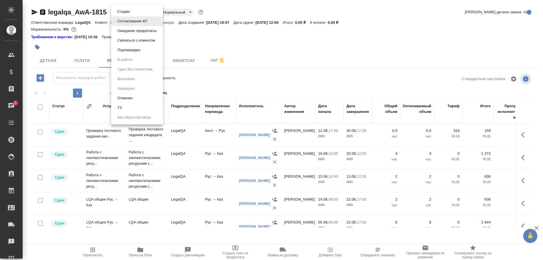
click at [136, 28] on button "Ожидание предоплаты" at bounding box center [137, 31] width 43 height 6
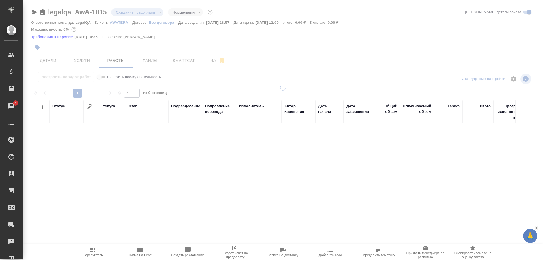
click at [134, 12] on body "🙏 .cls-1 fill:#fff; AWATERA [PERSON_NAME] Спецификации Заказы 5 Чаты Todo Проек…" at bounding box center [271, 130] width 543 height 260
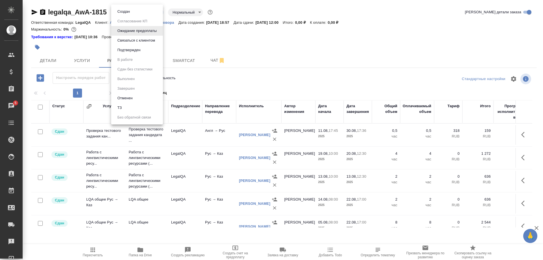
click at [129, 38] on button "Связаться с клиентом" at bounding box center [136, 40] width 41 height 6
click at [137, 12] on body "🙏 .cls-1 fill:#fff; AWATERA [PERSON_NAME] Спецификации Заказы 5 Чаты Todo Проек…" at bounding box center [271, 130] width 543 height 260
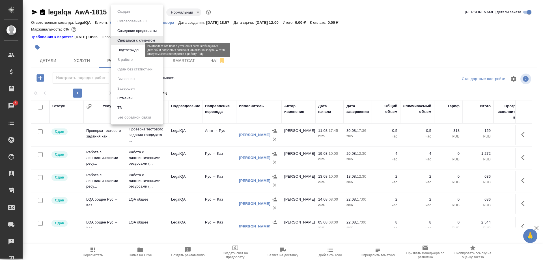
click at [126, 51] on button "Подтвержден" at bounding box center [129, 50] width 27 height 6
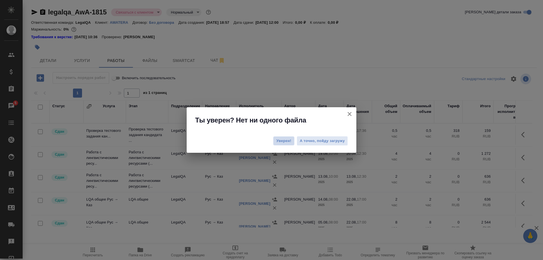
click at [277, 140] on span "Уверен!" at bounding box center [283, 141] width 15 height 6
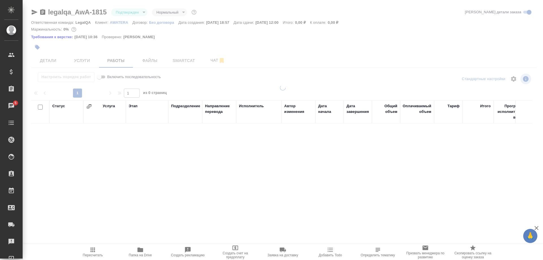
click at [135, 13] on body "🙏 .cls-1 fill:#fff; AWATERA [PERSON_NAME] Спецификации Заказы 5 Чаты Todo Проек…" at bounding box center [271, 130] width 543 height 260
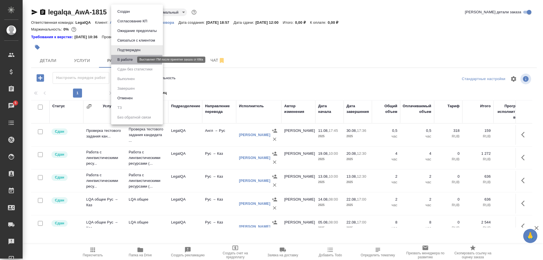
click at [126, 58] on button "В работе" at bounding box center [125, 60] width 19 height 6
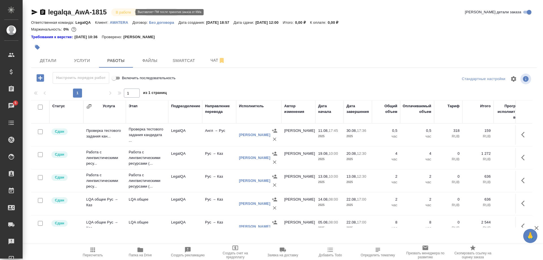
click at [124, 12] on body "🙏 .cls-1 fill:#fff; AWATERA [PERSON_NAME] Спецификации Заказы 5 Чаты Todo Проек…" at bounding box center [271, 130] width 543 height 260
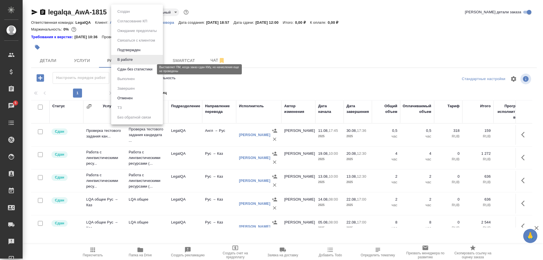
click at [120, 68] on button "Сдан без статистики" at bounding box center [135, 69] width 38 height 6
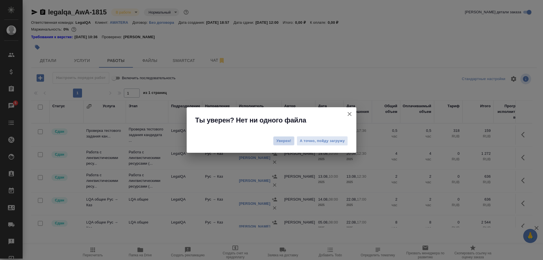
click at [275, 139] on button "Уверен!" at bounding box center [283, 140] width 21 height 9
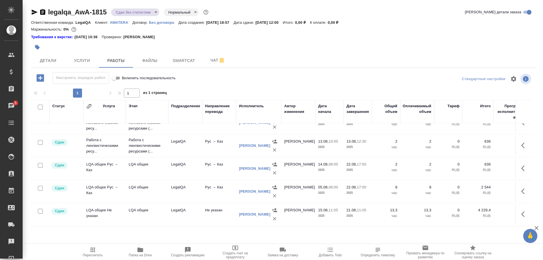
scroll to position [0, 0]
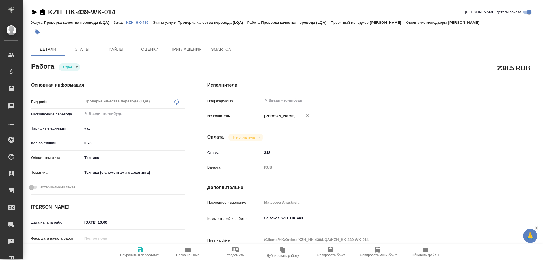
type textarea "x"
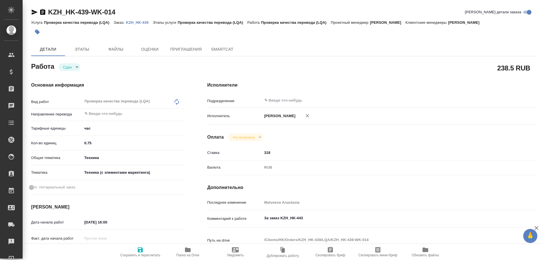
type textarea "x"
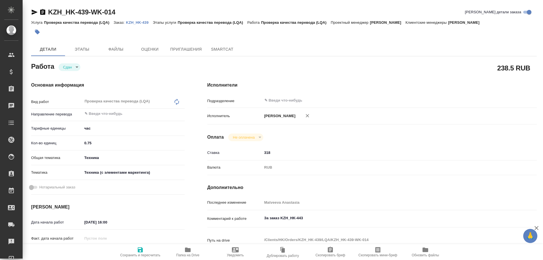
type textarea "x"
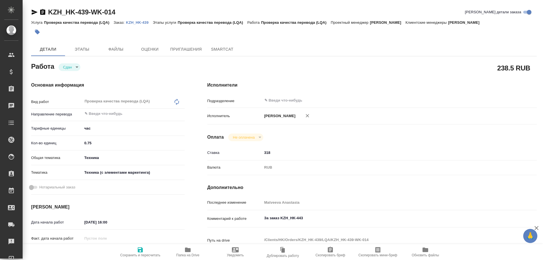
type textarea "x"
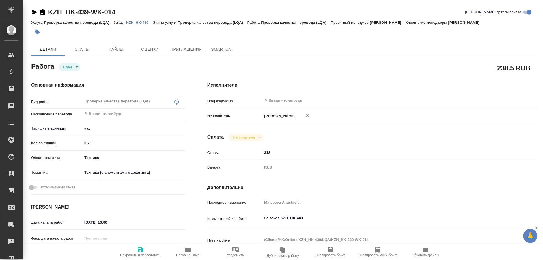
type textarea "x"
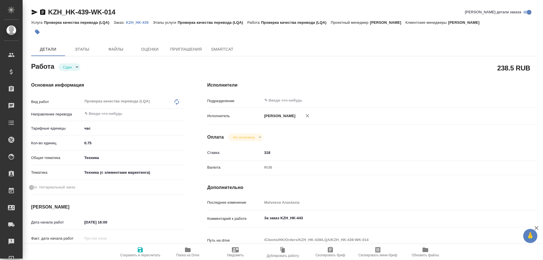
type textarea "x"
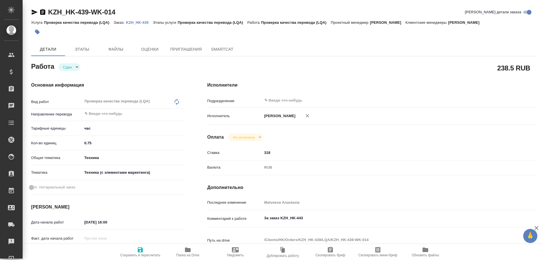
type textarea "x"
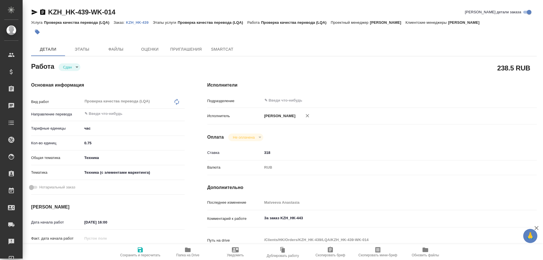
type textarea "x"
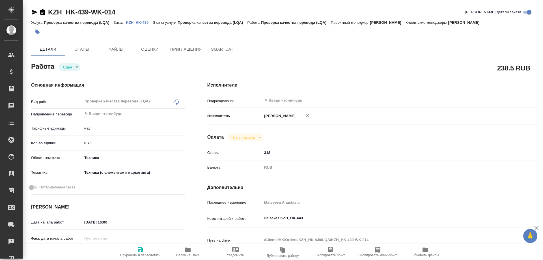
type textarea "x"
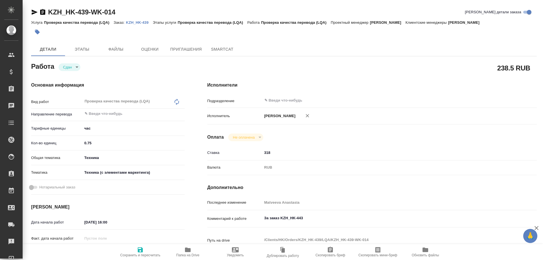
type textarea "x"
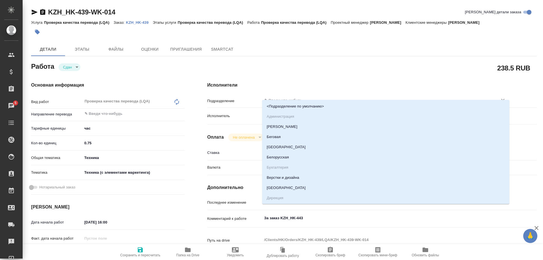
click at [280, 97] on input "text" at bounding box center [376, 100] width 225 height 7
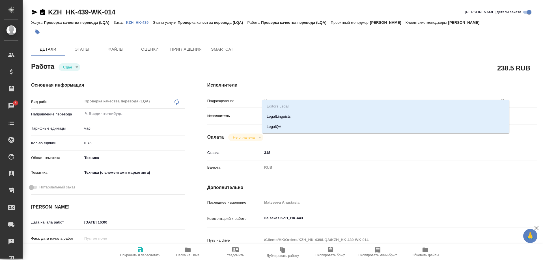
type input "leg"
click at [277, 125] on li "LegalQA" at bounding box center [385, 127] width 247 height 10
type textarea "x"
type input "LegalQA"
type textarea "x"
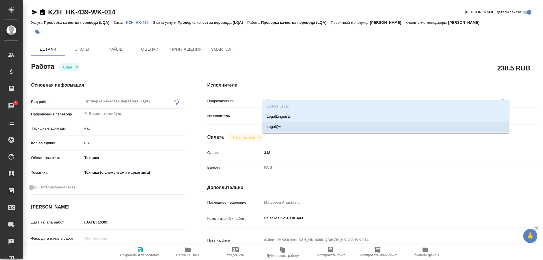
type textarea "x"
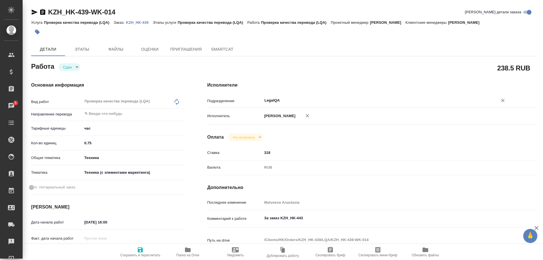
type input "LegalQA"
click at [138, 249] on icon "button" at bounding box center [140, 249] width 5 height 5
type textarea "x"
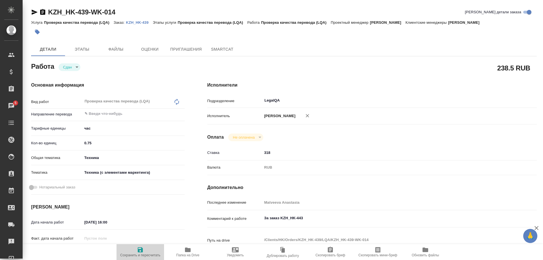
type textarea "x"
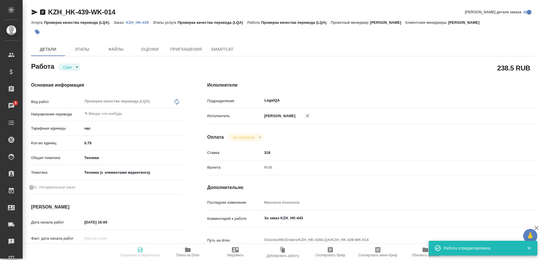
type input "closed"
type textarea "Проверка качества перевода (LQA)"
type textarea "x"
type input "5a8b1489cc6b4906c91bfd93"
type input "0.75"
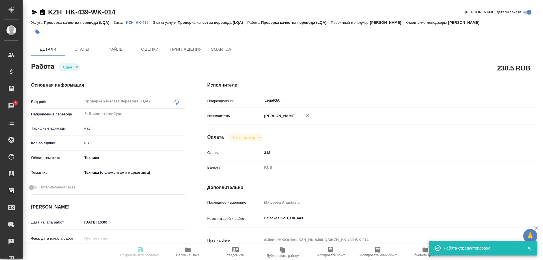
type input "tech"
type input "60014f8f4811385ea454c731"
type input "02.09.2025 16:00"
type input "08.09.2025 11:11"
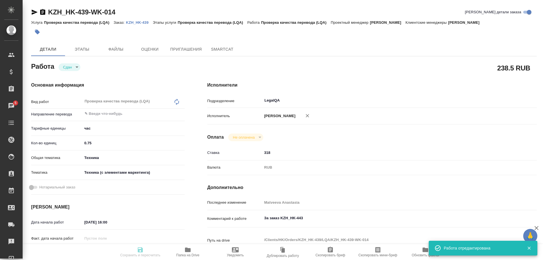
type input "02.09.2025 16:00"
type input "LegalQA"
type input "notPayed"
type input "318"
type input "RUB"
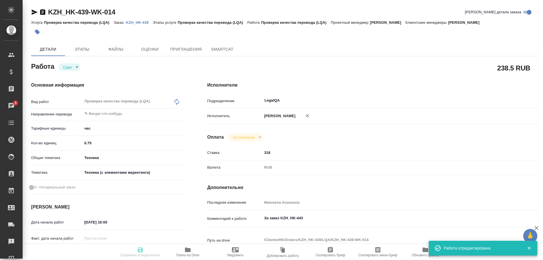
type input "Matveeva Anastasia"
type textarea "За заказ KZH_HK-443"
type textarea "x"
type textarea "/Clients/HK/Orders/KZH_HK-439/LQA/KZH_HK-439-WK-014"
type textarea "x"
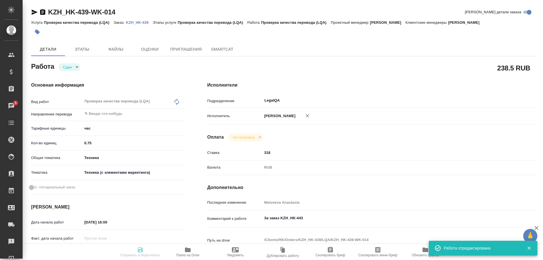
type input "KZH_HK-439"
type input "Проверка качества перевода (LQA)"
type input "Асланукова Сати"
type input "Малофеева Екатерина"
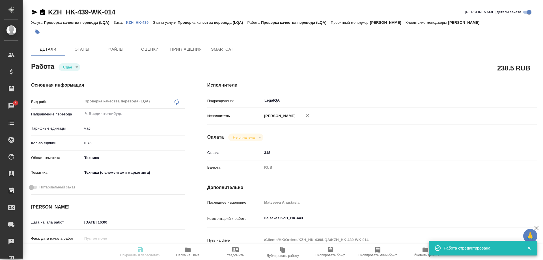
type input "/Clients/HK/Orders/KZH_HK-439"
type textarea "x"
type textarea "адаптировать материал на узбекский текст картинок можем перевести в ворд без фо…"
type textarea "x"
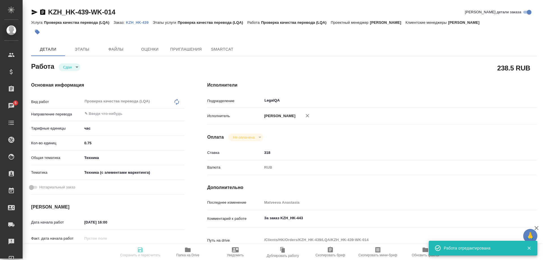
type textarea "x"
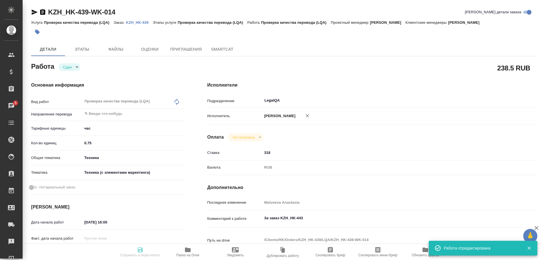
type textarea "x"
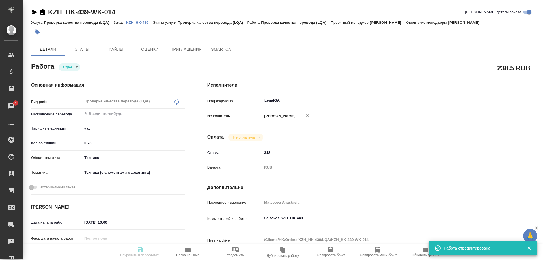
type textarea "x"
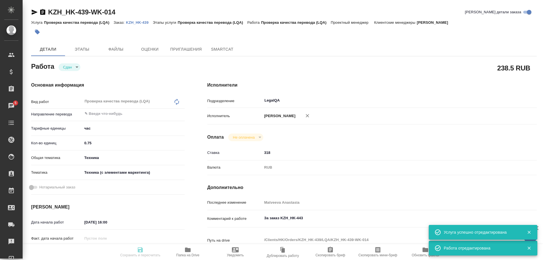
type textarea "x"
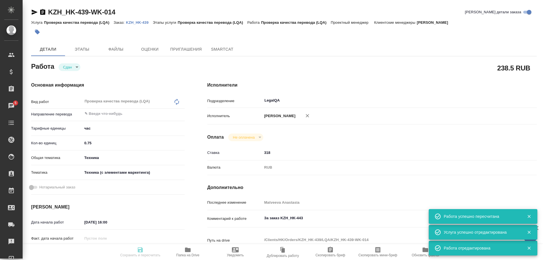
type input "closed"
type textarea "Проверка качества перевода (LQA)"
type textarea "x"
type input "5a8b1489cc6b4906c91bfd93"
type input "0.75"
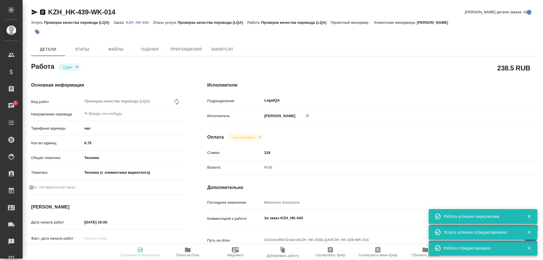
type input "tech"
type input "60014f8f4811385ea454c731"
type input "02.09.2025 16:00"
type input "08.09.2025 11:11"
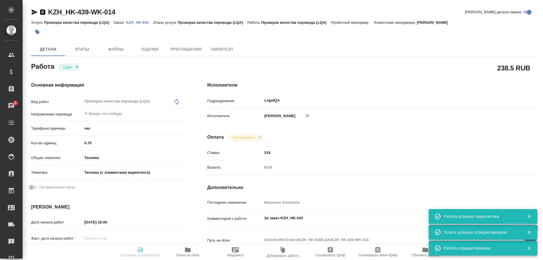
type input "02.09.2025 16:00"
type input "LegalQA"
type input "notPayed"
type input "318"
type input "RUB"
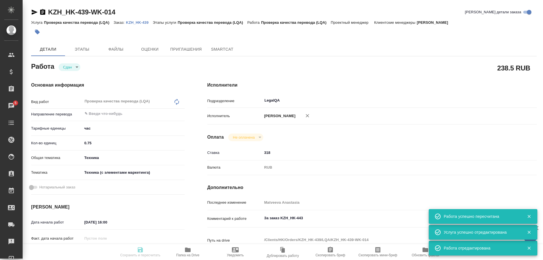
type input "Matveeva Anastasia"
type textarea "За заказ KZH_HK-443"
type textarea "x"
type textarea "/Clients/HK/Orders/KZH_HK-439/LQA/KZH_HK-439-WK-014"
type textarea "x"
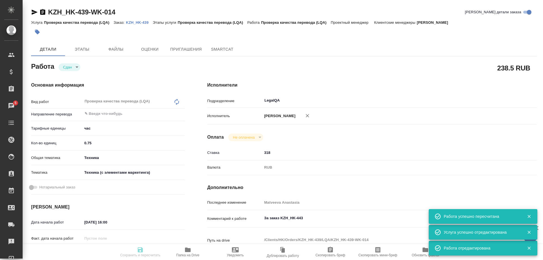
type input "KZH_HK-439"
type input "Проверка качества перевода (LQA)"
type input "Асланукова Сати"
type input "Малофеева Екатерина"
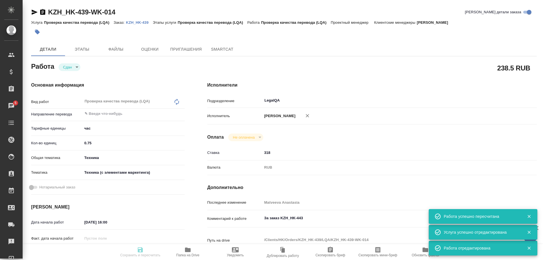
type input "/Clients/HK/Orders/KZH_HK-439"
type textarea "x"
type textarea "адаптировать материал на узбекский текст картинок можем перевести в ворд без фо…"
type textarea "x"
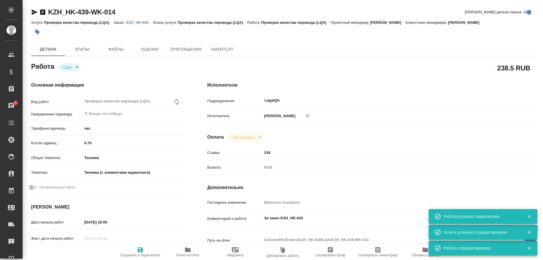
type textarea "x"
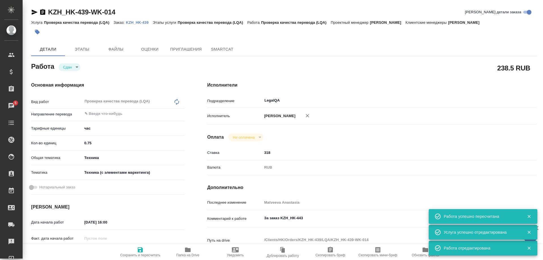
type textarea "x"
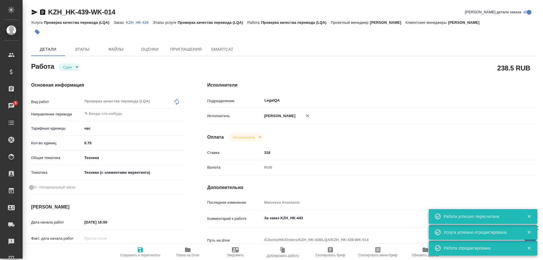
type textarea "x"
